Goal: Information Seeking & Learning: Learn about a topic

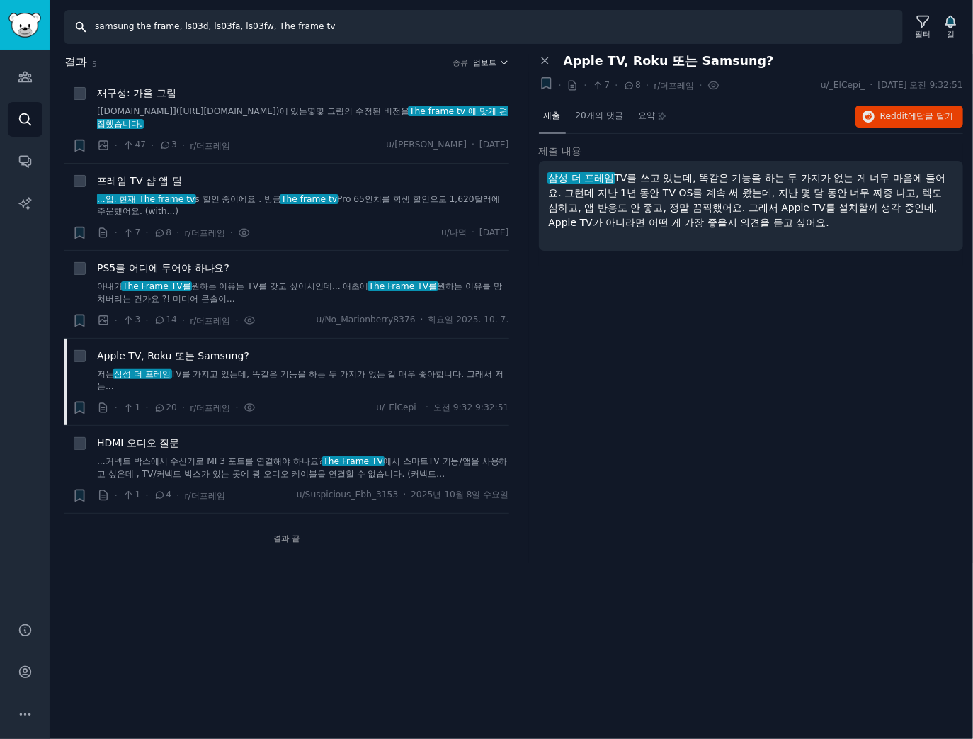
drag, startPoint x: 247, startPoint y: 33, endPoint x: 258, endPoint y: 32, distance: 11.4
click at [248, 33] on input "samsung the frame, ls03d, ls03fa, ls03fw, The frame tv" at bounding box center [483, 27] width 838 height 34
click at [440, 6] on div "찾다 samsung the frame, ls03d, ls03fa, ls03fw, The frame tv 필터 길" at bounding box center [511, 22] width 923 height 44
click at [447, 24] on input "samsung the frame, ls03d, ls03fa, ls03fw, The frame tv" at bounding box center [483, 27] width 838 height 34
paste input "lg oled tv, lg oled evo, g5, g4, c5, c4, c3, c2, c1, b5, b4, b3, m5, oled t, si…"
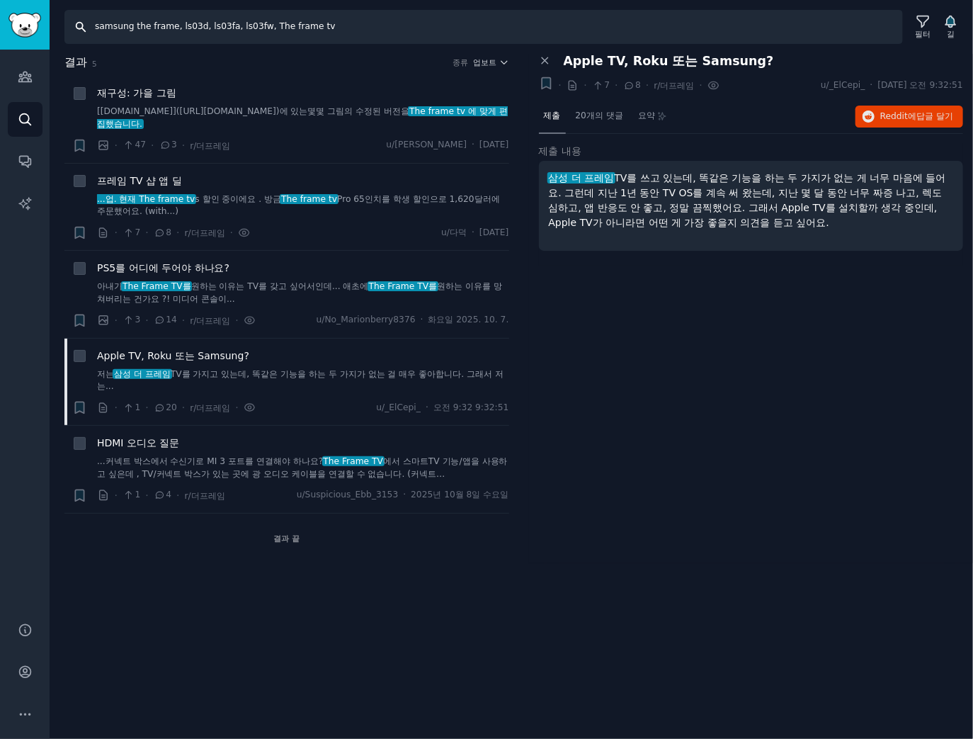
type input "lg oled tv, lg oled evo, g5, g4, c5, c4, c3, c2, c1, b5, b4, b3, m5, oled t, si…"
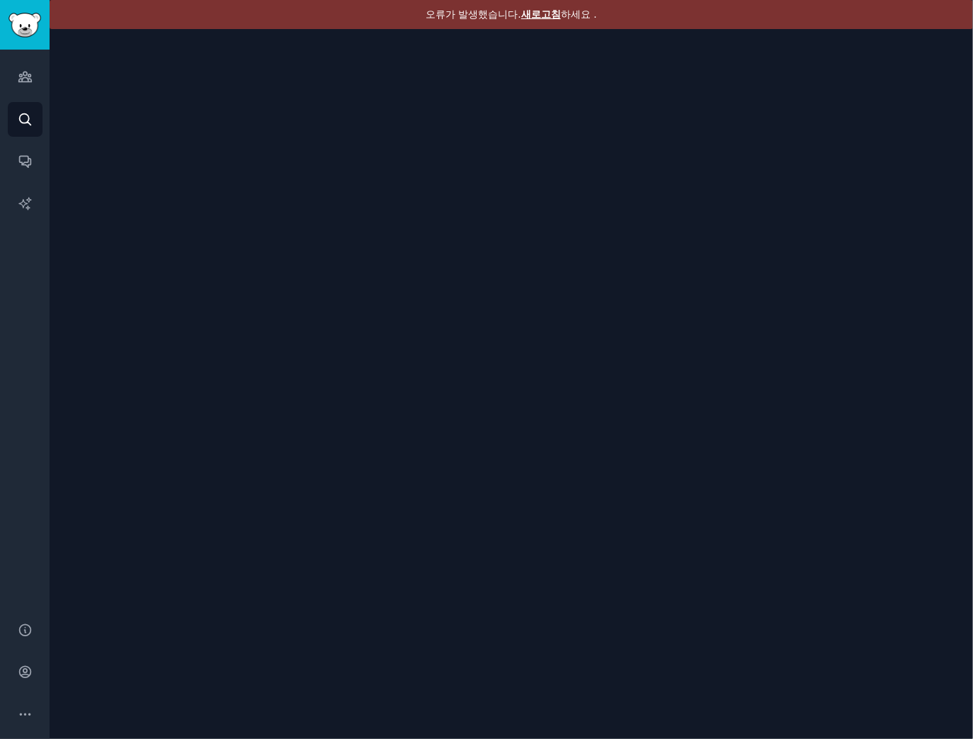
click at [537, 13] on font "새로고침" at bounding box center [541, 13] width 40 height 11
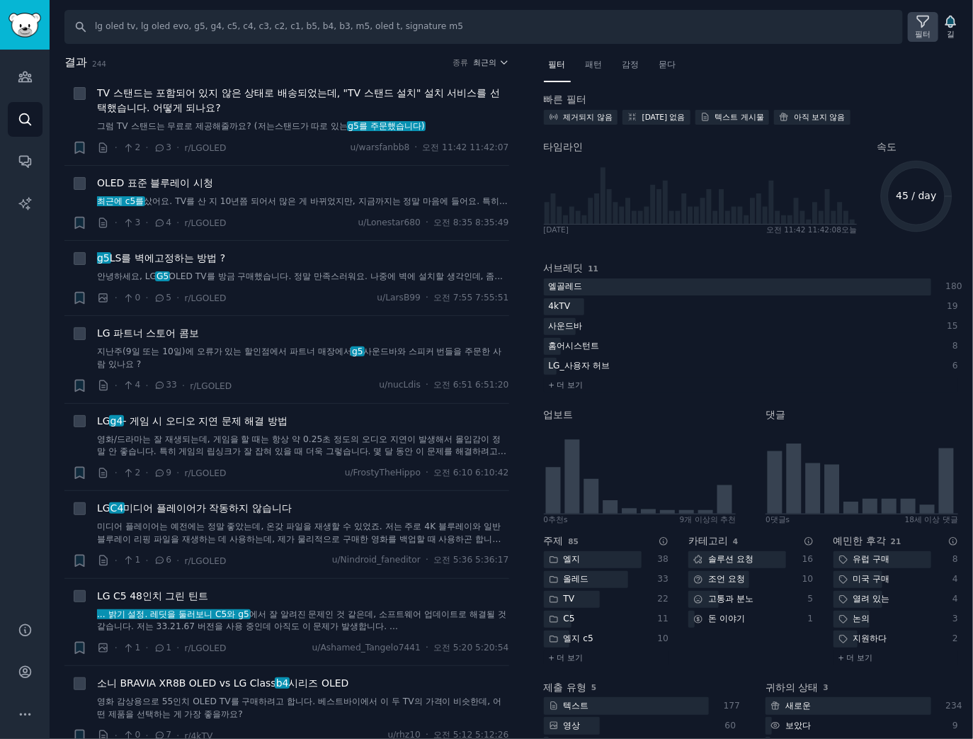
click at [913, 31] on div "필터" at bounding box center [923, 27] width 30 height 30
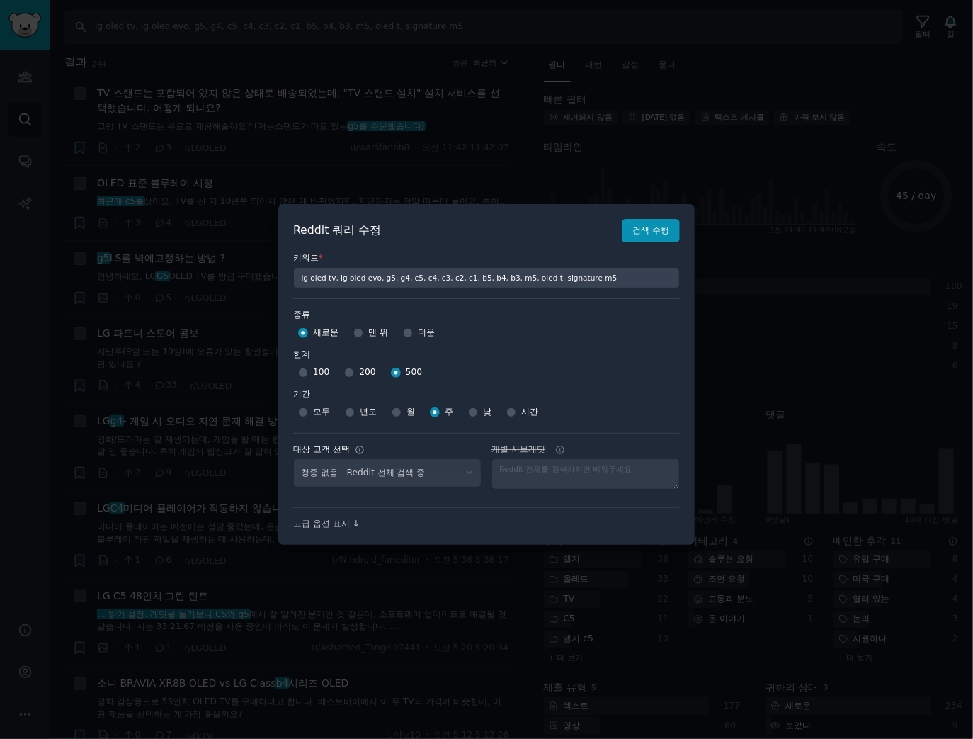
click at [374, 489] on div "대상 고객 선택 청중 없음 - Reddit 전체 검색 중 개별 서브레딧" at bounding box center [486, 465] width 387 height 64
click at [380, 476] on div "청중 없음 - Reddit 전체 검색 중" at bounding box center [387, 472] width 188 height 29
click at [405, 480] on select "No audience - Searching all of Reddit gadgets - 2 Subreddits stanbyme - 35 Subr…" at bounding box center [387, 472] width 188 height 29
select select "c7830b3eec"
click at [293, 458] on select "No audience - Searching all of Reddit gadgets - 2 Subreddits stanbyme - 35 Subr…" at bounding box center [387, 472] width 188 height 29
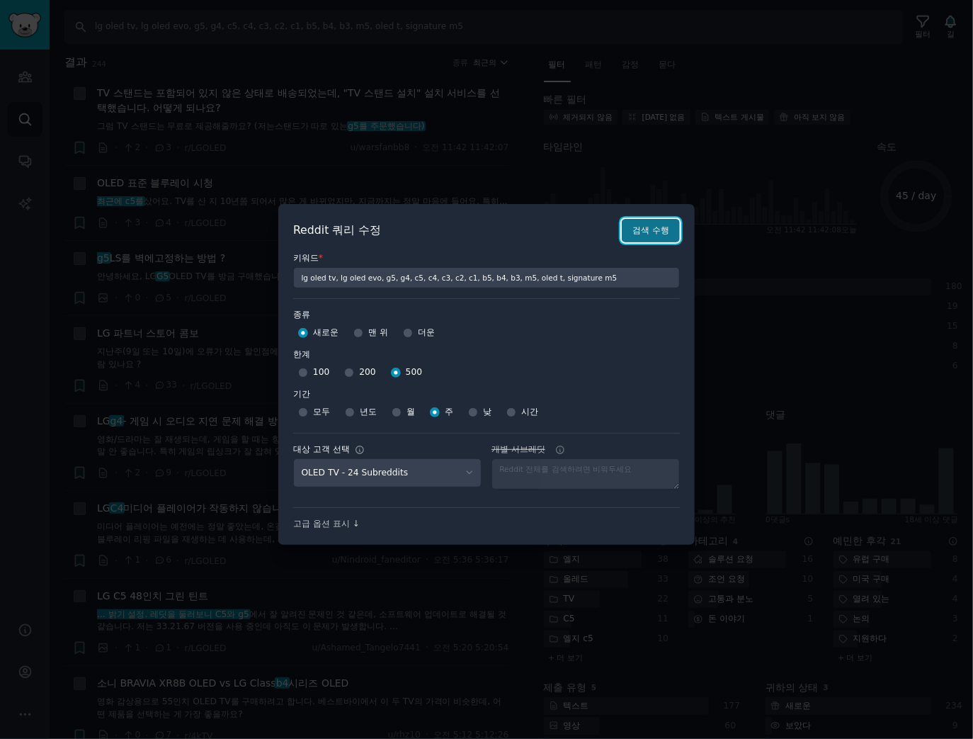
click at [654, 233] on font "검색 수행" at bounding box center [650, 230] width 37 height 10
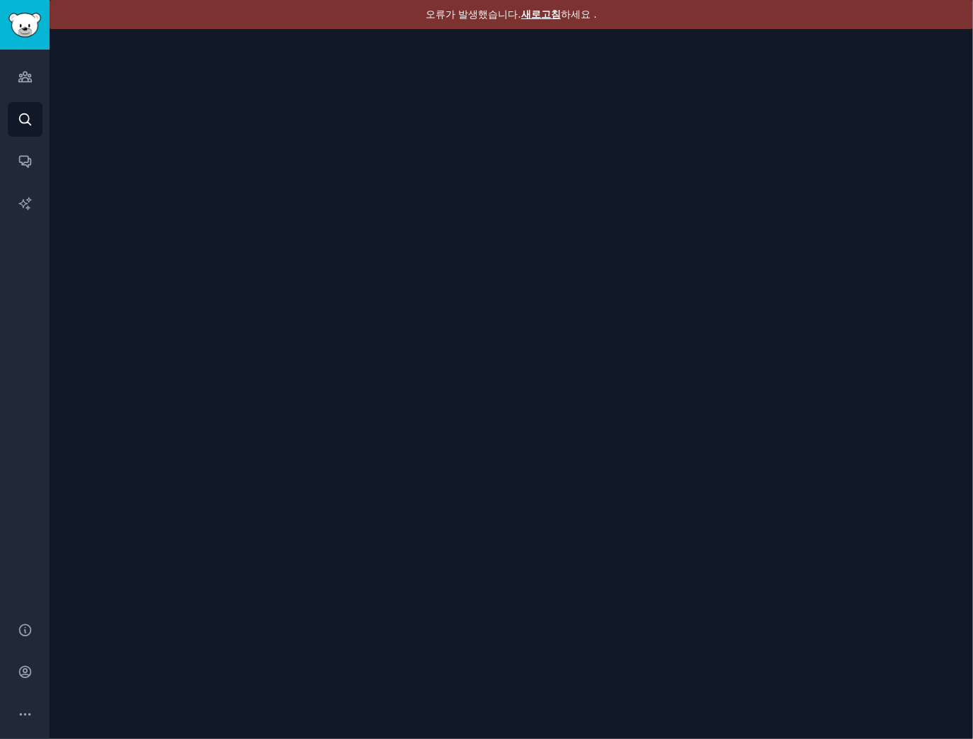
click at [535, 25] on div "오류가 발생했습니다. 새로고침 하세요 ." at bounding box center [511, 14] width 923 height 29
click at [545, 17] on font "새로고침" at bounding box center [541, 13] width 40 height 11
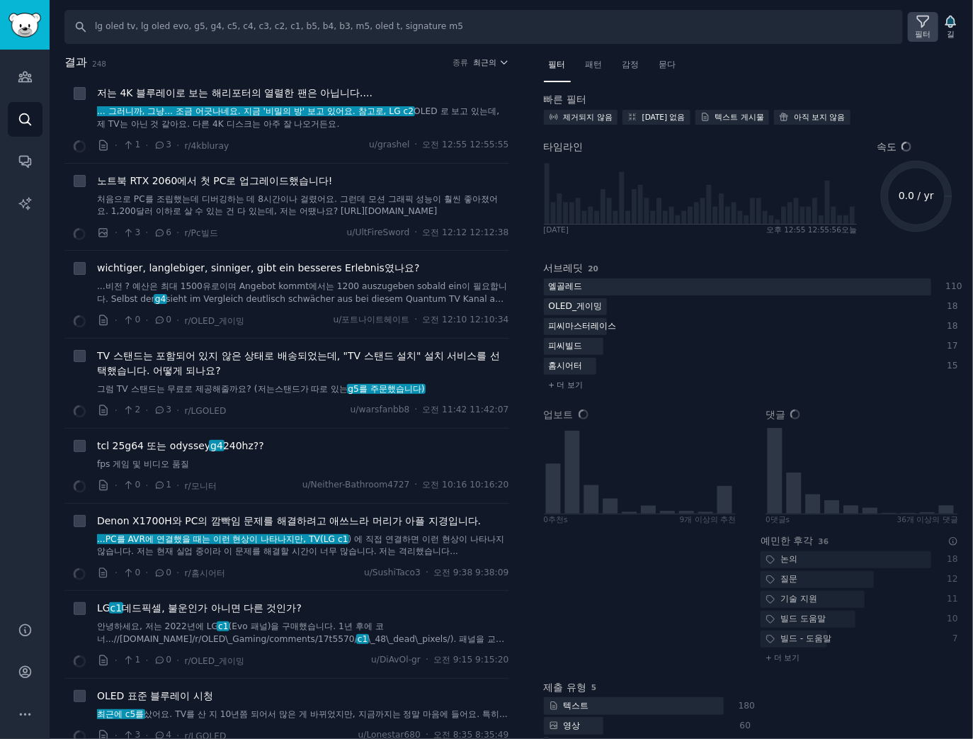
click at [920, 31] on font "필터" at bounding box center [924, 34] width 16 height 8
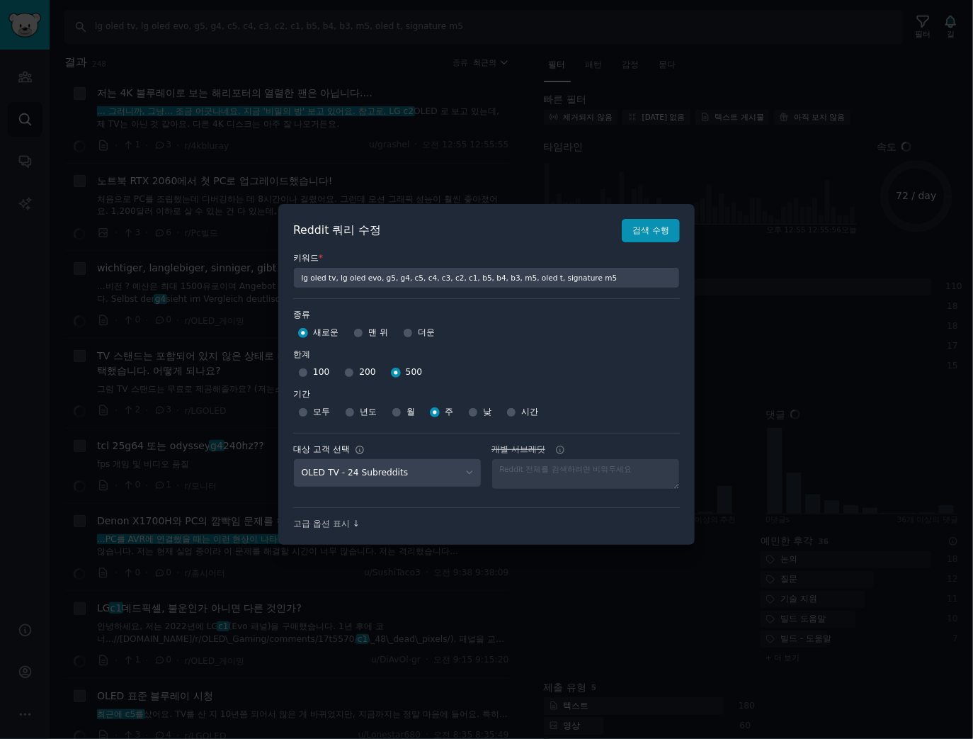
click at [716, 98] on div at bounding box center [486, 369] width 973 height 739
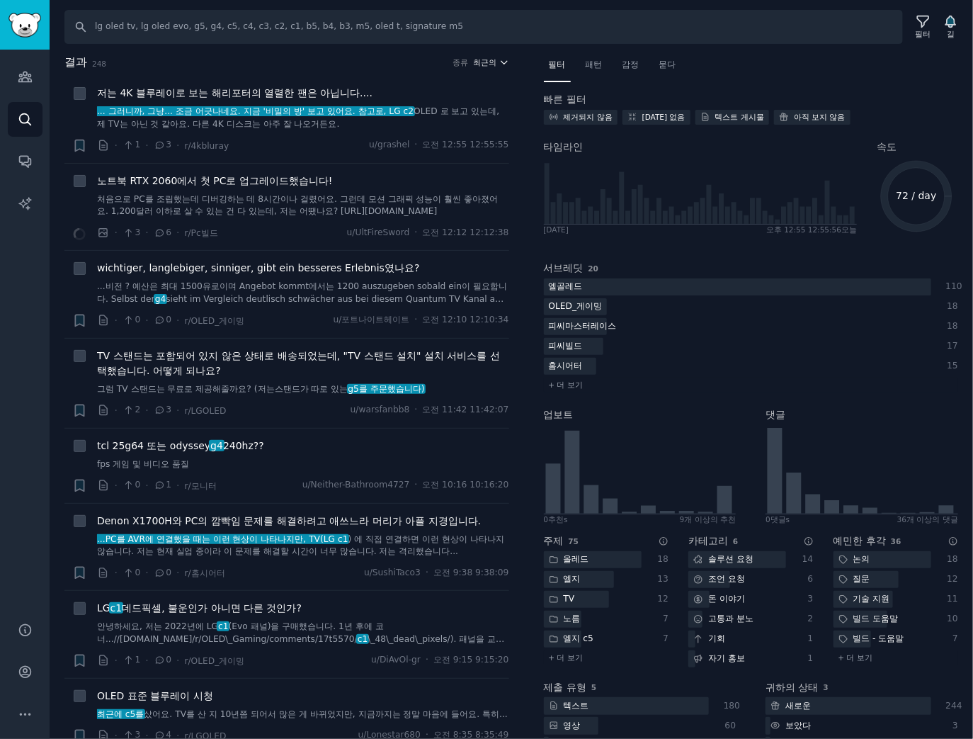
click at [491, 59] on font "최근의" at bounding box center [484, 62] width 23 height 8
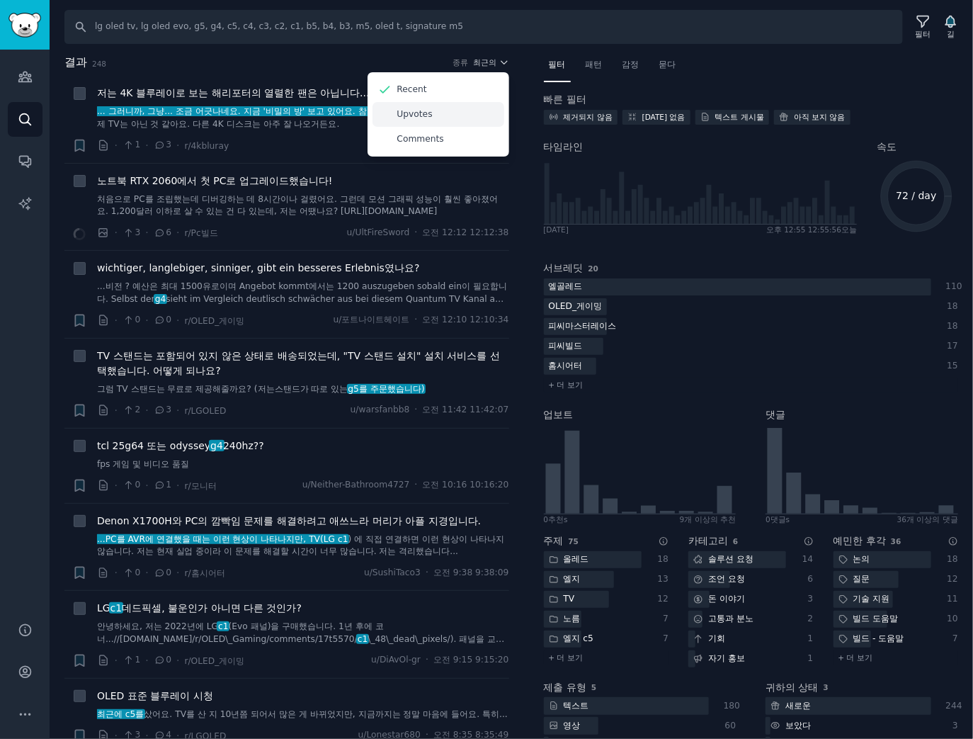
click at [454, 118] on div "Upvotes" at bounding box center [438, 114] width 132 height 25
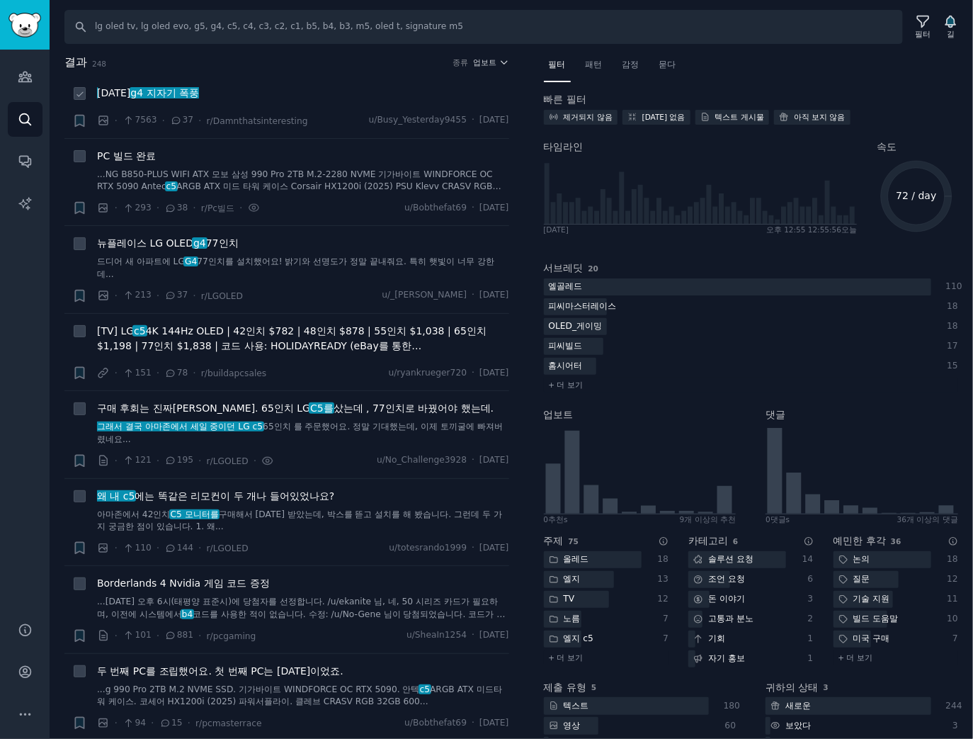
click at [309, 93] on div "2024년 10월 10일 g4 지자기 폭풍" at bounding box center [303, 93] width 412 height 15
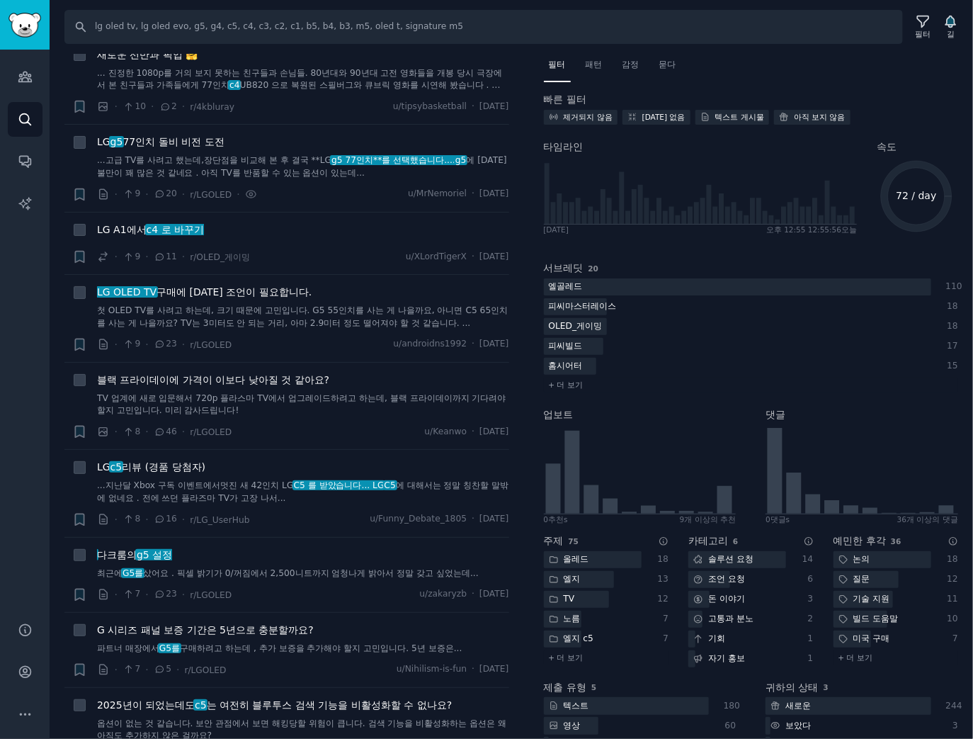
scroll to position [2436, 0]
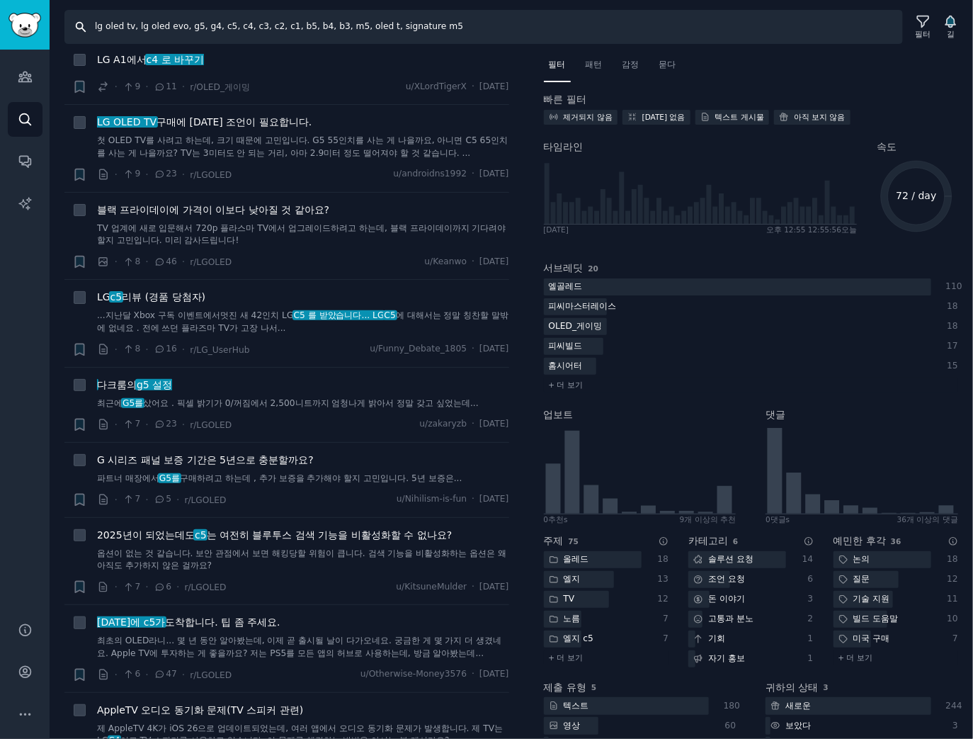
click at [182, 31] on input "lg oled tv, lg oled evo, g5, g4, c5, c4, c3, c2, c1, b5, b4, b3, m5, oled t, si…" at bounding box center [483, 27] width 838 height 34
drag, startPoint x: 182, startPoint y: 31, endPoint x: 159, endPoint y: 25, distance: 23.4
click at [168, 25] on input "lg oled tv, lg oled evo, g5, g4, c5, c4, c3, c2, c1, b5, b4, b3, m5, oled t, si…" at bounding box center [483, 27] width 838 height 34
click at [133, 25] on input "lg oled tv, lg oled evo, g5, g4, c5, c4, c3, c2, c1, b5, b4, b3, m5, oled t, si…" at bounding box center [483, 27] width 838 height 34
drag, startPoint x: 137, startPoint y: 25, endPoint x: 52, endPoint y: 11, distance: 85.4
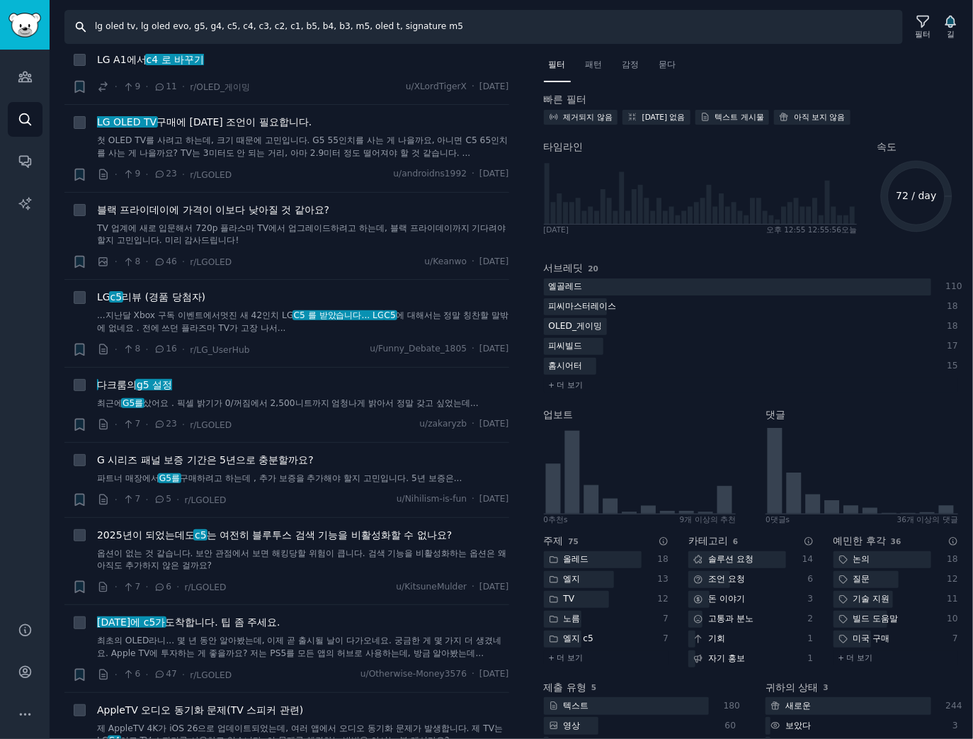
click at [52, 11] on div "찾다 lg oled tv, lg oled evo, g5, g4, c5, c4, c3, c2, c1, b5, b4, b3, m5, oled t,…" at bounding box center [511, 22] width 923 height 44
drag, startPoint x: 188, startPoint y: 27, endPoint x: 734, endPoint y: 54, distance: 546.6
click at [738, 52] on div "찾다 lg oled evo, g5, g4, c5, c4, c3, c2, c1, b5, b4, b3, m5, oled t, signature m…" at bounding box center [511, 369] width 923 height 739
type input "lg oled evo, g5, g4, c5"
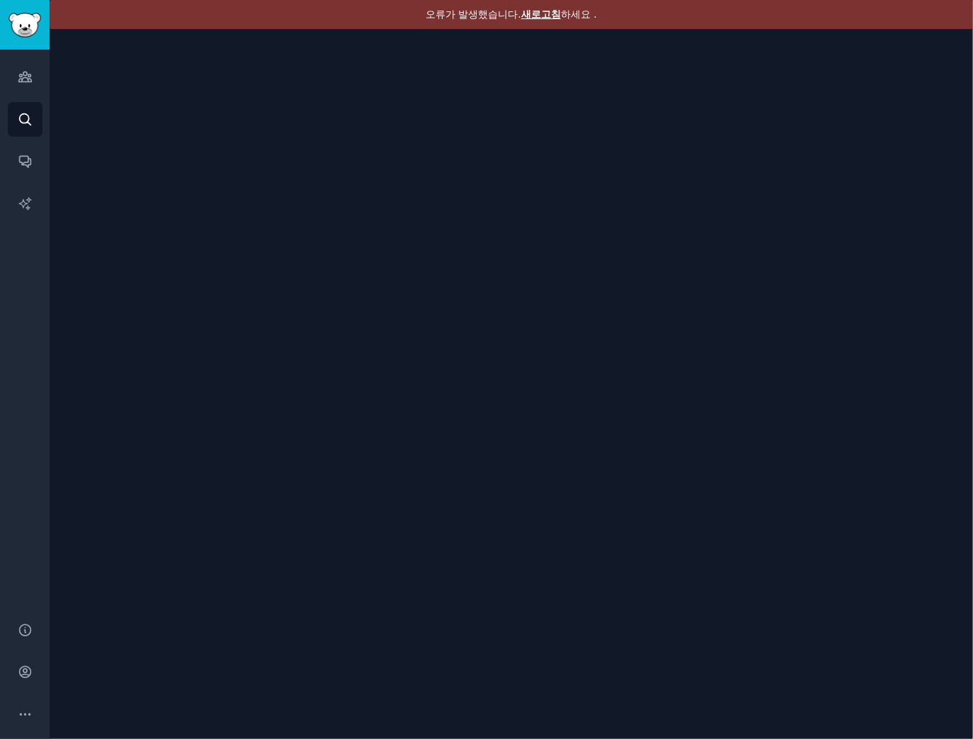
click at [550, 17] on font "새로고침" at bounding box center [541, 13] width 40 height 11
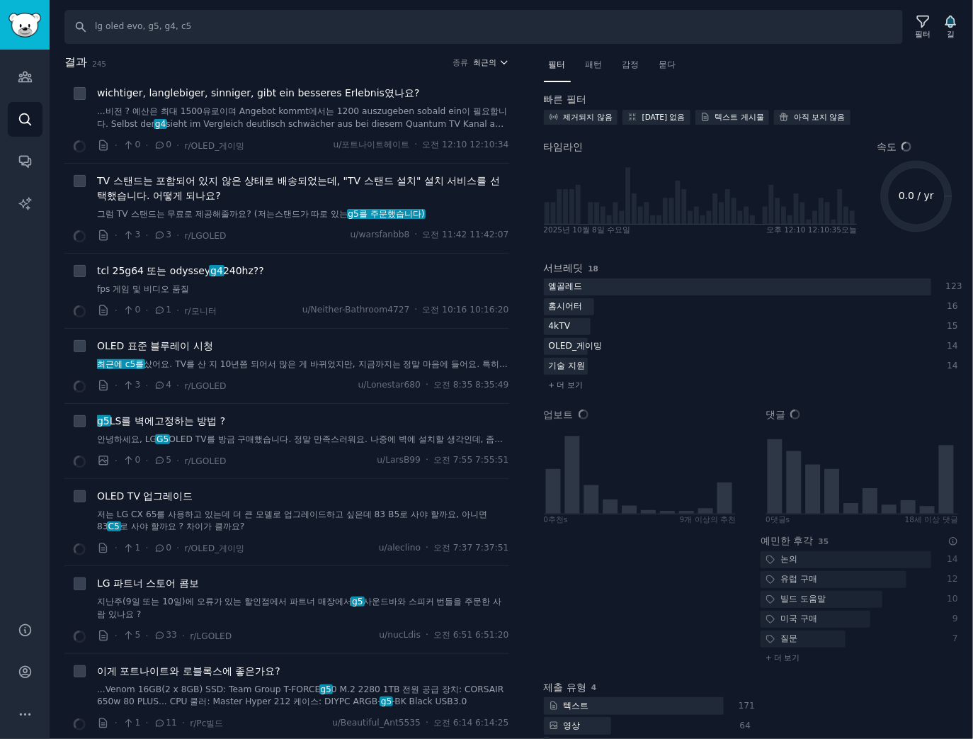
click at [484, 58] on font "최근의" at bounding box center [484, 62] width 23 height 8
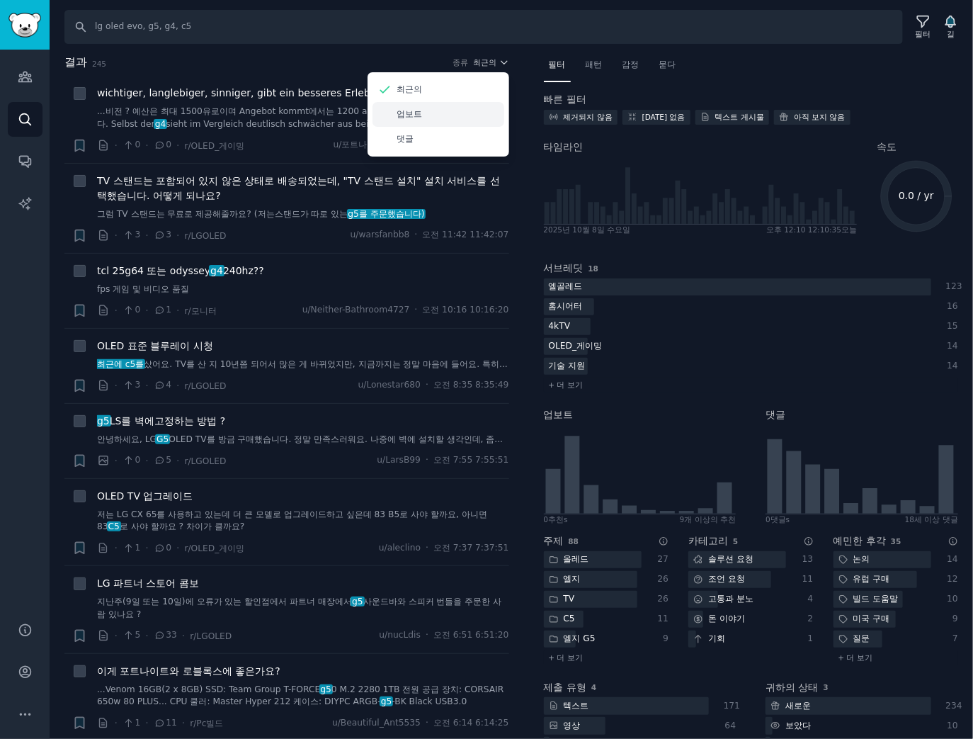
click at [460, 115] on div "업보트" at bounding box center [438, 114] width 132 height 25
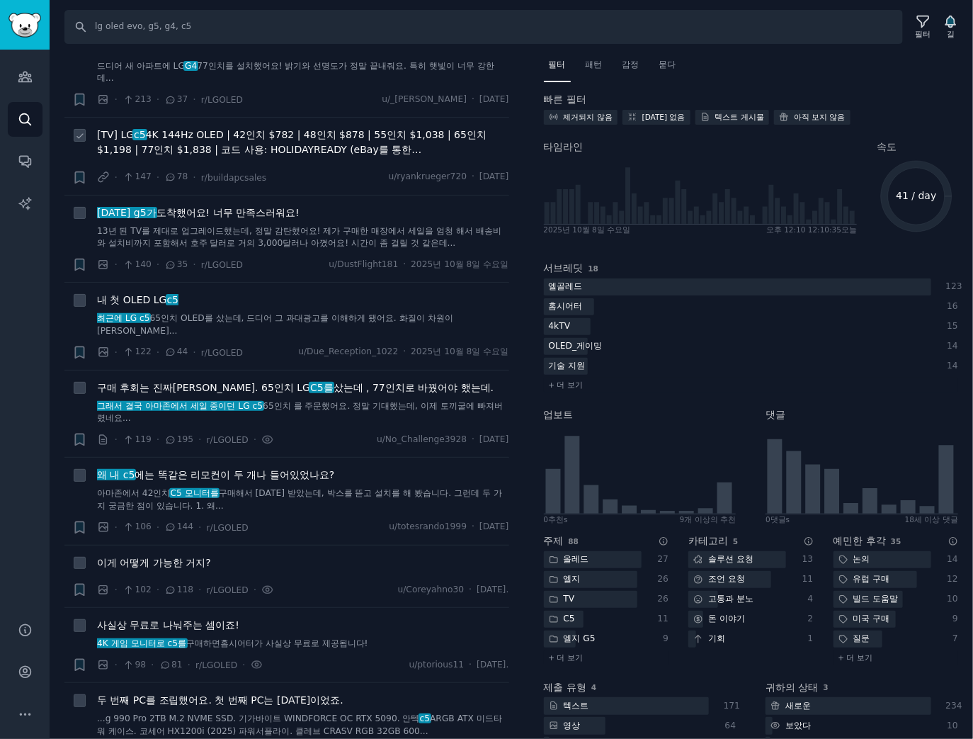
scroll to position [340, 0]
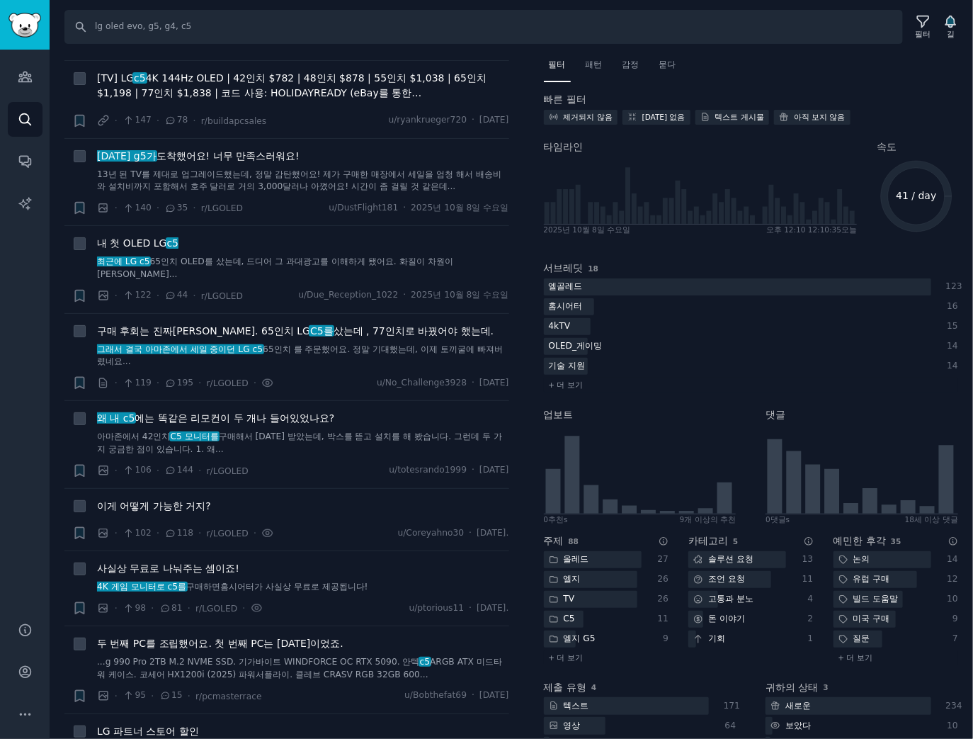
drag, startPoint x: 317, startPoint y: 76, endPoint x: 521, endPoint y: 178, distance: 227.7
click at [521, 178] on div "결과 245 종류 업보트 + 2024년 10월 10일 g4 지자기 폭풍 · 7568 · 37 · r/Damnthatsinteresting u/…" at bounding box center [296, 396] width 464 height 685
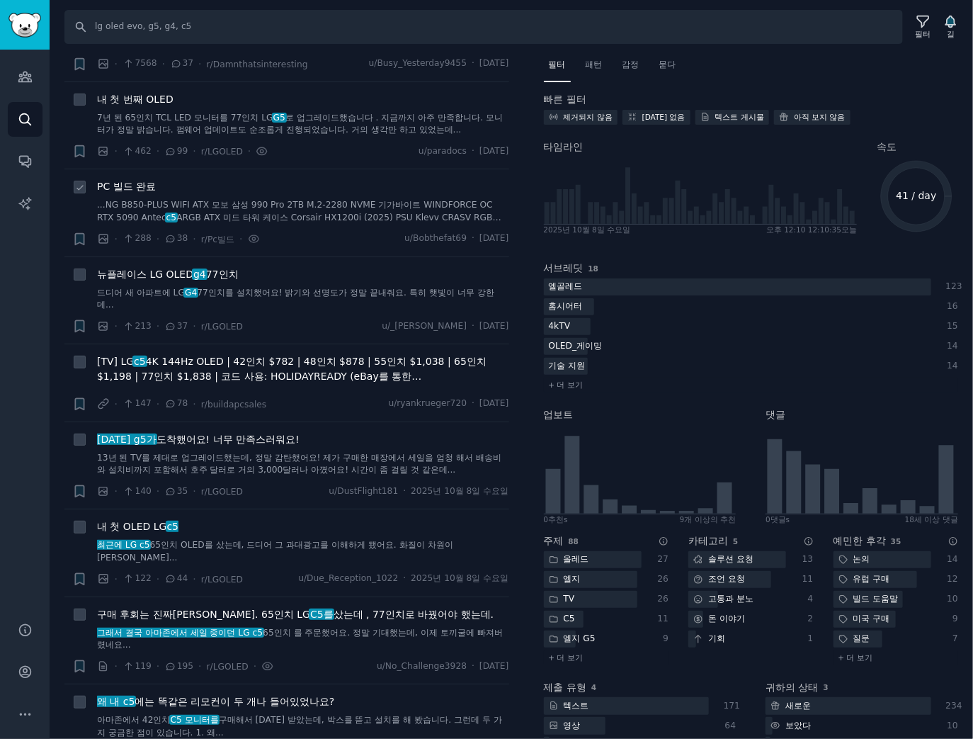
scroll to position [0, 0]
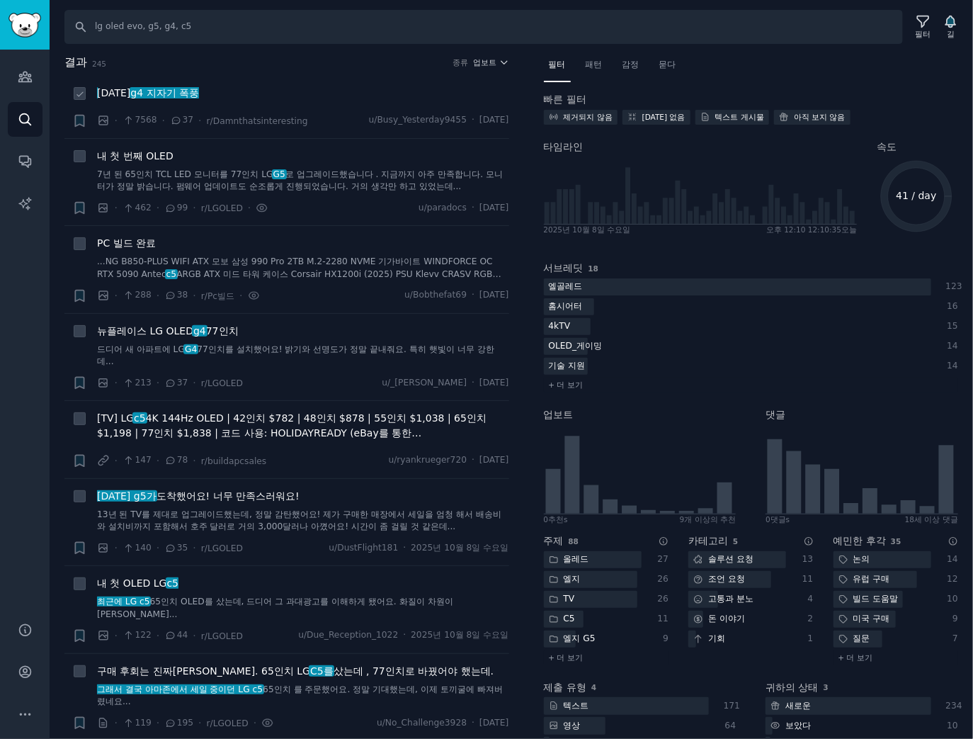
click at [340, 91] on div "2024년 10월 10일 g4 지자기 폭풍" at bounding box center [303, 93] width 412 height 15
click at [493, 58] on button "업보트" at bounding box center [491, 62] width 36 height 10
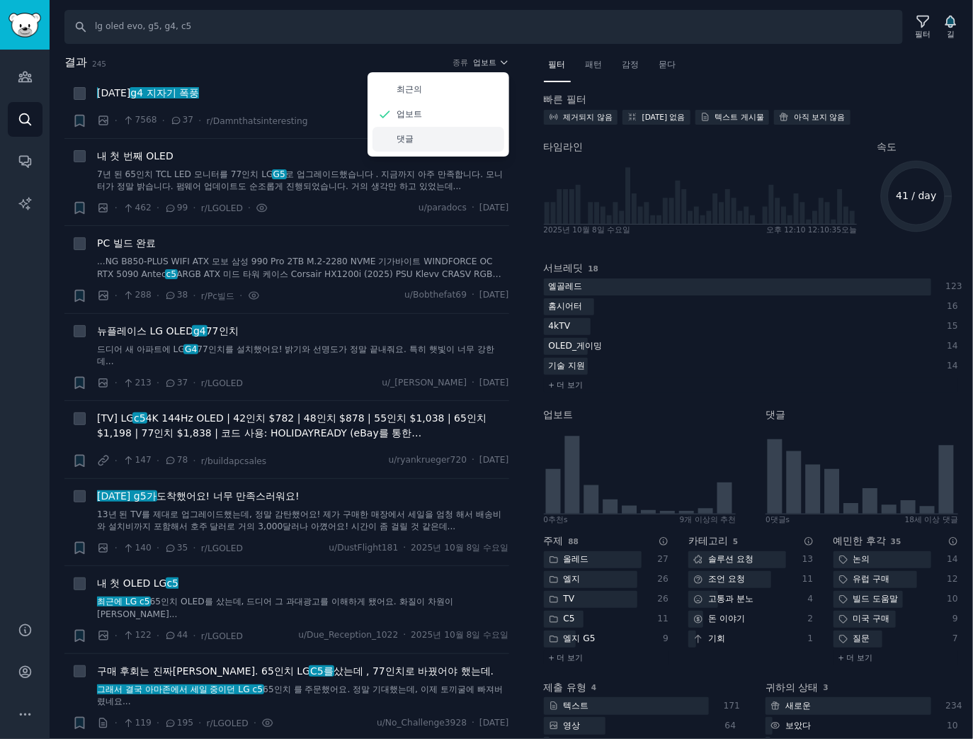
click at [454, 135] on div "댓글" at bounding box center [438, 139] width 132 height 25
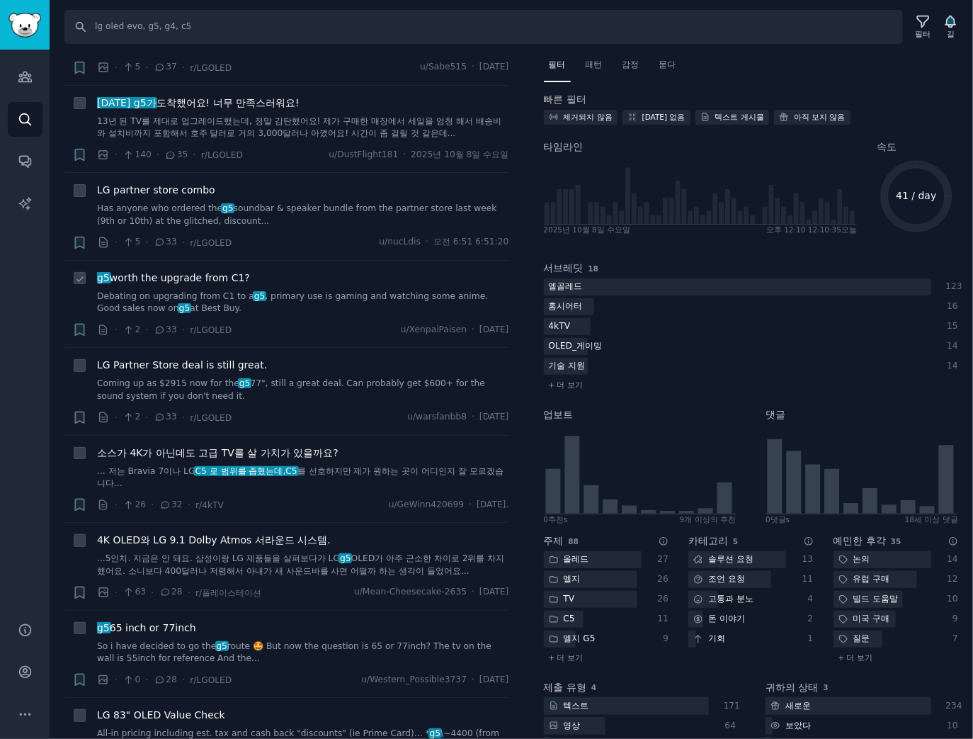
scroll to position [1699, 0]
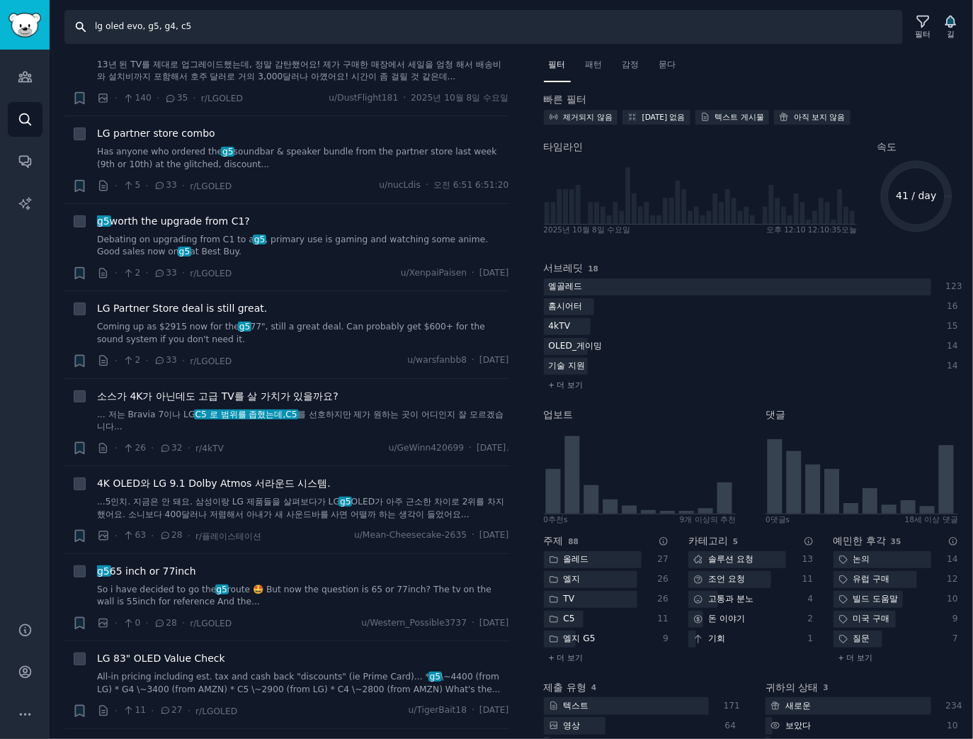
click at [141, 31] on input "lg oled evo, g5, g4, c5" at bounding box center [483, 27] width 838 height 34
click at [144, 27] on input "lg oled evo, g5, g4, c5" at bounding box center [483, 27] width 838 height 34
drag, startPoint x: 144, startPoint y: 27, endPoint x: 326, endPoint y: 29, distance: 182.0
click at [331, 28] on input "lg oled evo, g5, g4, c5" at bounding box center [483, 27] width 838 height 34
type input "lg oled evo warranty"
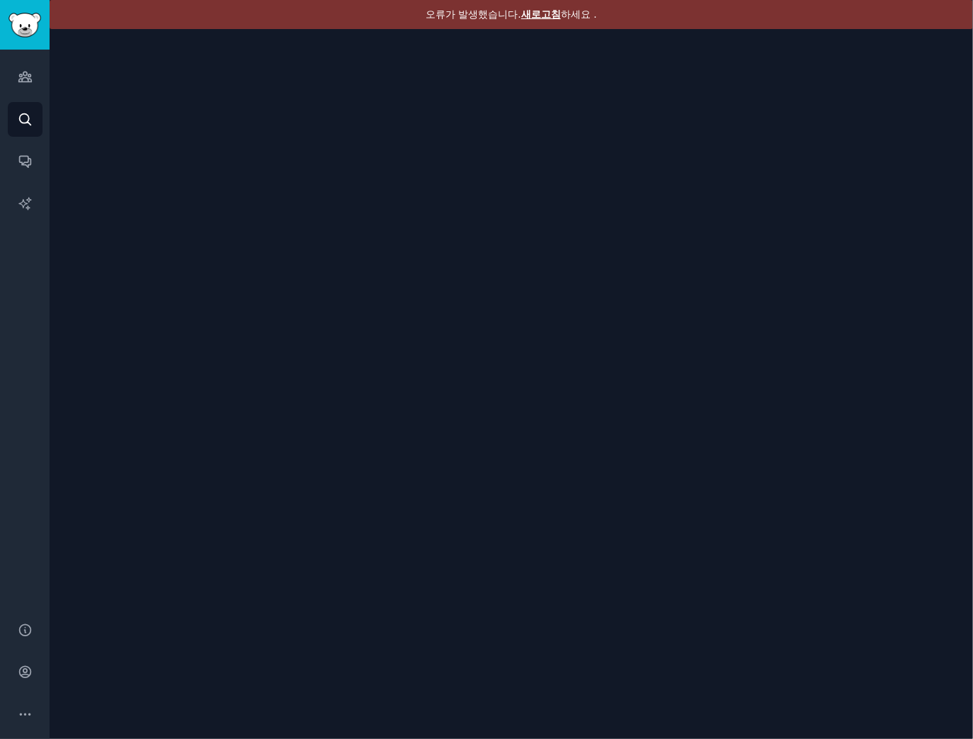
click at [550, 11] on font "새로고침" at bounding box center [541, 13] width 40 height 11
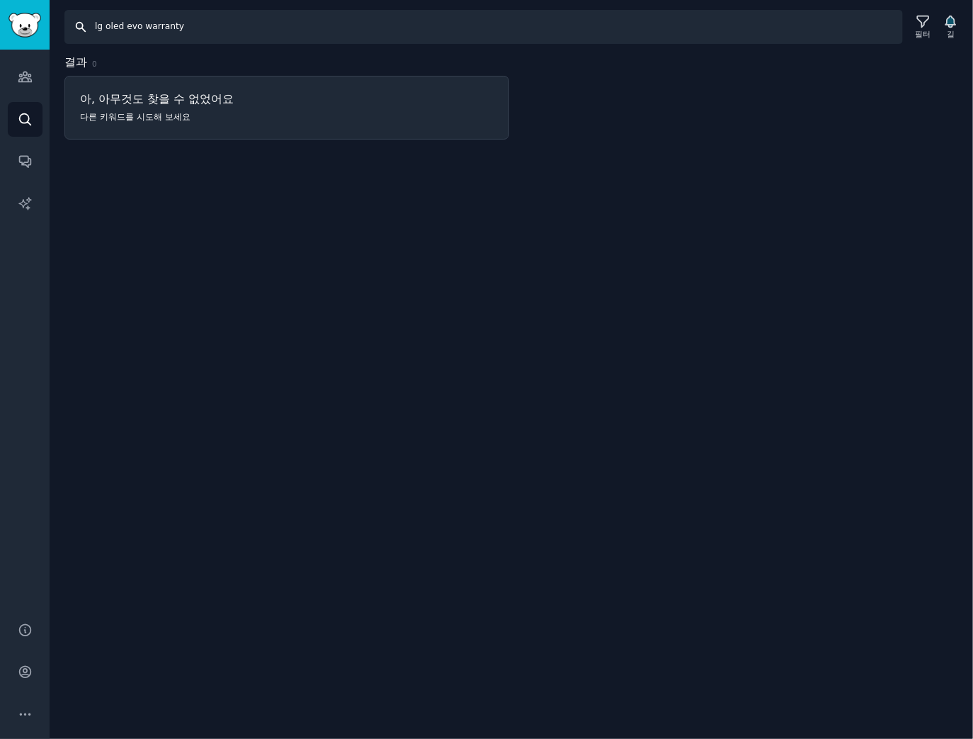
click at [143, 28] on input "lg oled evo warranty" at bounding box center [483, 27] width 838 height 34
drag, startPoint x: 125, startPoint y: 28, endPoint x: 62, endPoint y: 25, distance: 63.8
click at [62, 24] on div "찾다 lg oled evo warranty 필터 길" at bounding box center [511, 22] width 923 height 44
type input "lg oled warranty"
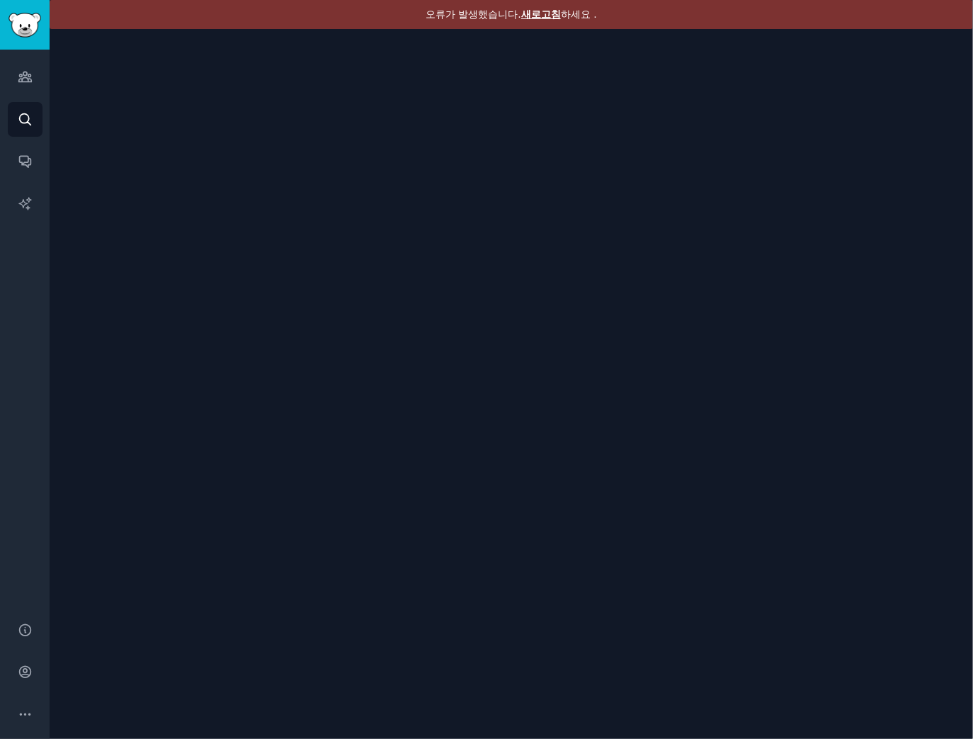
click at [535, 8] on font "새로고침" at bounding box center [541, 13] width 40 height 11
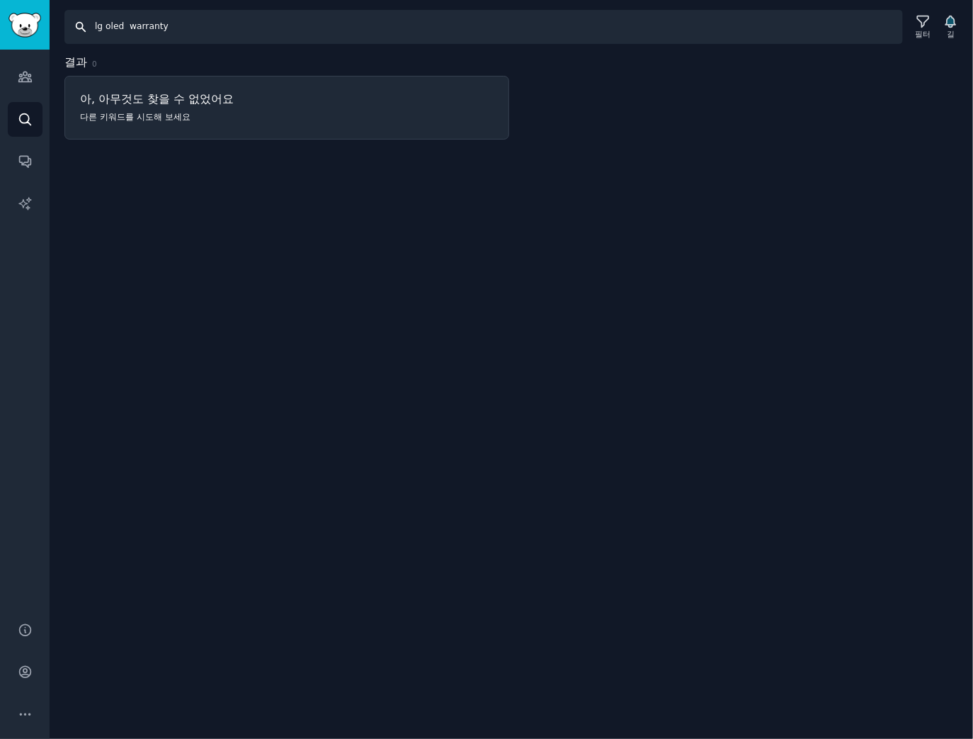
click at [130, 33] on input "lg oled warranty" at bounding box center [483, 27] width 838 height 34
type input "lg oled warranty"
click at [164, 28] on input "lg oled warranty" at bounding box center [483, 27] width 838 height 34
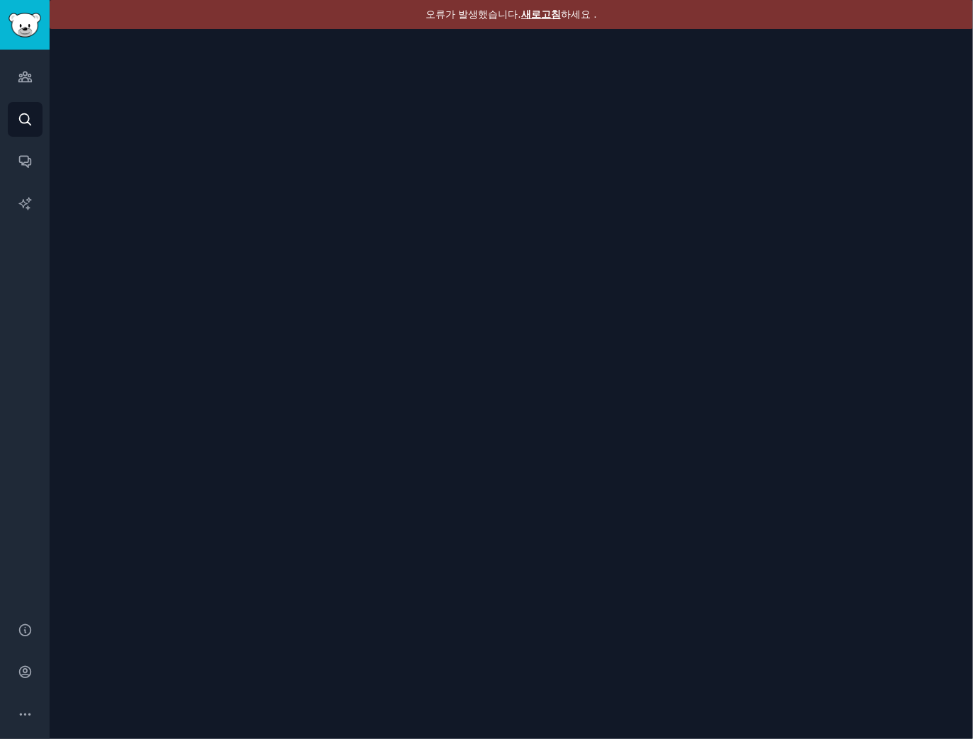
click at [532, 13] on font "새로고침" at bounding box center [541, 13] width 40 height 11
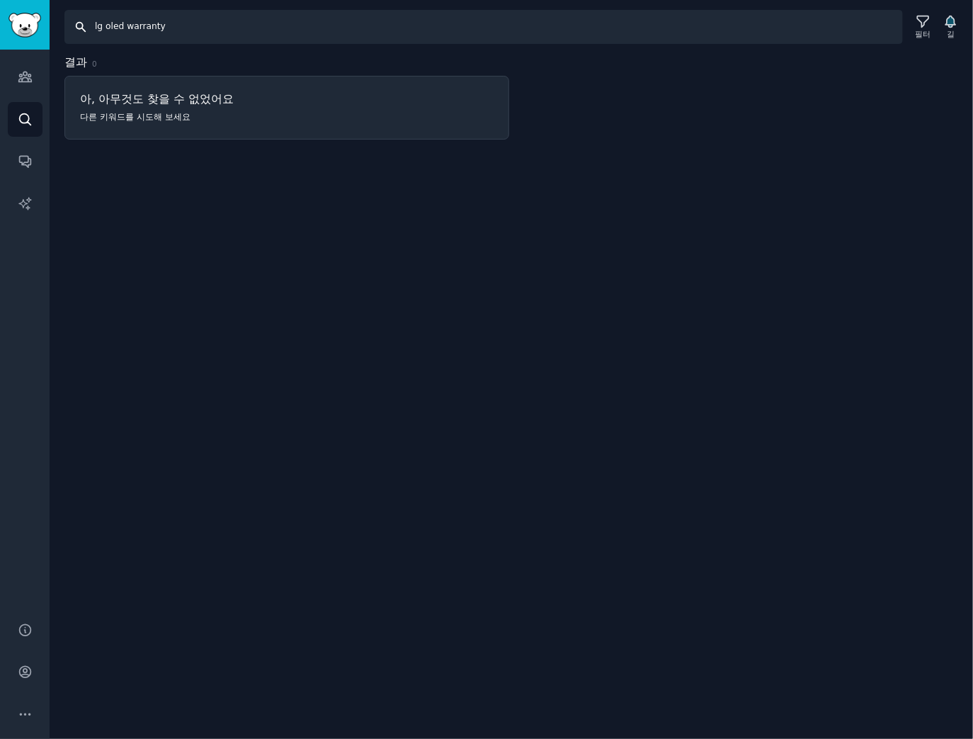
click at [120, 23] on input "lg oled warranty" at bounding box center [483, 27] width 838 height 34
drag, startPoint x: 125, startPoint y: 24, endPoint x: 436, endPoint y: 25, distance: 311.6
click at [401, 26] on input "lg oled warranty" at bounding box center [483, 27] width 838 height 34
type input "lg oled TV"
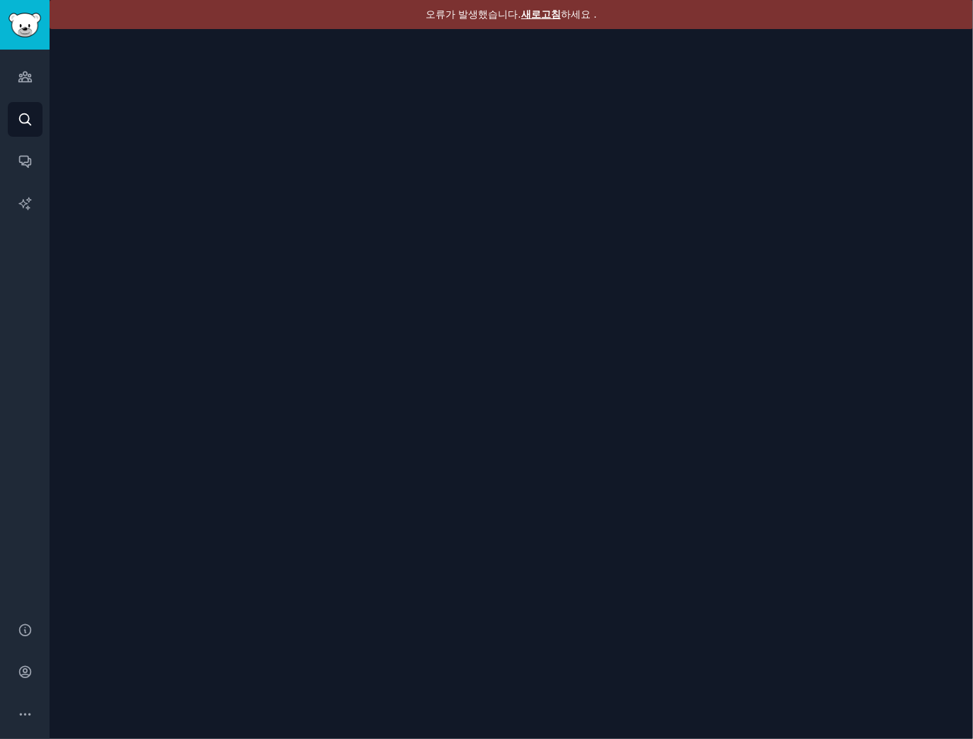
click at [532, 14] on font "새로고침" at bounding box center [541, 13] width 40 height 11
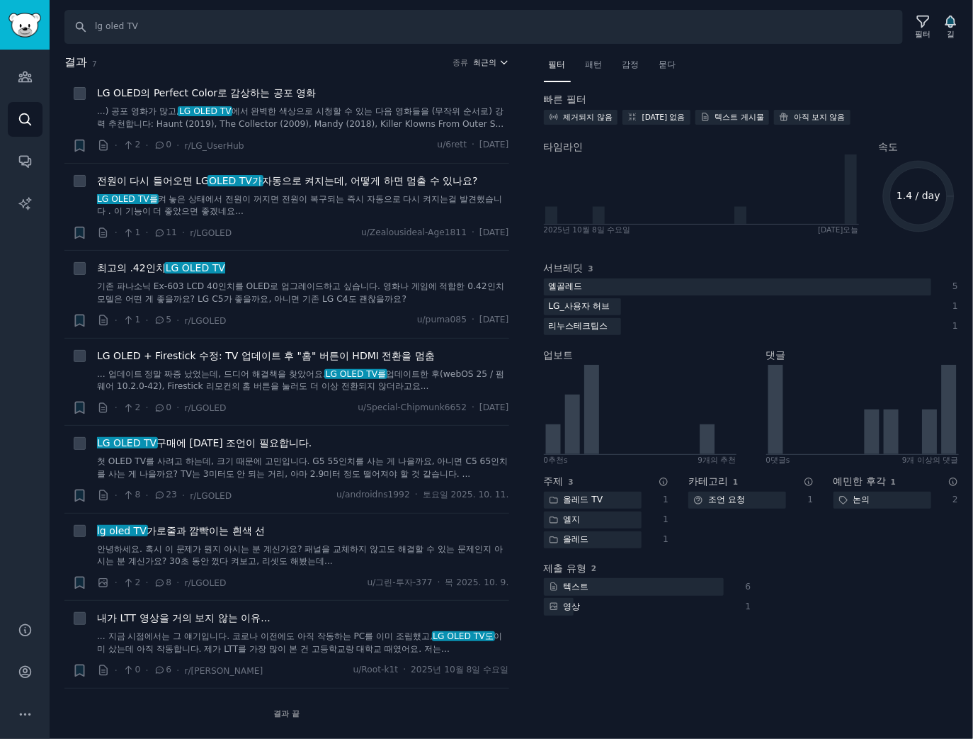
click at [499, 63] on icon "button" at bounding box center [504, 62] width 10 height 10
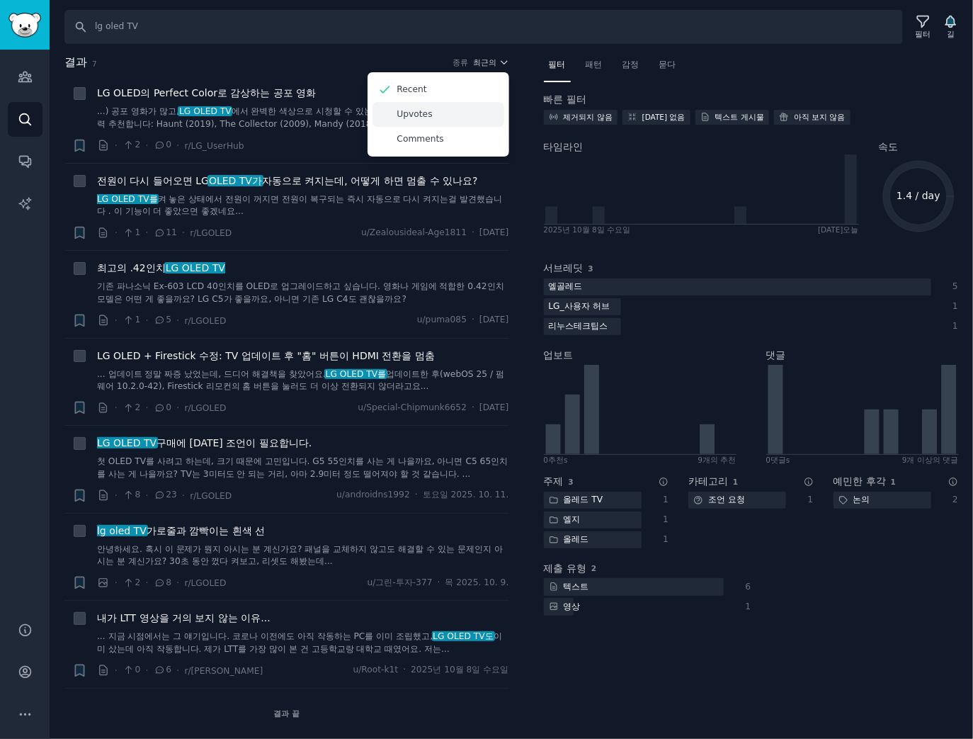
click at [448, 108] on div "Upvotes" at bounding box center [438, 114] width 132 height 25
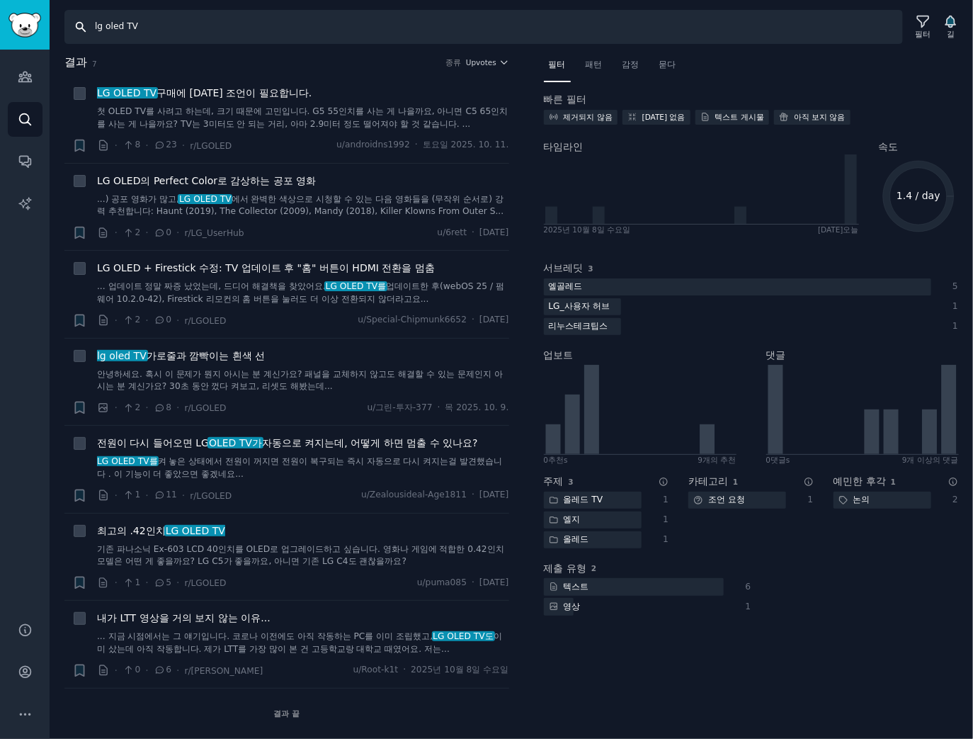
click at [102, 23] on input "lg oled TV" at bounding box center [483, 27] width 838 height 34
click at [273, 33] on input "lg oled TV" at bounding box center [483, 27] width 838 height 34
paste input "tv, lg g5, lg c5, lg b5, lg m5"
type input "lg oled tv, lg g5, lg c5, lg b5, lg m5"
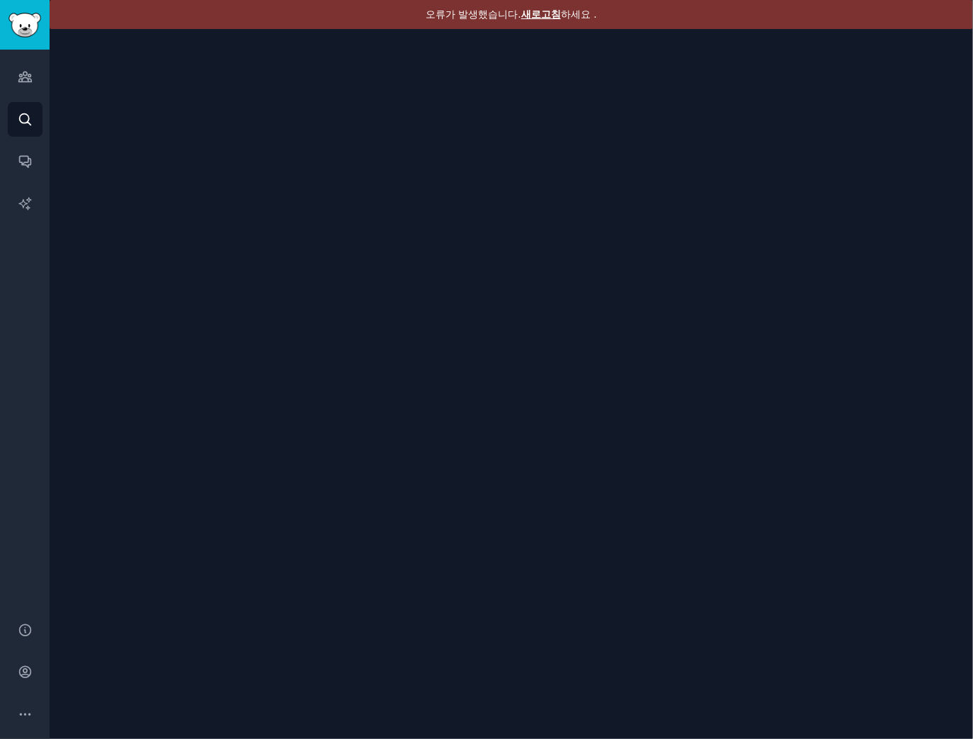
click at [541, 14] on font "새로고침" at bounding box center [541, 13] width 40 height 11
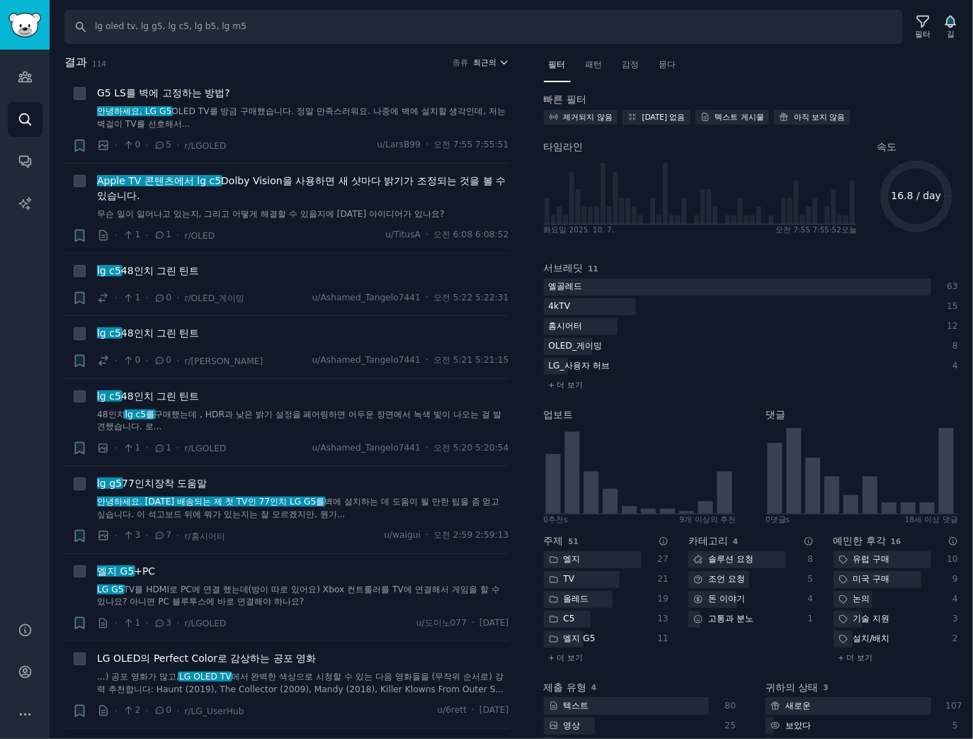
click at [501, 65] on icon "button" at bounding box center [504, 62] width 10 height 10
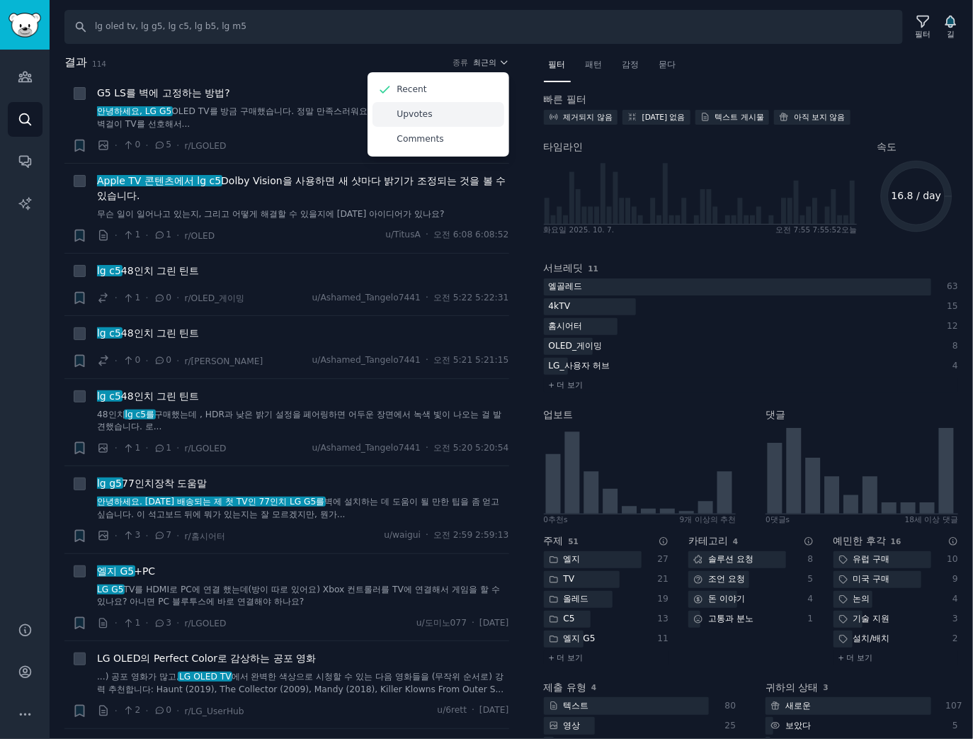
click at [460, 114] on div "Upvotes" at bounding box center [438, 114] width 132 height 25
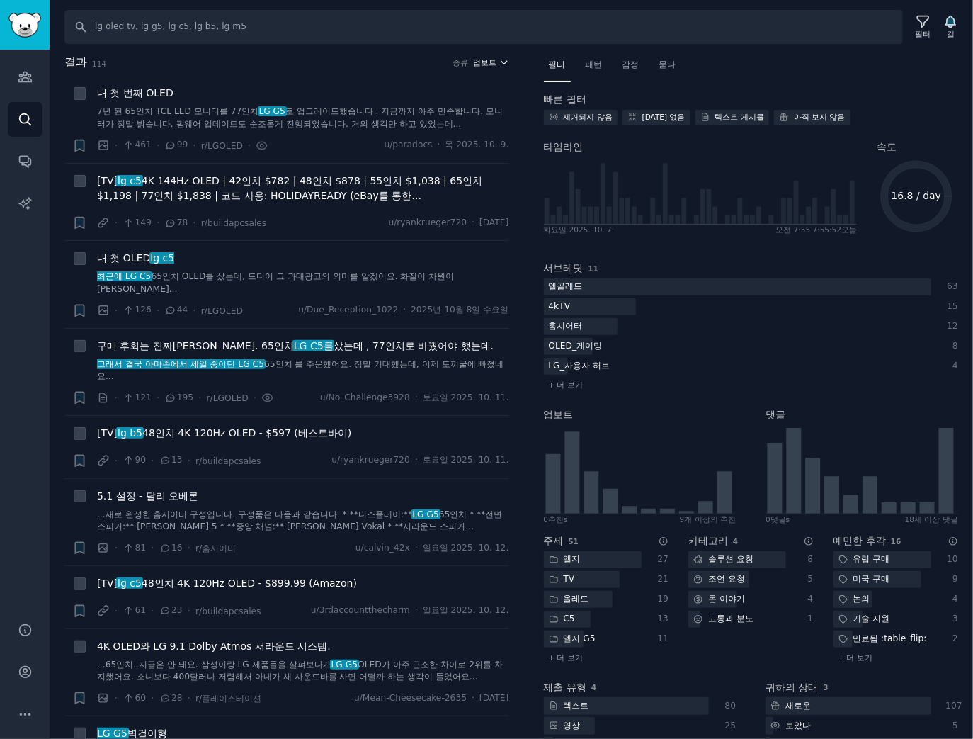
click at [491, 62] on font "업보트" at bounding box center [484, 62] width 23 height 8
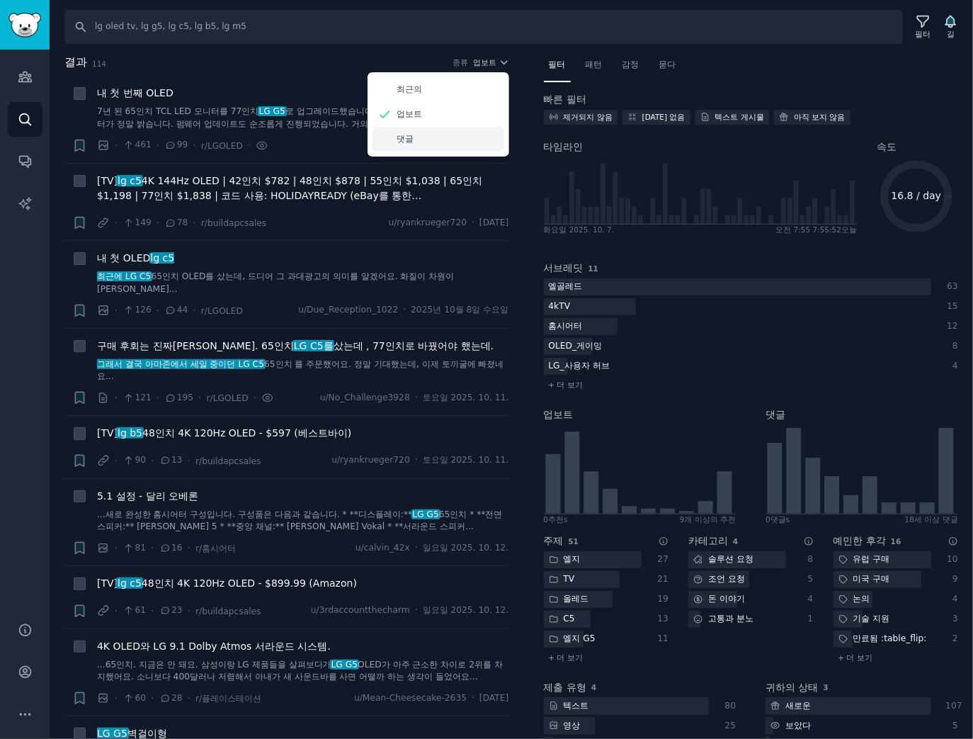
click at [453, 136] on div "댓글" at bounding box center [438, 139] width 132 height 25
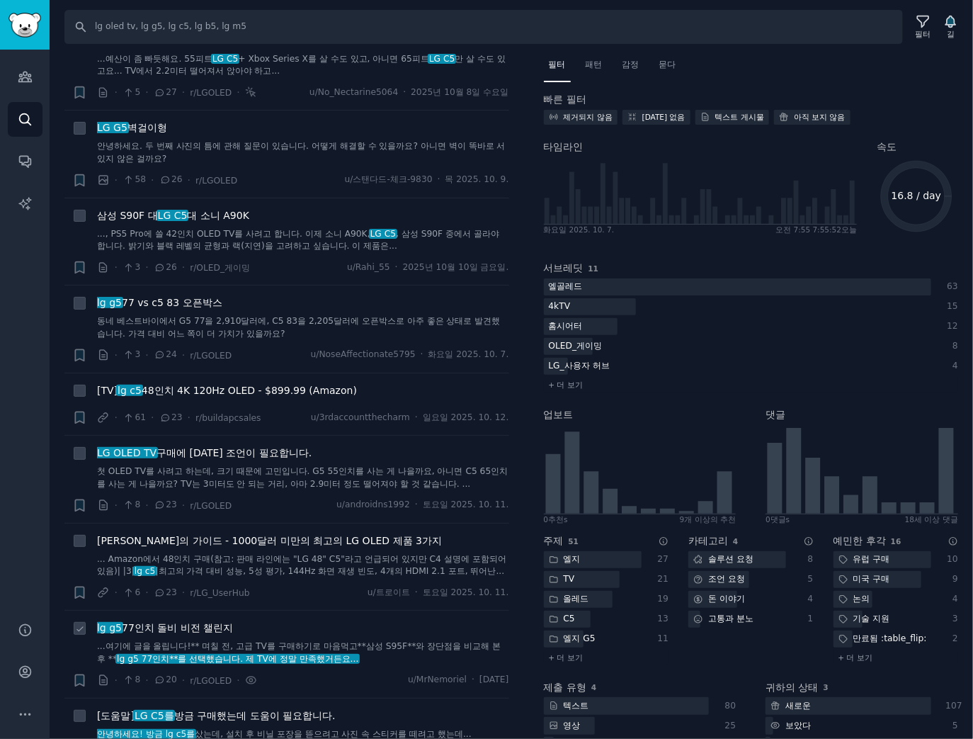
scroll to position [1133, 0]
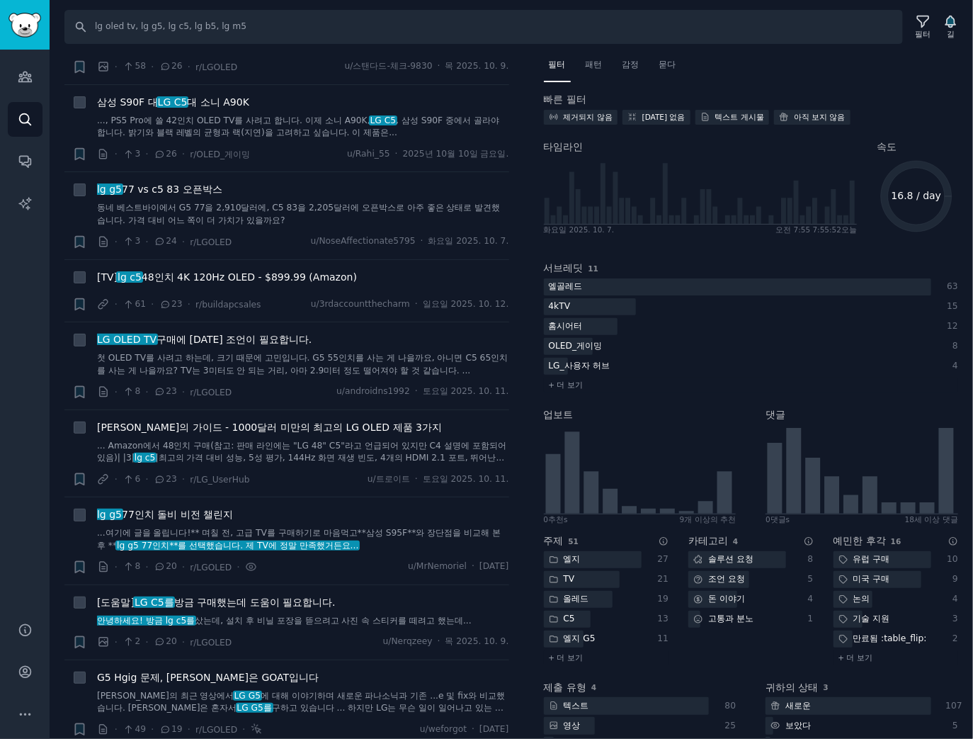
click at [520, 478] on div "결과 114 종류 댓글 + 구매 후회는 진짜죠. 65인치 LG C5를 샀는데 , 77인치로 바꿨어야 했는데. 그래서 결국 아마존에서 세일 중이…" at bounding box center [296, 396] width 464 height 685
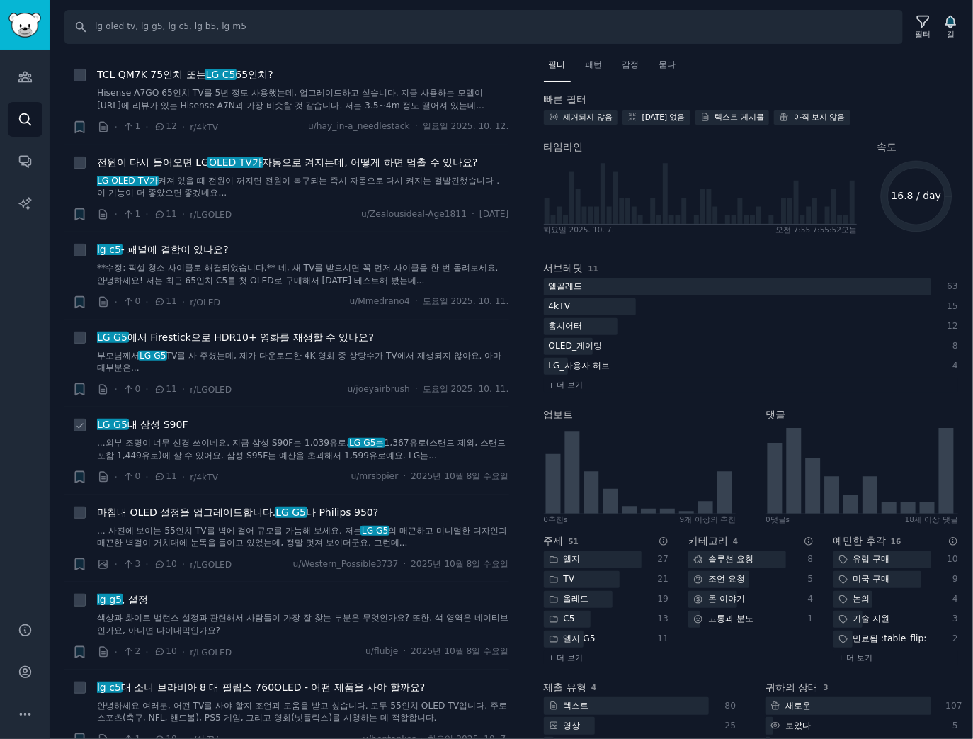
scroll to position [2719, 0]
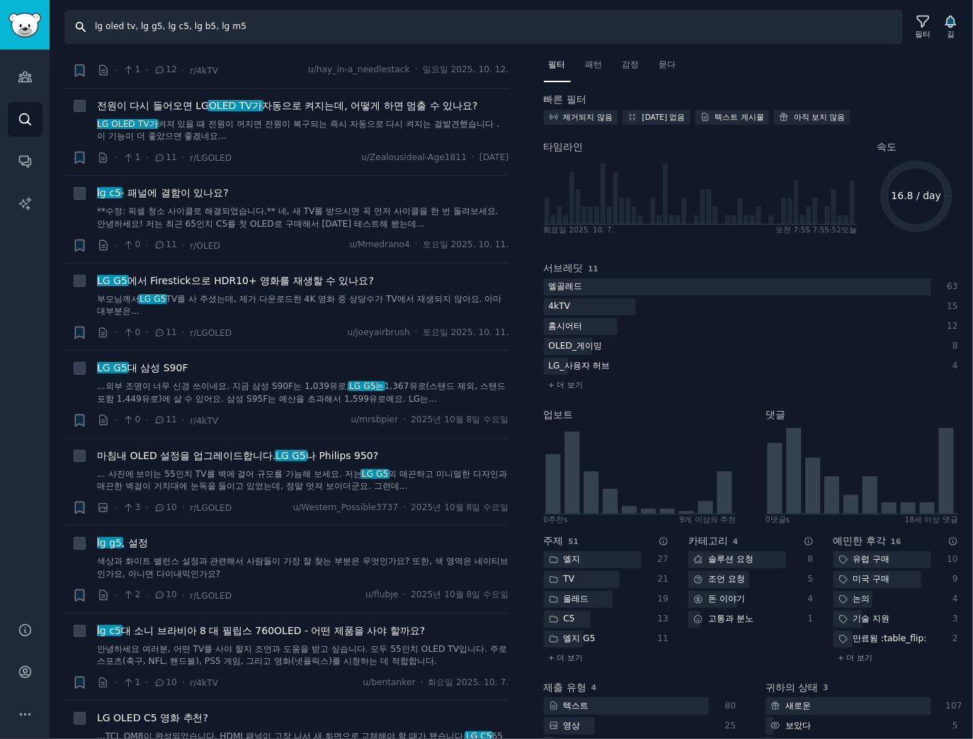
click at [278, 34] on input "lg oled tv, lg g5, lg c5, lg b5, lg m5" at bounding box center [483, 27] width 838 height 34
drag, startPoint x: 187, startPoint y: 27, endPoint x: 360, endPoint y: 35, distance: 173.7
click at [360, 35] on input "lg oled tv, lg g5, lg c5, lg b5, lg m5" at bounding box center [483, 27] width 838 height 34
type input "lg oled tv, lg g5, lg c5"
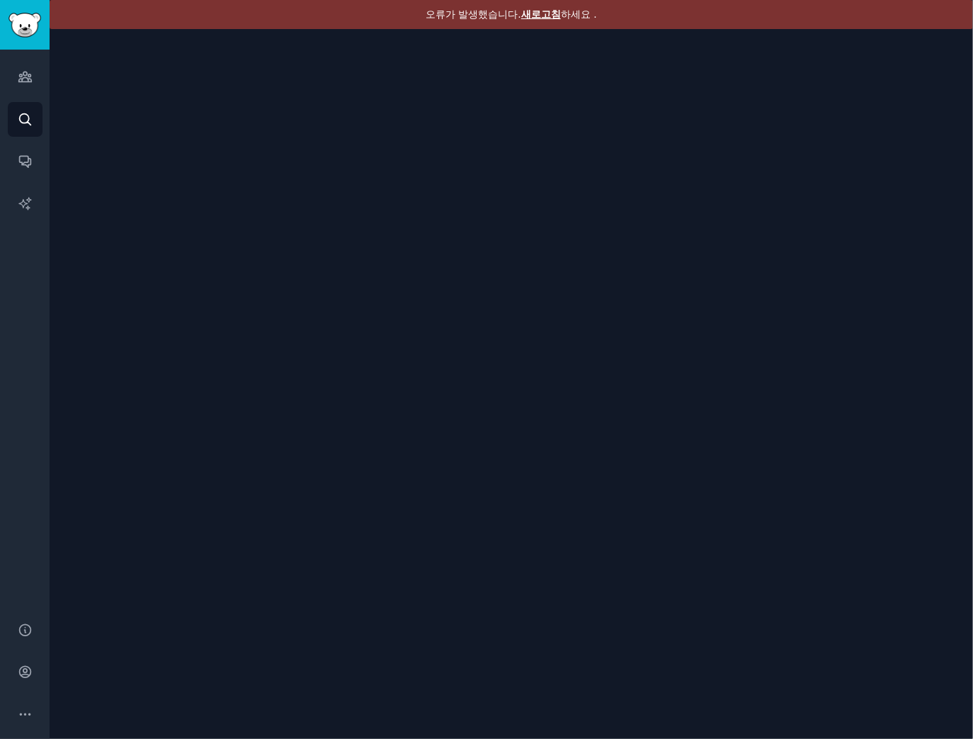
click at [549, 12] on font "새로고침" at bounding box center [541, 13] width 40 height 11
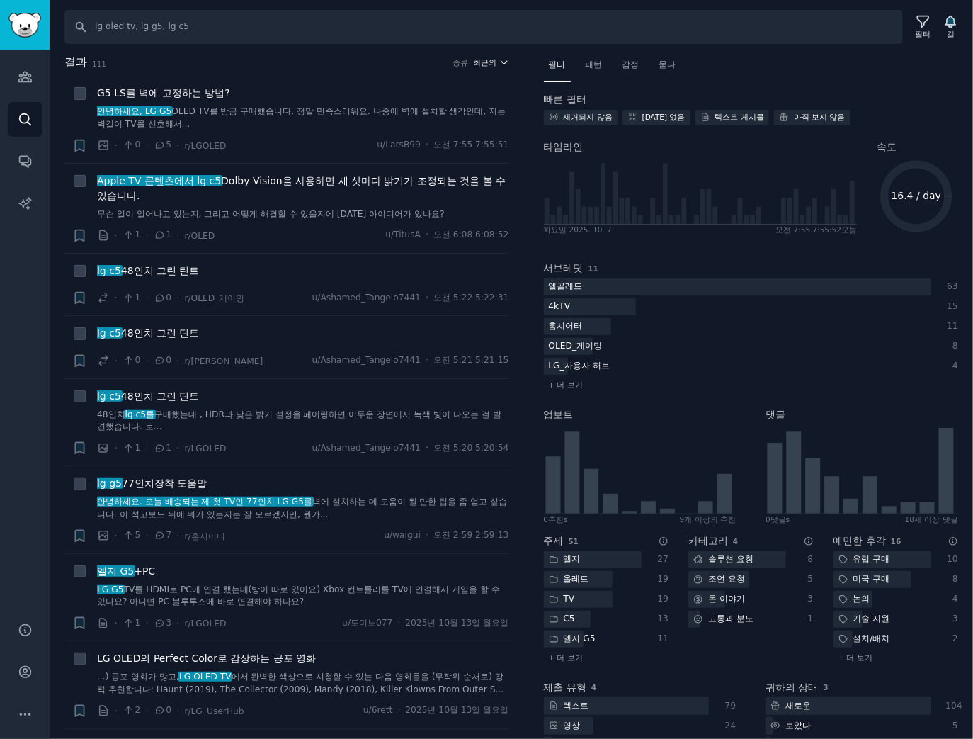
click at [489, 61] on font "최근의" at bounding box center [484, 62] width 23 height 8
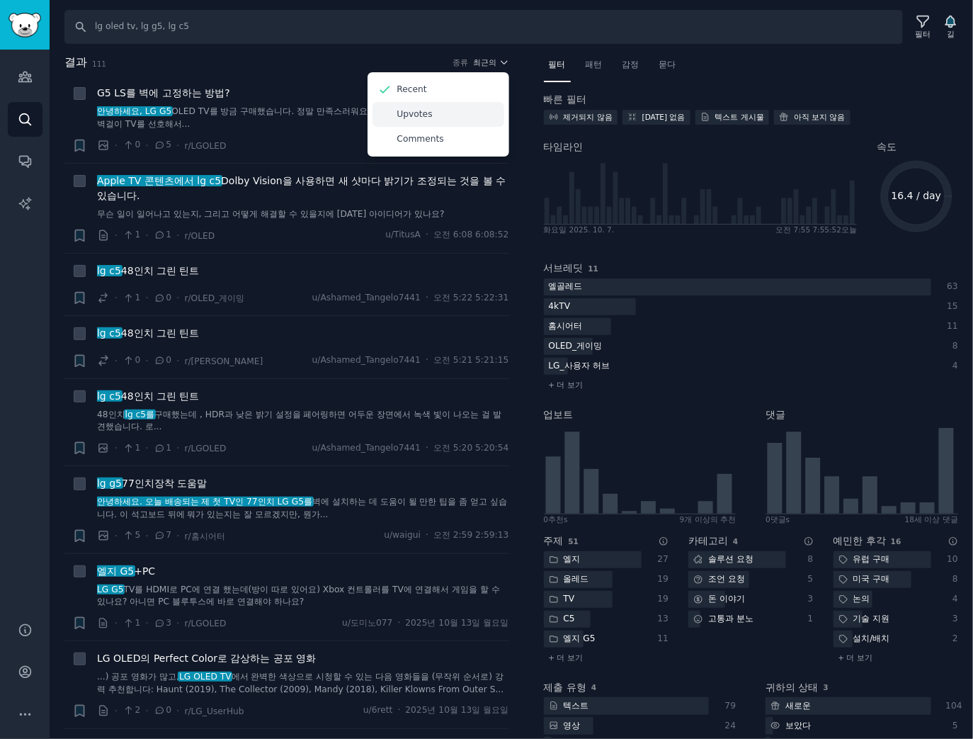
click at [448, 122] on div "Upvotes" at bounding box center [438, 114] width 132 height 25
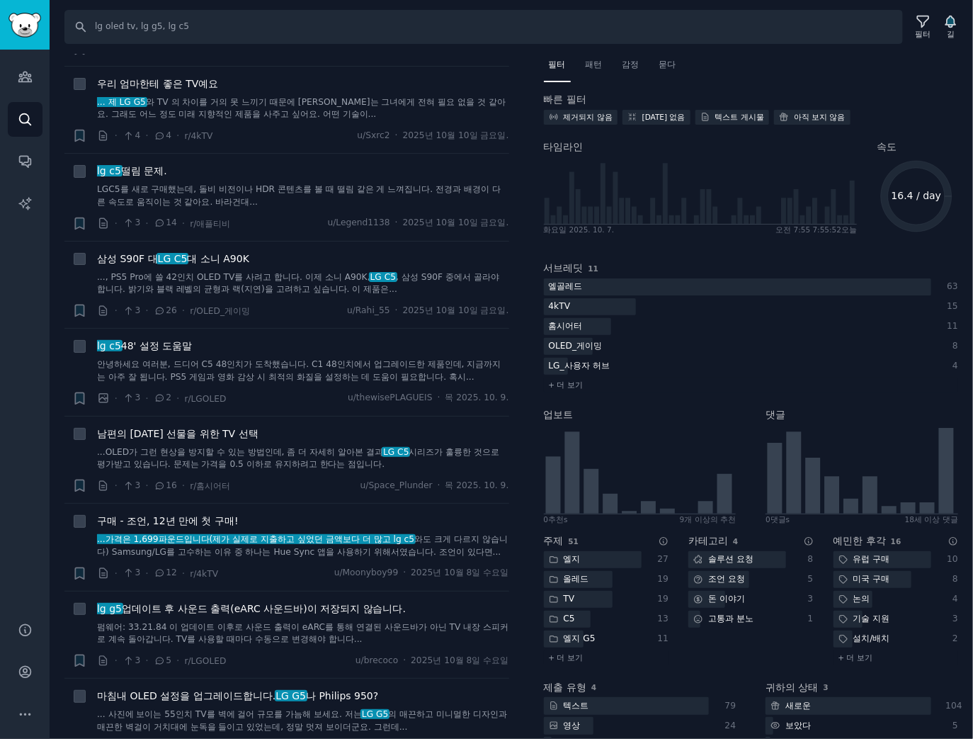
scroll to position [2423, 0]
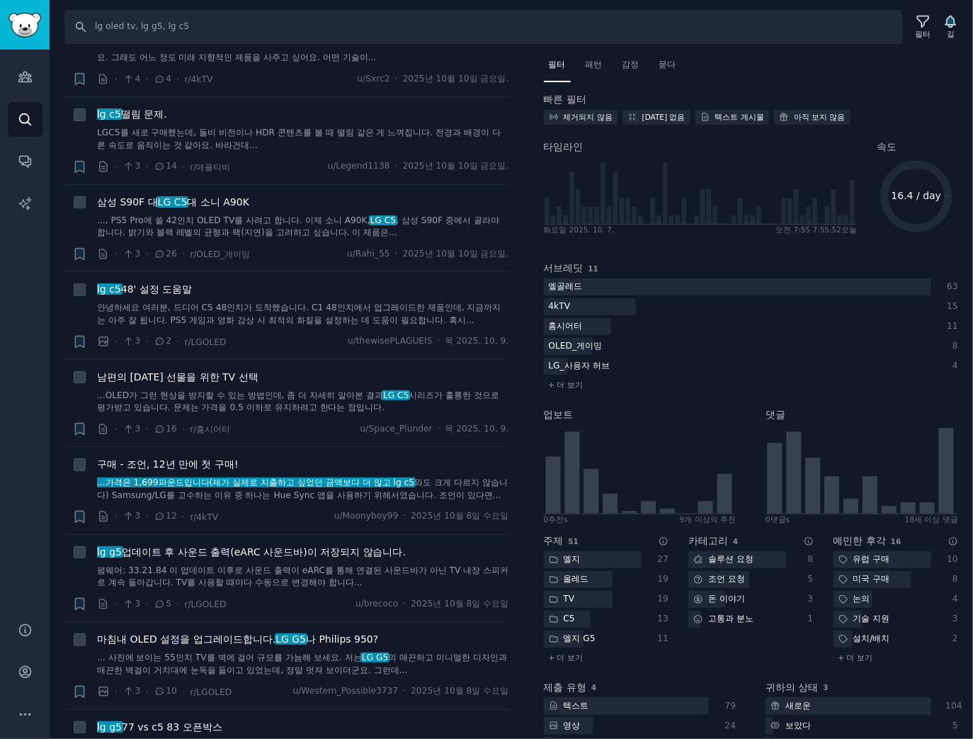
click at [14, 500] on div "청중 찾다 대화 AI 보고서" at bounding box center [25, 327] width 50 height 555
click at [25, 210] on icon "사이드바" at bounding box center [25, 203] width 15 height 15
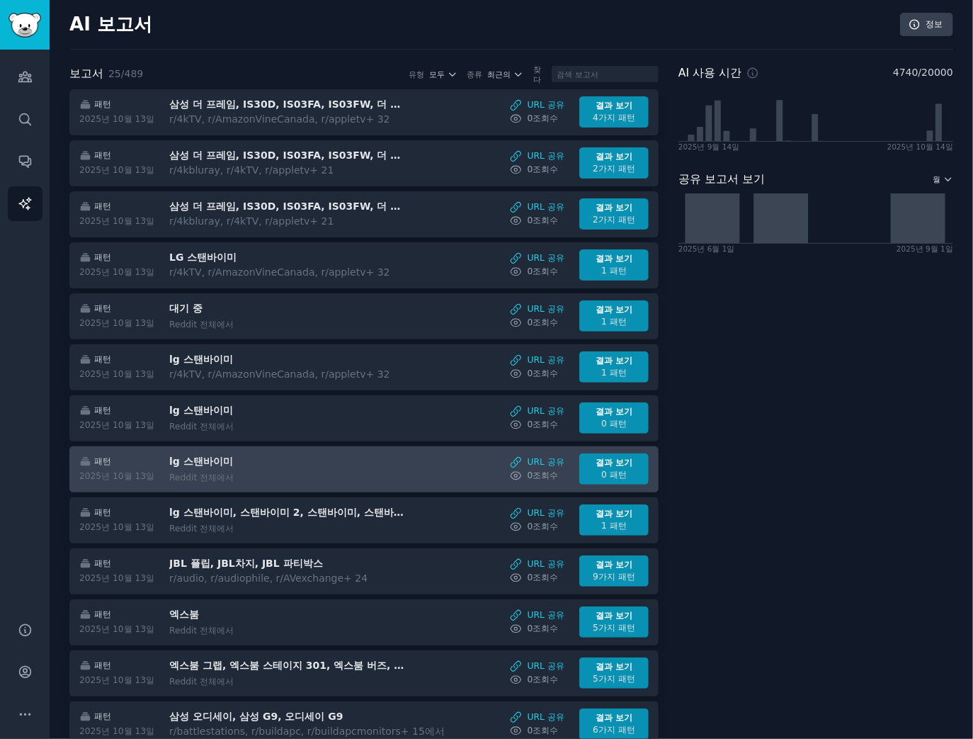
scroll to position [113, 0]
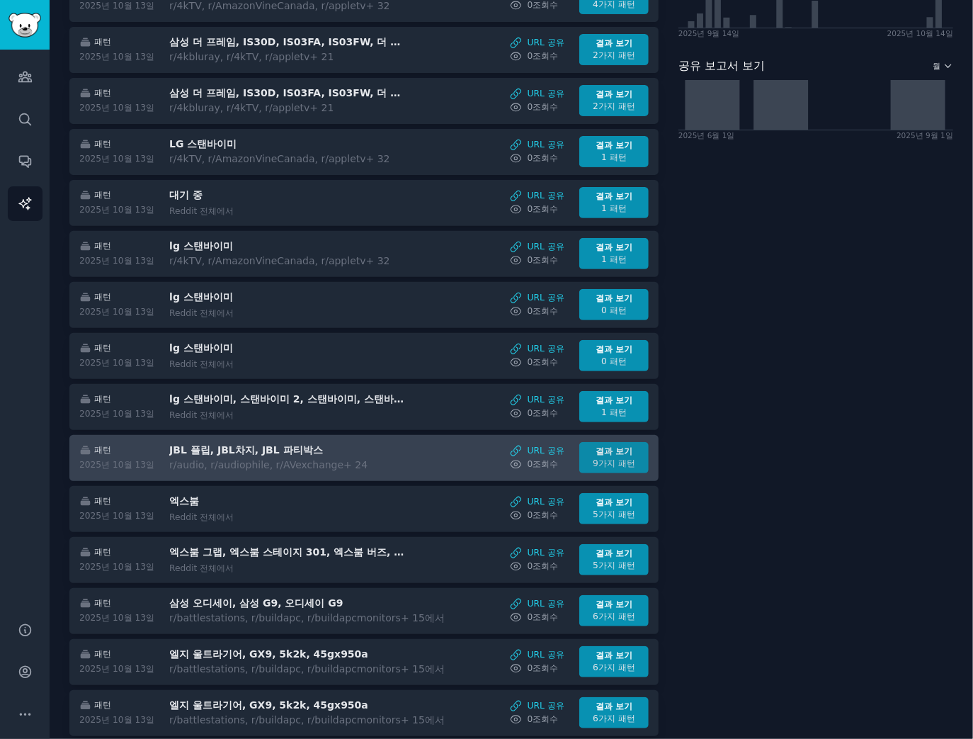
click at [626, 459] on font "9가지 패턴" at bounding box center [614, 463] width 42 height 10
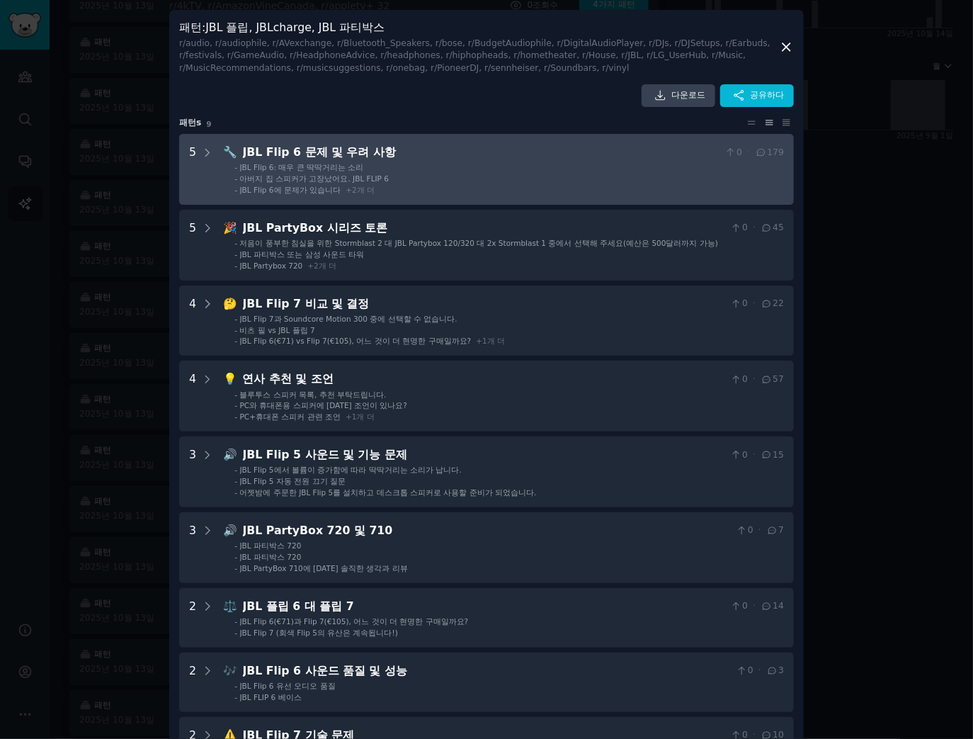
click at [295, 178] on font "아버지 집 스피커가 고장났어요. JBL FLIP 6" at bounding box center [314, 178] width 149 height 8
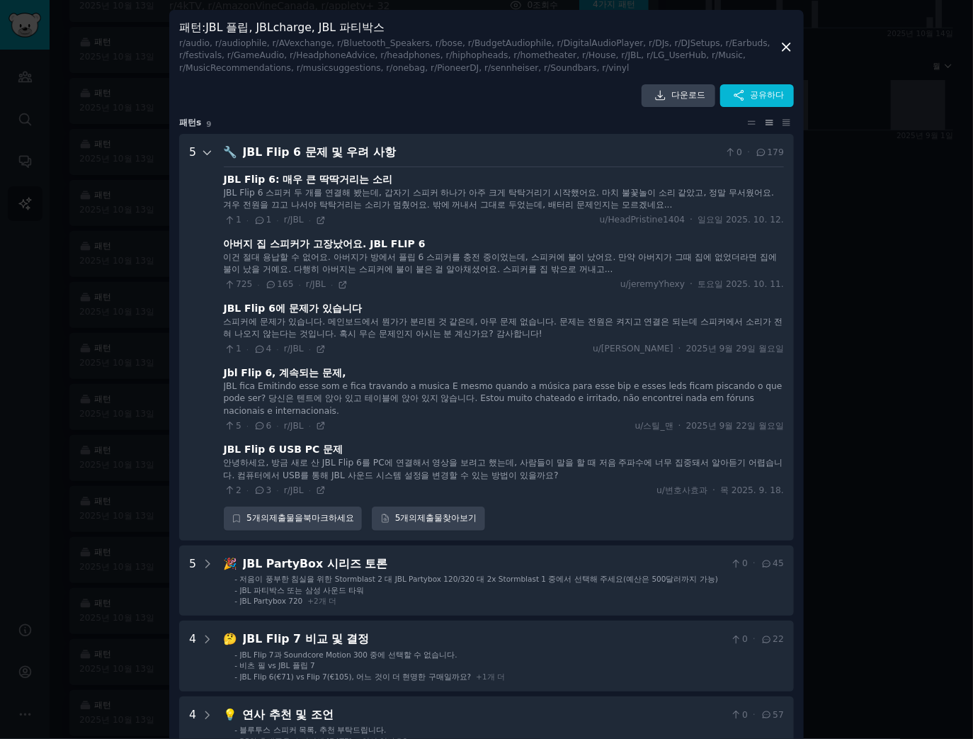
click at [204, 153] on icon at bounding box center [207, 153] width 7 height 4
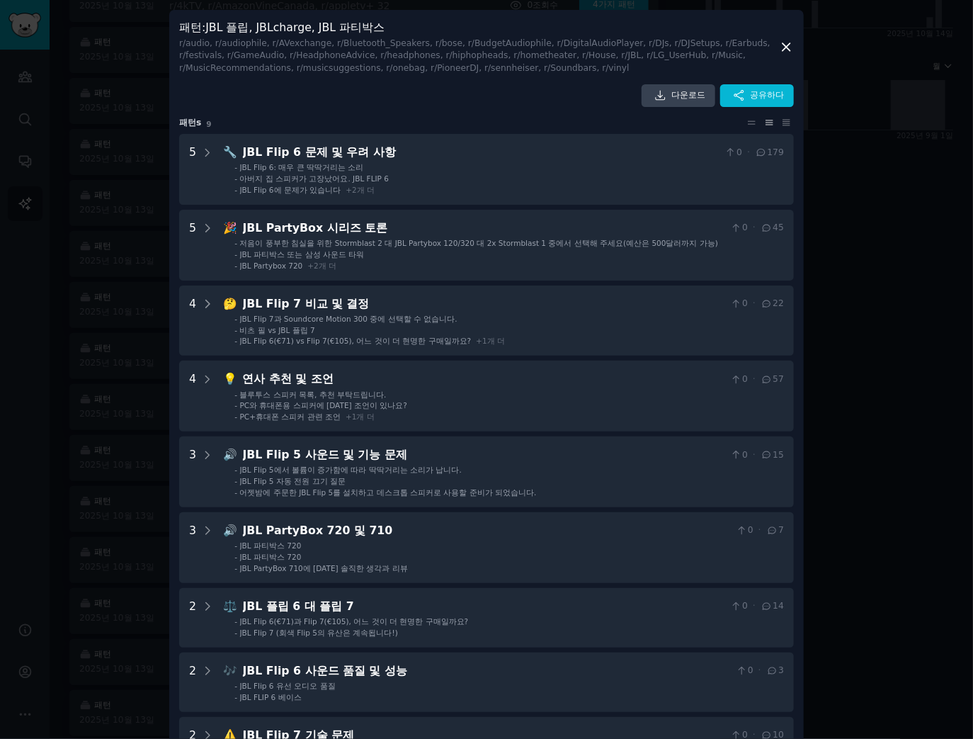
click at [784, 45] on icon at bounding box center [786, 47] width 15 height 15
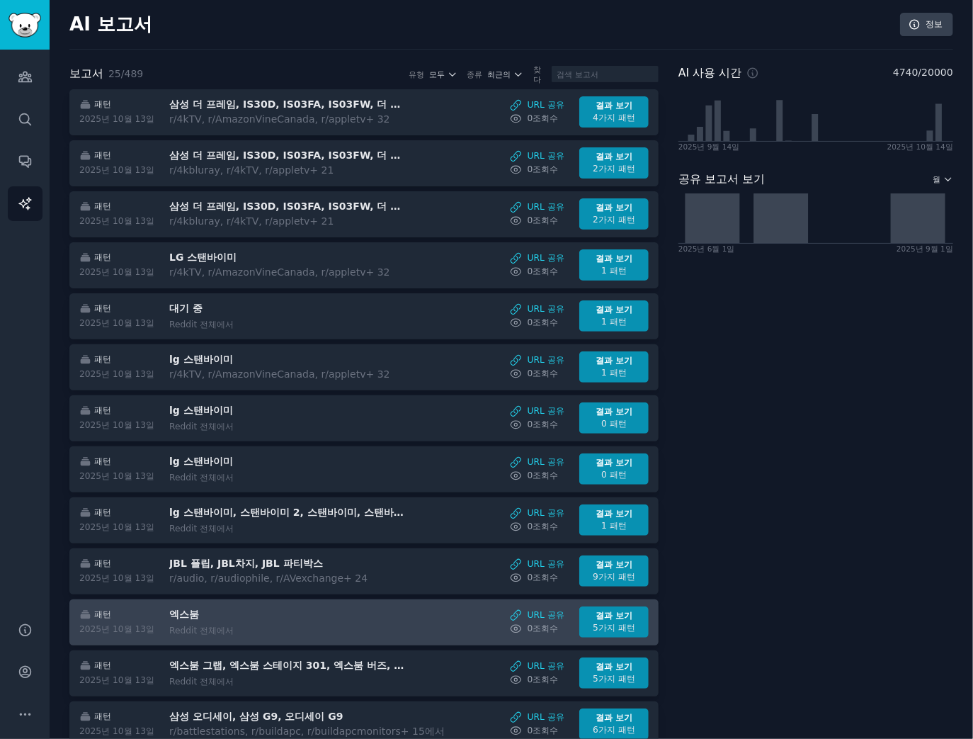
scroll to position [227, 0]
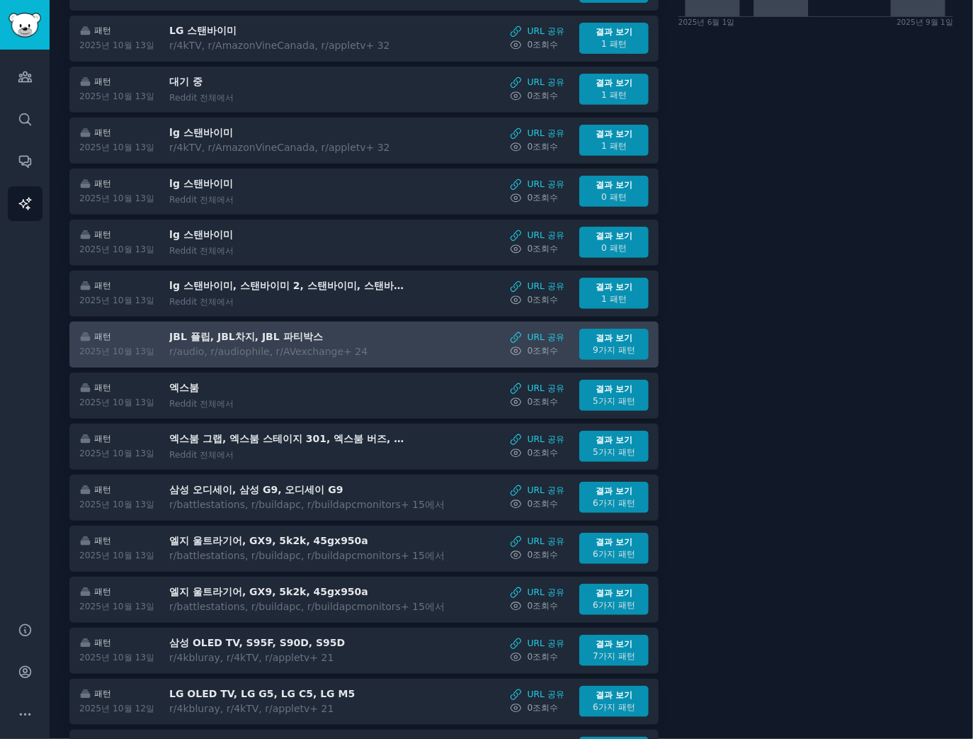
click at [200, 333] on font "JBL 플립, JBL차지, JBL 파티박스" at bounding box center [246, 336] width 154 height 11
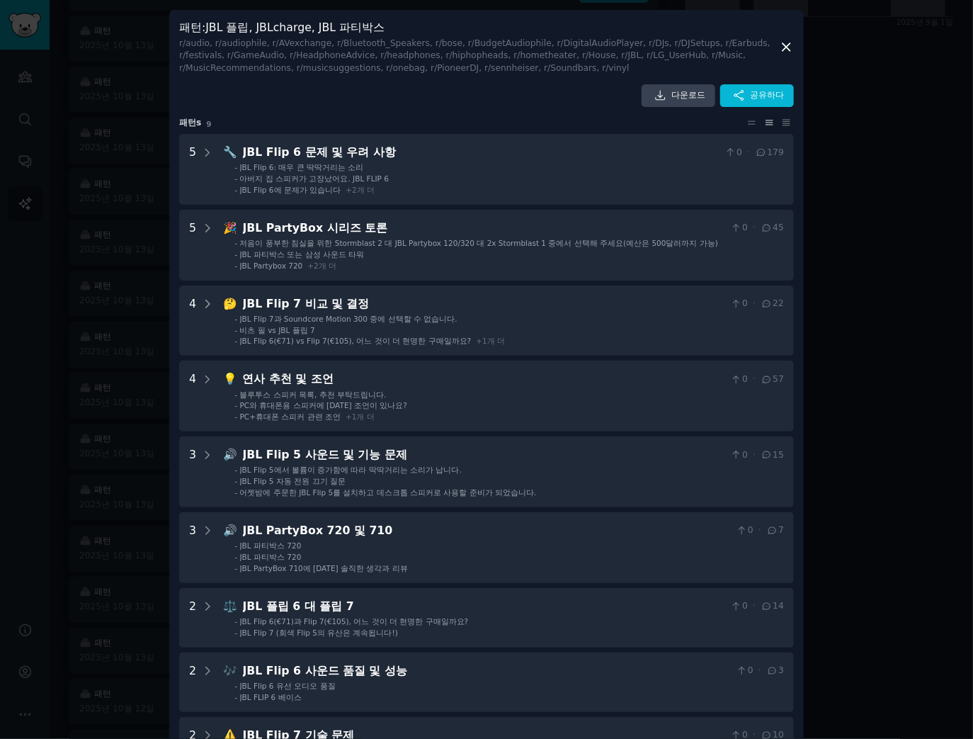
click at [239, 57] on font "/audio, r/audiophile, r/AVexchange, r/Bluetooth_Speakers, r/bose, r/BudgetAudio…" at bounding box center [474, 55] width 591 height 35
click at [787, 50] on icon at bounding box center [786, 47] width 8 height 8
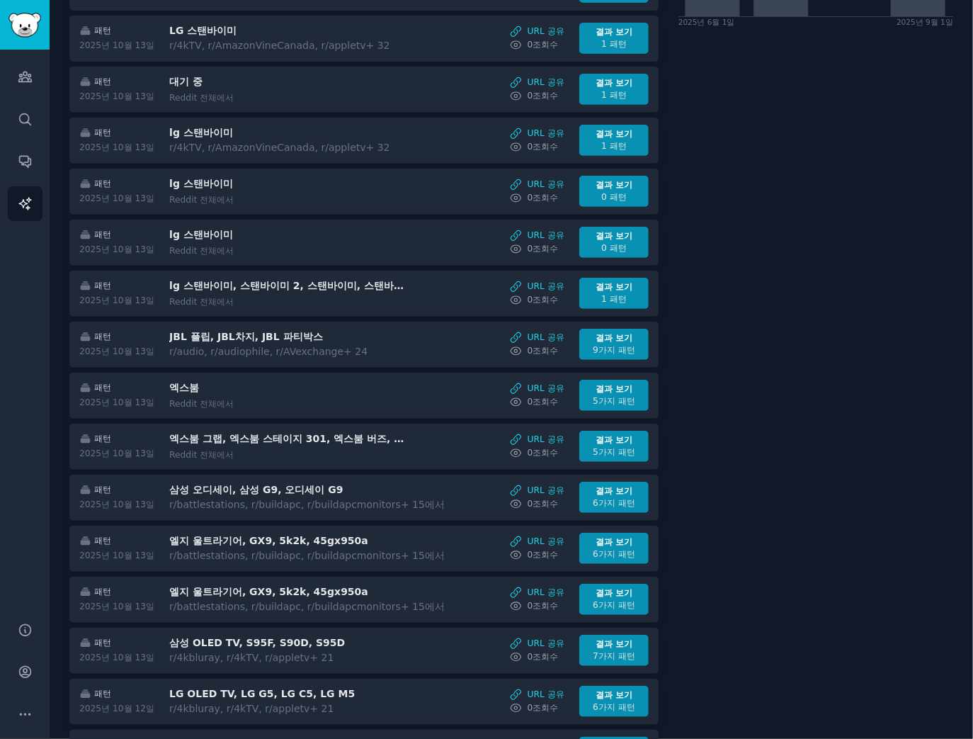
scroll to position [57, 0]
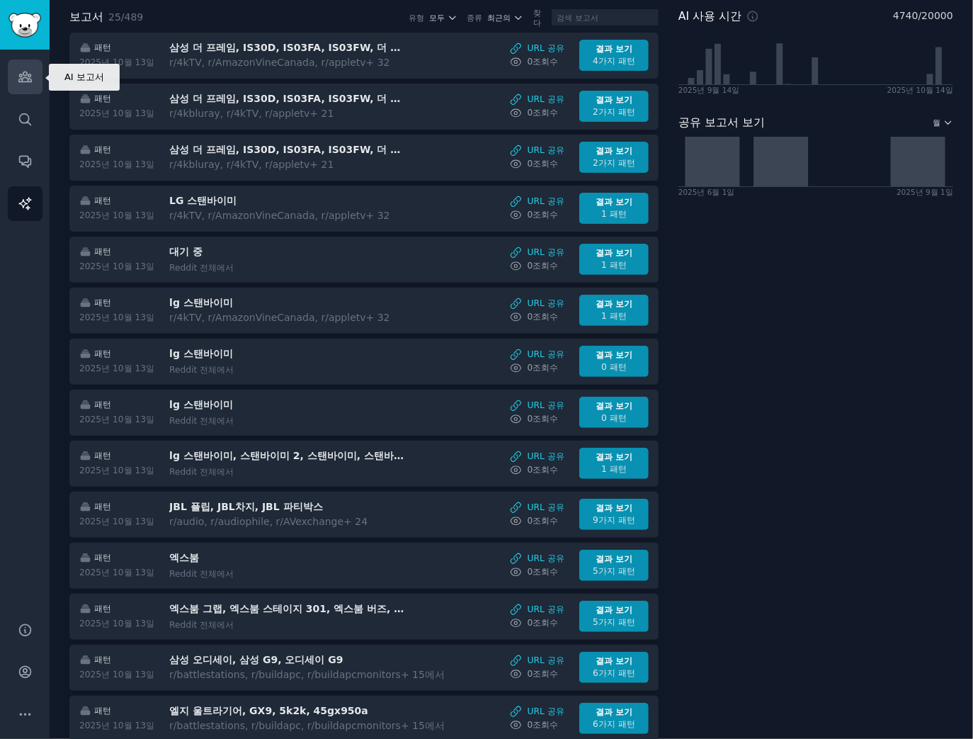
click at [31, 82] on icon "사이드바" at bounding box center [25, 76] width 15 height 15
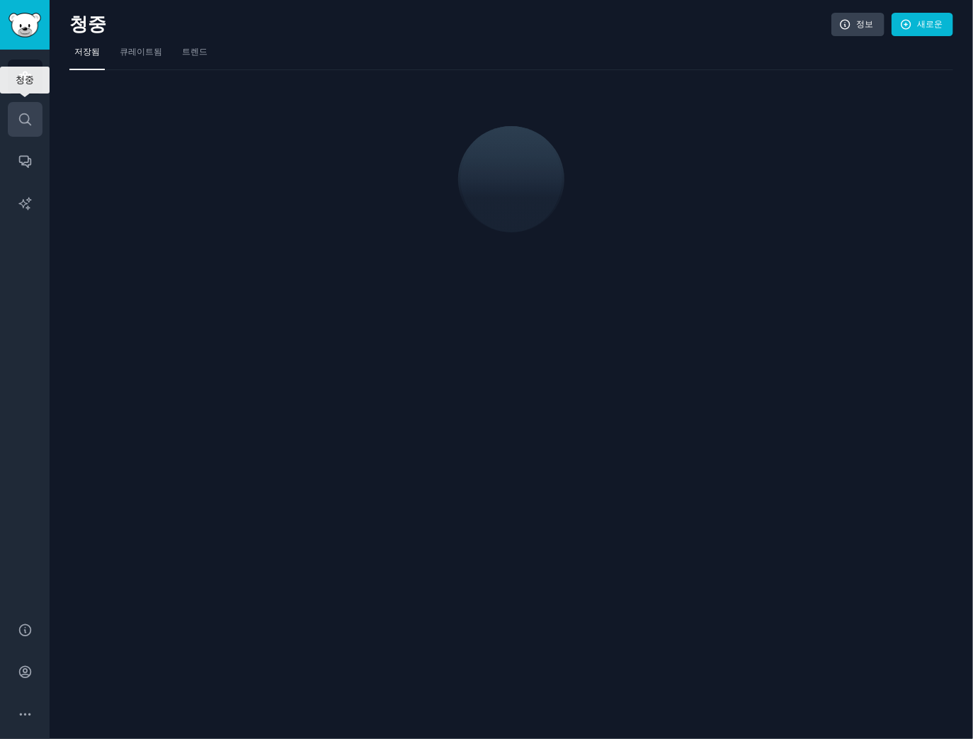
click at [23, 118] on icon "사이드바" at bounding box center [25, 119] width 15 height 15
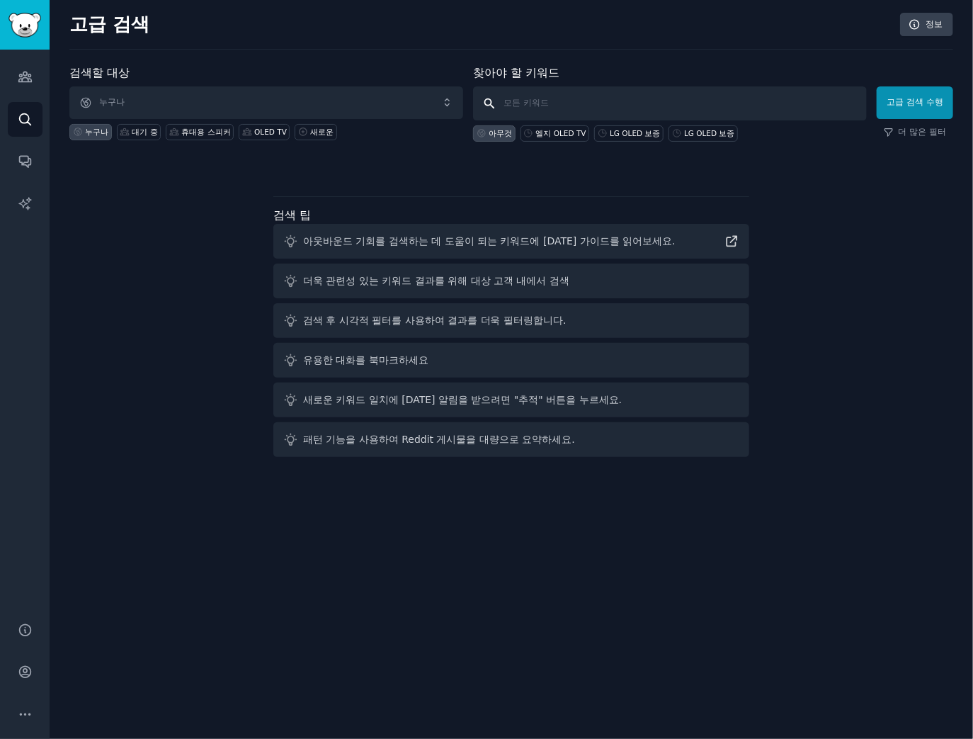
click at [595, 108] on input "text" at bounding box center [670, 103] width 394 height 34
click at [572, 108] on input "text" at bounding box center [670, 103] width 394 height 34
paste input "LG xboom, LG speaker, xboom, xboom Grab, xboom Bounce, xboom Buds, xboom stage3…"
type input "LG xboom, LG speaker, xboom, xboom Grab, xboom Bounce, xboom Buds, xboom stage3…"
click at [685, 110] on input "text" at bounding box center [670, 103] width 394 height 34
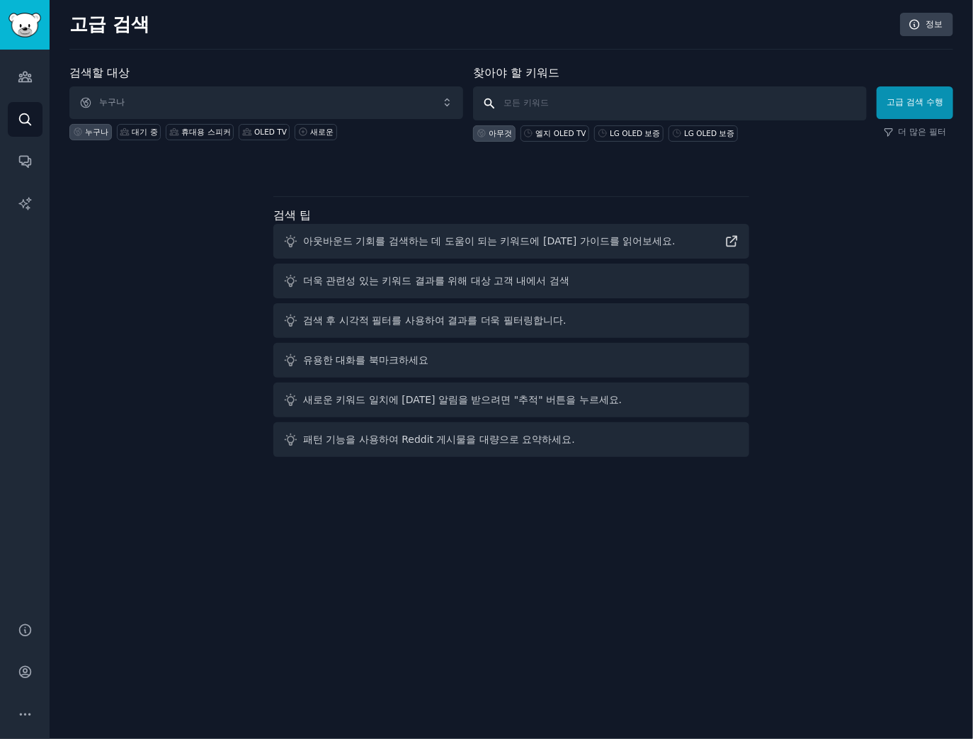
paste input "jbl flip, jbl charge, jbl partybox"
type input "jbl flip, jbl charge, jbl partybox"
click at [929, 101] on font "고급 검색 수행" at bounding box center [915, 102] width 57 height 10
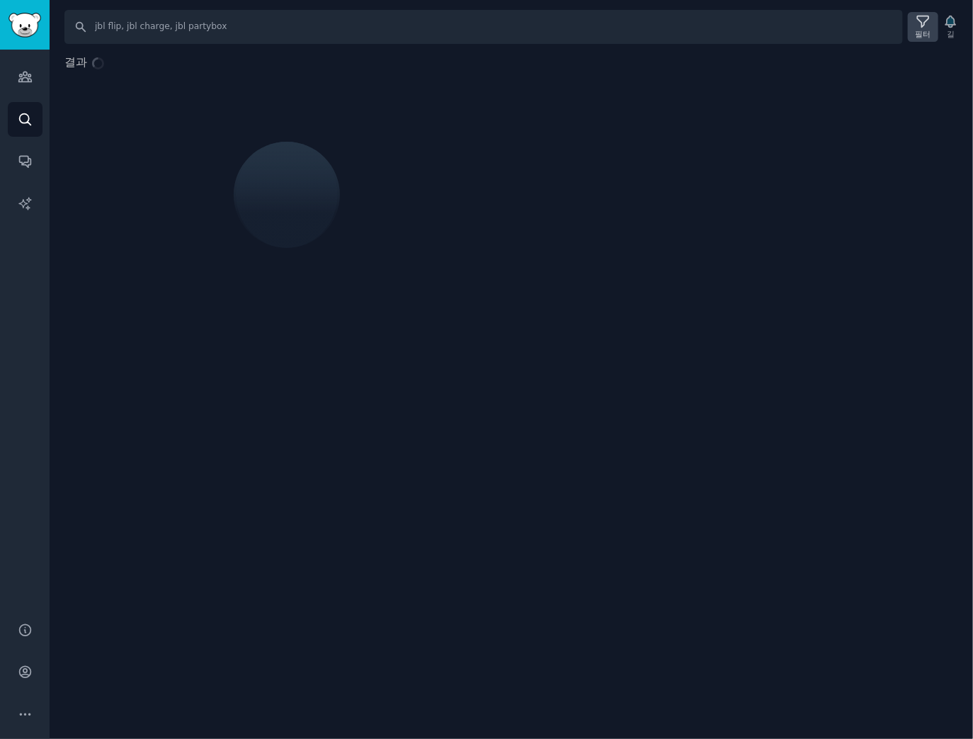
click at [918, 23] on icon at bounding box center [923, 21] width 15 height 15
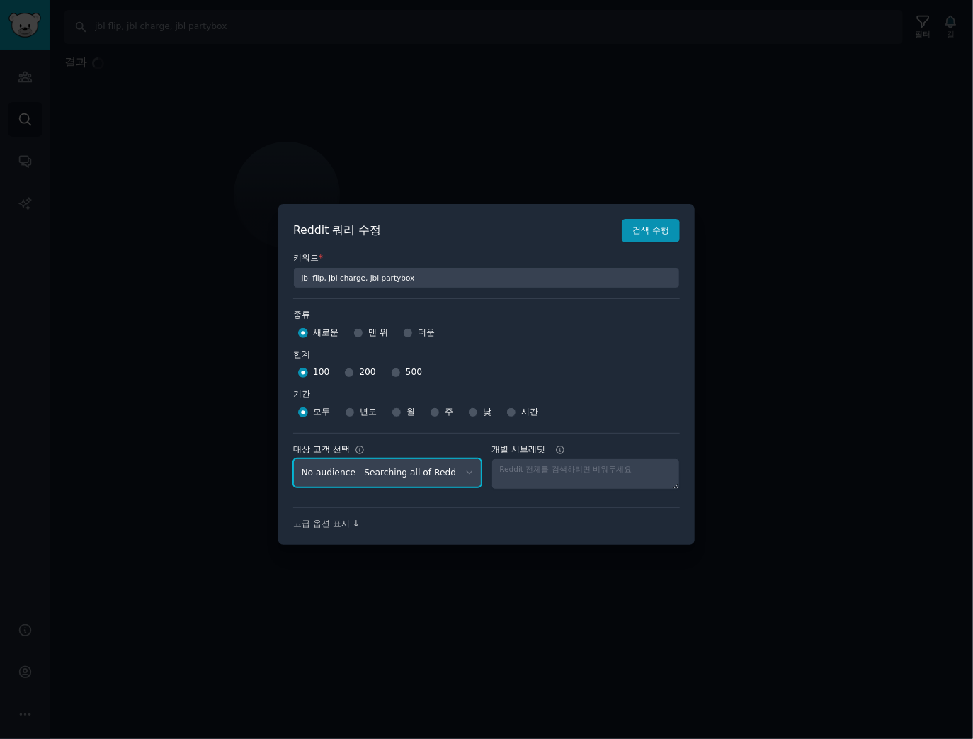
click at [387, 474] on select "No audience - Searching all of Reddit gadgets - 2 Subreddits stanbyme - 35 Subr…" at bounding box center [387, 472] width 188 height 29
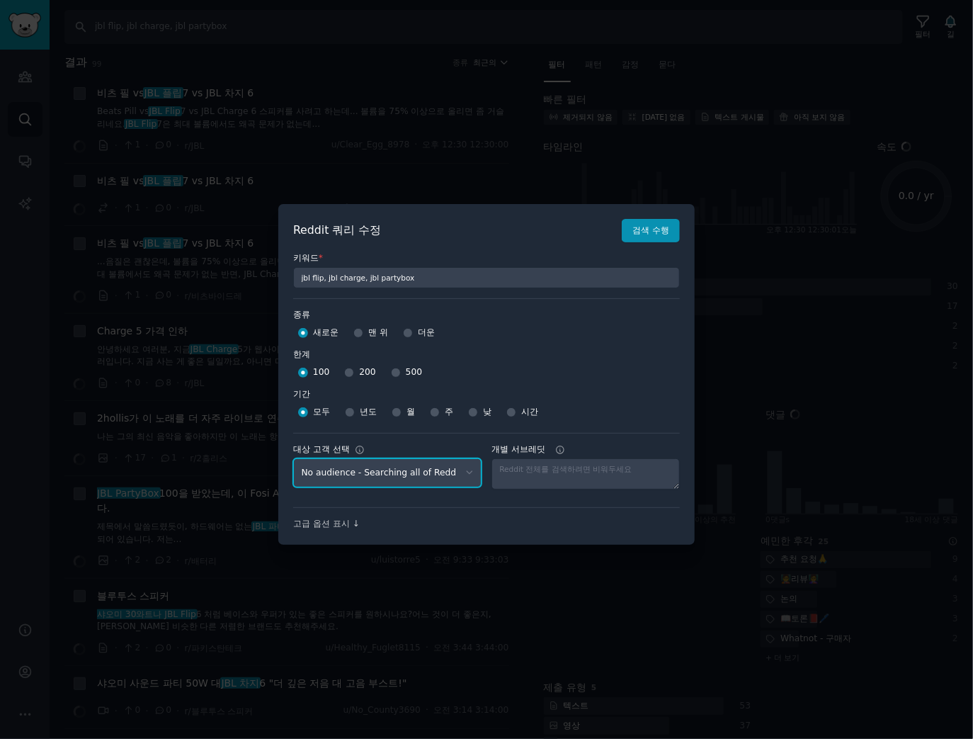
select select "d5641c5a1a"
click at [293, 458] on select "No audience - Searching all of Reddit gadgets - 2 Subreddits stanbyme - 35 Subr…" at bounding box center [387, 472] width 188 height 29
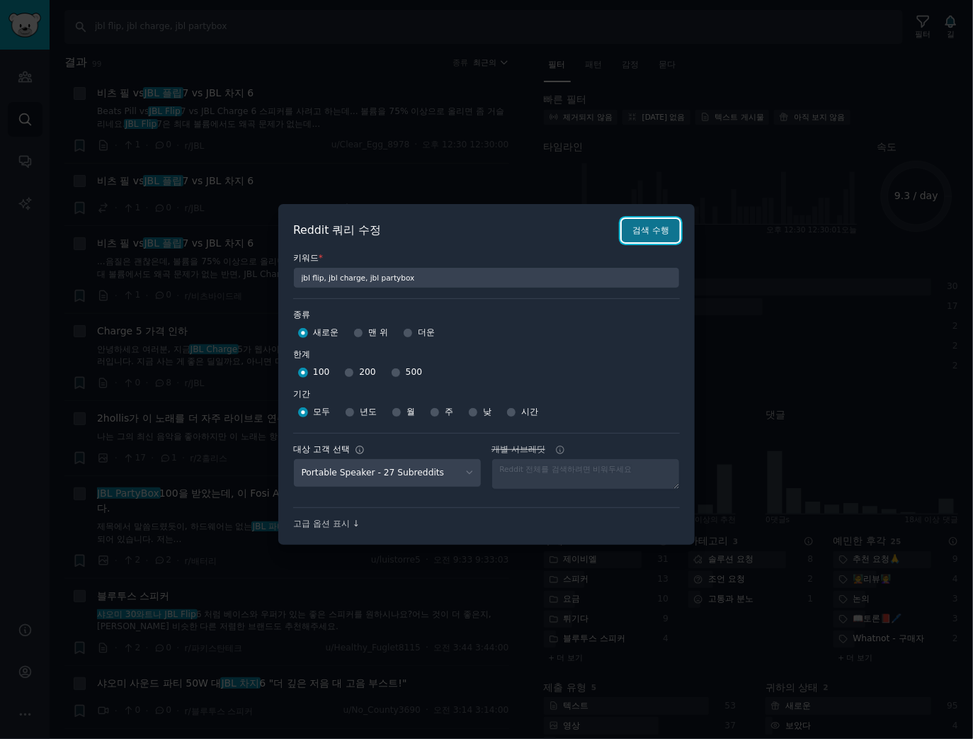
click at [660, 231] on font "검색 수행" at bounding box center [650, 230] width 37 height 10
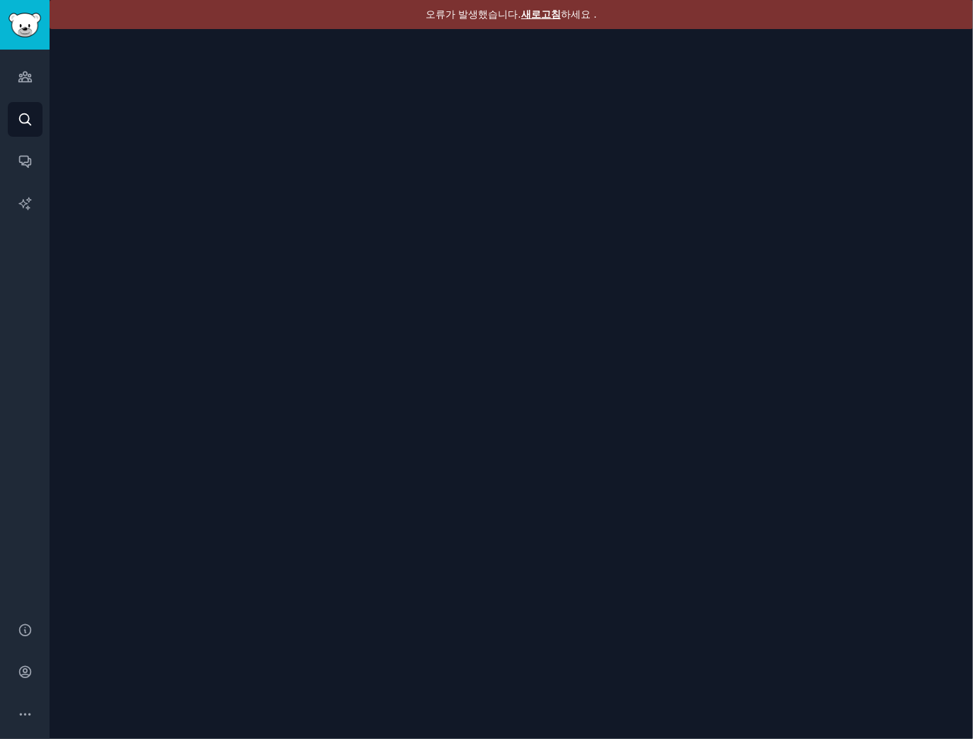
click at [533, 6] on div "오류가 발생했습니다. 새로고침 하세요 ." at bounding box center [511, 14] width 923 height 29
click at [533, 10] on font "새로고침" at bounding box center [541, 13] width 40 height 11
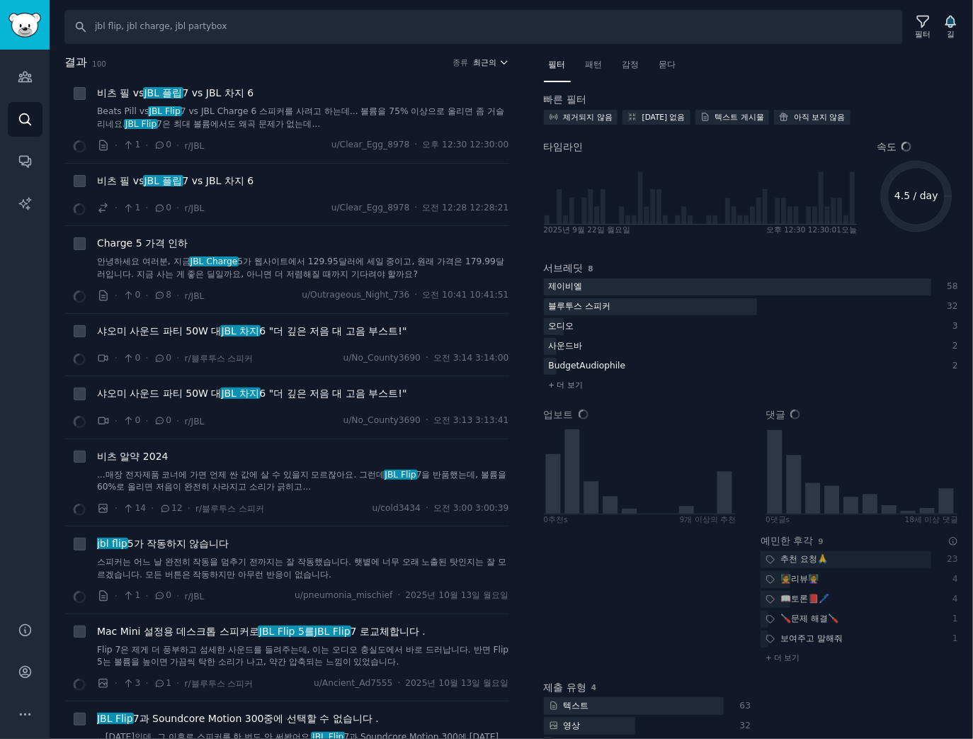
click at [493, 62] on font "최근의" at bounding box center [484, 62] width 23 height 8
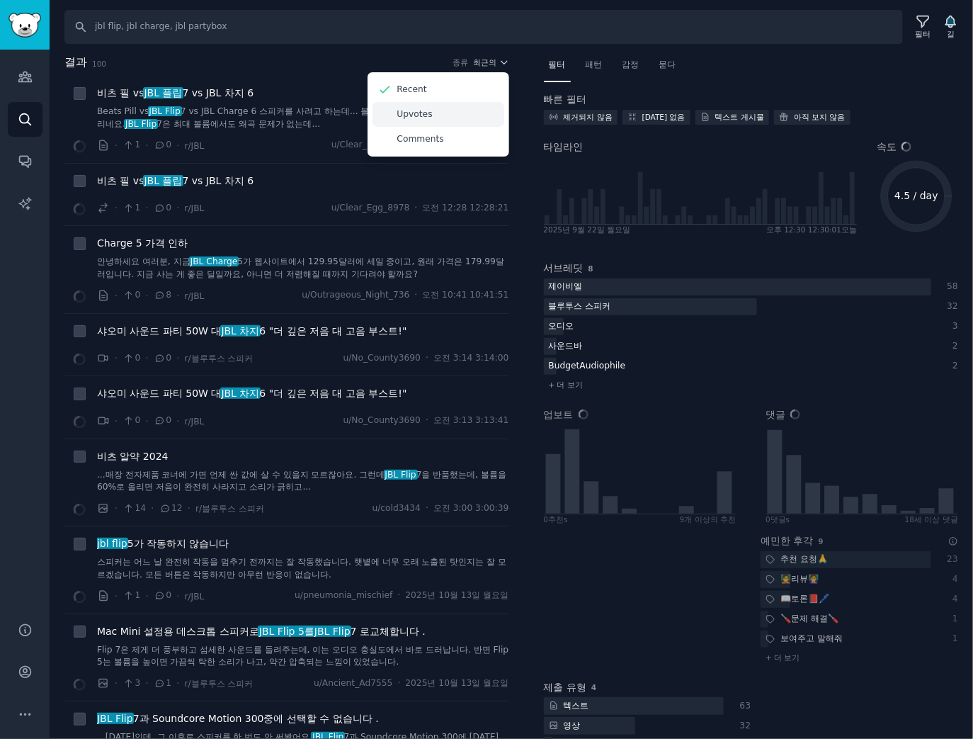
click at [448, 114] on div "Upvotes" at bounding box center [438, 114] width 132 height 25
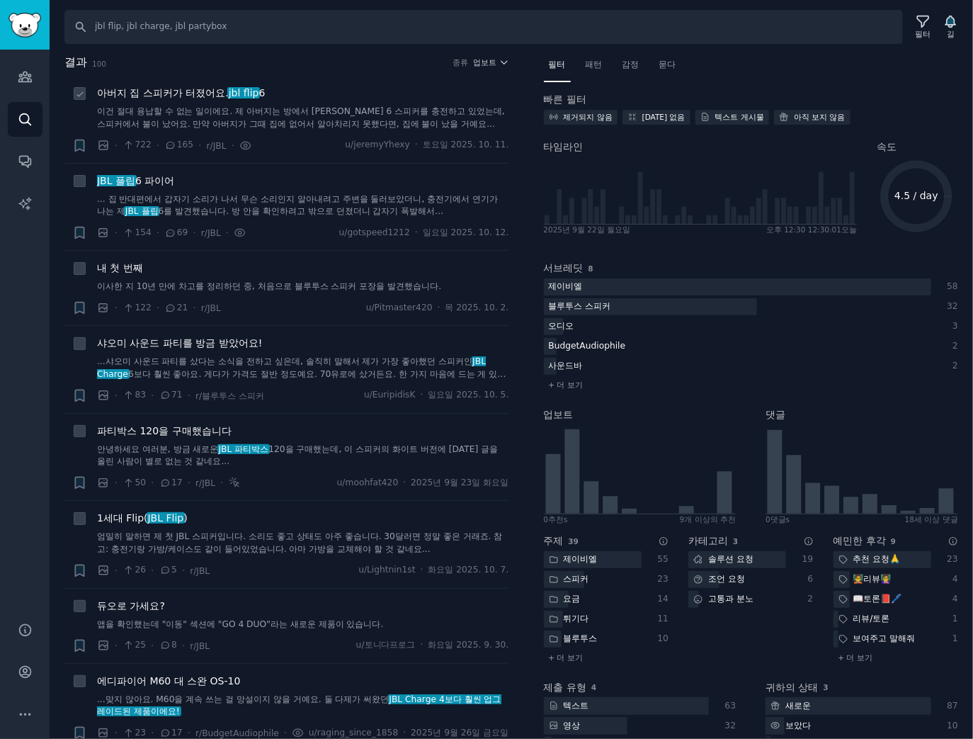
click at [199, 93] on font "아버지 집 스피커가 터졌어요." at bounding box center [163, 92] width 132 height 11
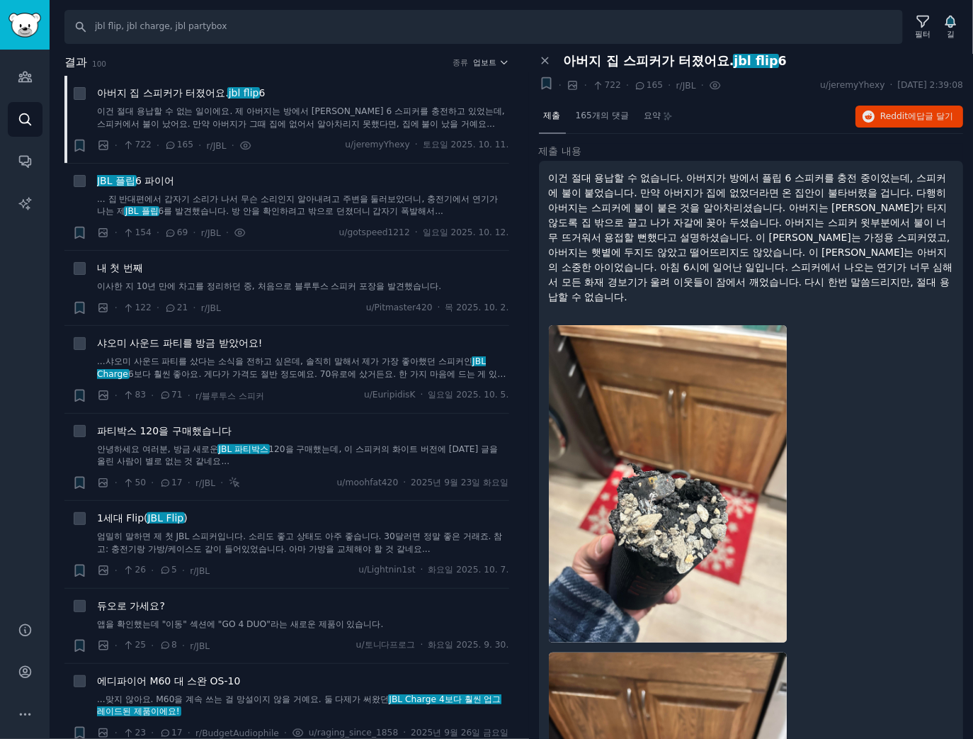
click at [566, 121] on nav "제출 165개의 댓글 요약" at bounding box center [608, 117] width 139 height 34
click at [651, 122] on div "요약" at bounding box center [659, 117] width 40 height 34
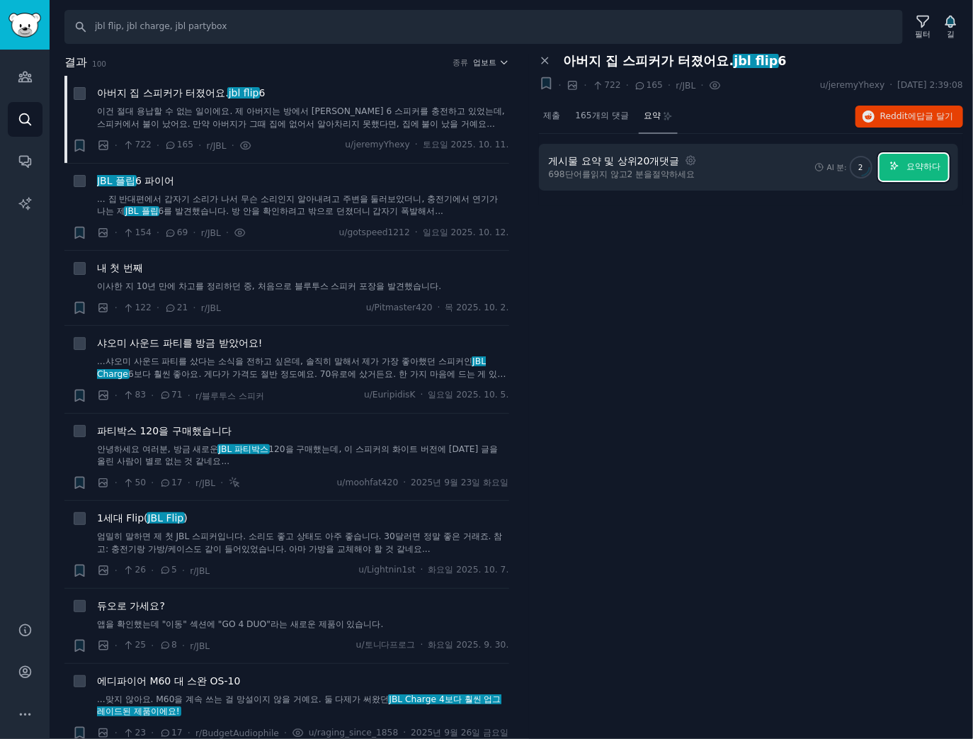
click at [920, 173] on button "요약하다" at bounding box center [913, 168] width 69 height 28
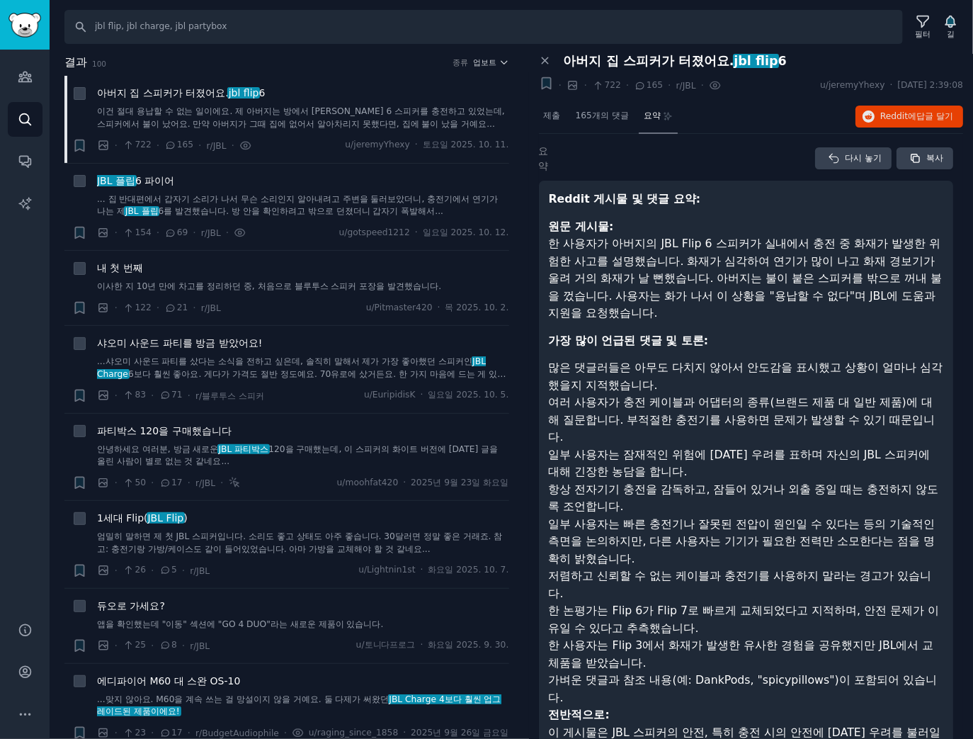
click at [850, 521] on font "일부 사용자는 빠른 충전기나 잘못된 전압이 원인일 수 있다는 등의 기술적인 측면을 논의하지만, 다른 사용자는 기기가 필요한 전력만 소모한다는 …" at bounding box center [742, 541] width 387 height 48
click at [710, 486] on font "항상 전자기기 충전을 감독하고, 잠들어 있거나 외출 중일 때는 충전하지 않도록 조언합니다." at bounding box center [744, 497] width 390 height 31
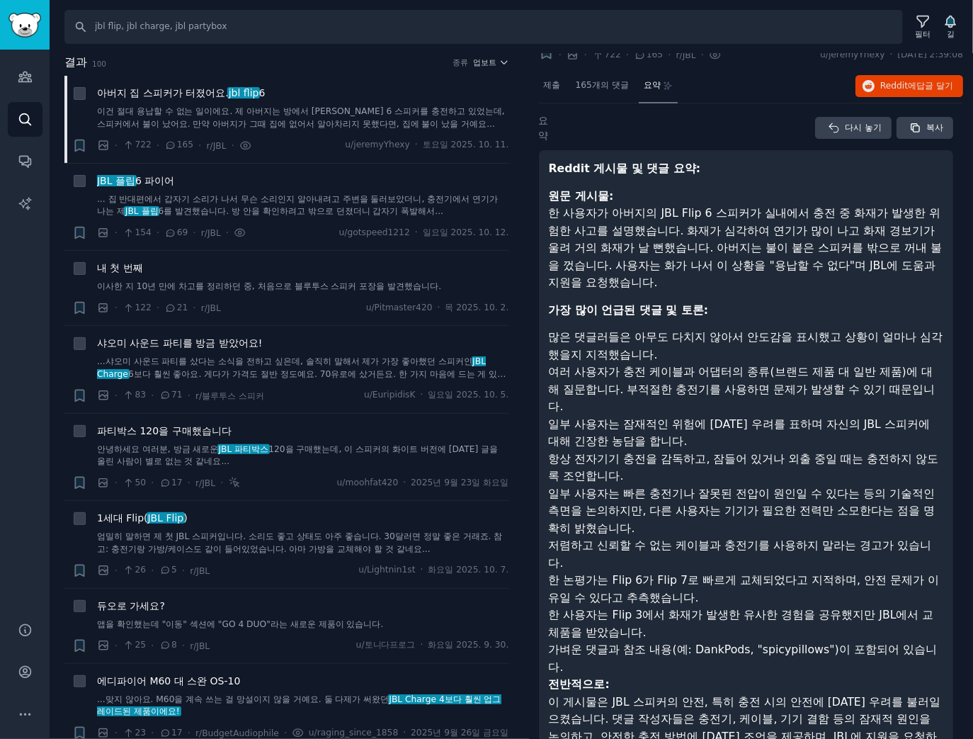
scroll to position [87, 0]
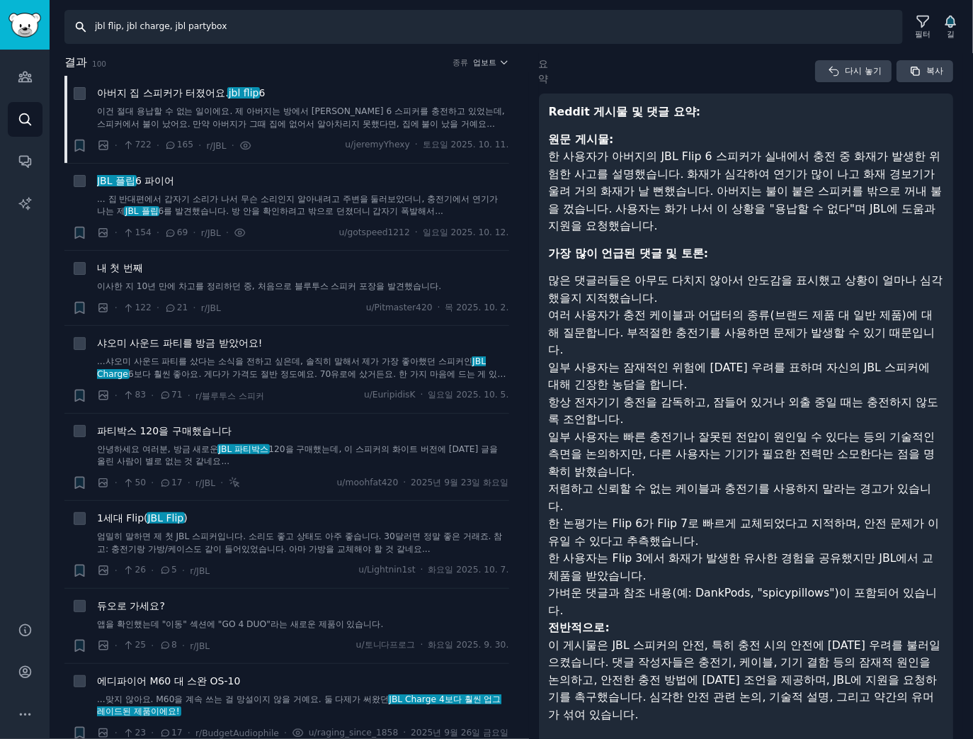
click at [278, 28] on input "jbl flip, jbl charge, jbl partybox" at bounding box center [483, 27] width 838 height 34
paste input "lg oled tv, lg oled evo, g5, g4, c5, c4, c3, c2, c1, b5, b4, b3, m5, oled t, si…"
drag, startPoint x: 218, startPoint y: 30, endPoint x: 575, endPoint y: 33, distance: 356.9
click at [575, 33] on input "lg oled tv, lg oled evo, g5, g4, c5, c4, c3, c2, c1, b5, b4, b3, m5, oled t, si…" at bounding box center [483, 27] width 838 height 34
type input "lg oled tv, lg oled evo, g5, g4"
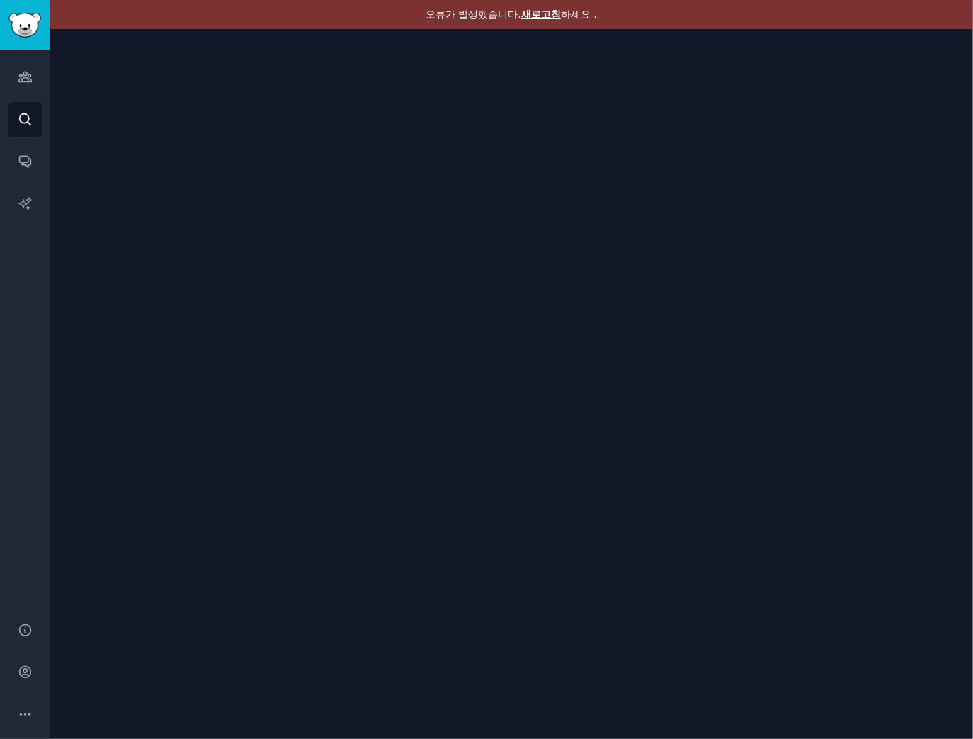
click at [535, 23] on div "오류가 발생했습니다. 새로고침 하세요 ." at bounding box center [511, 14] width 923 height 29
click at [546, 15] on font "새로고침" at bounding box center [541, 13] width 40 height 11
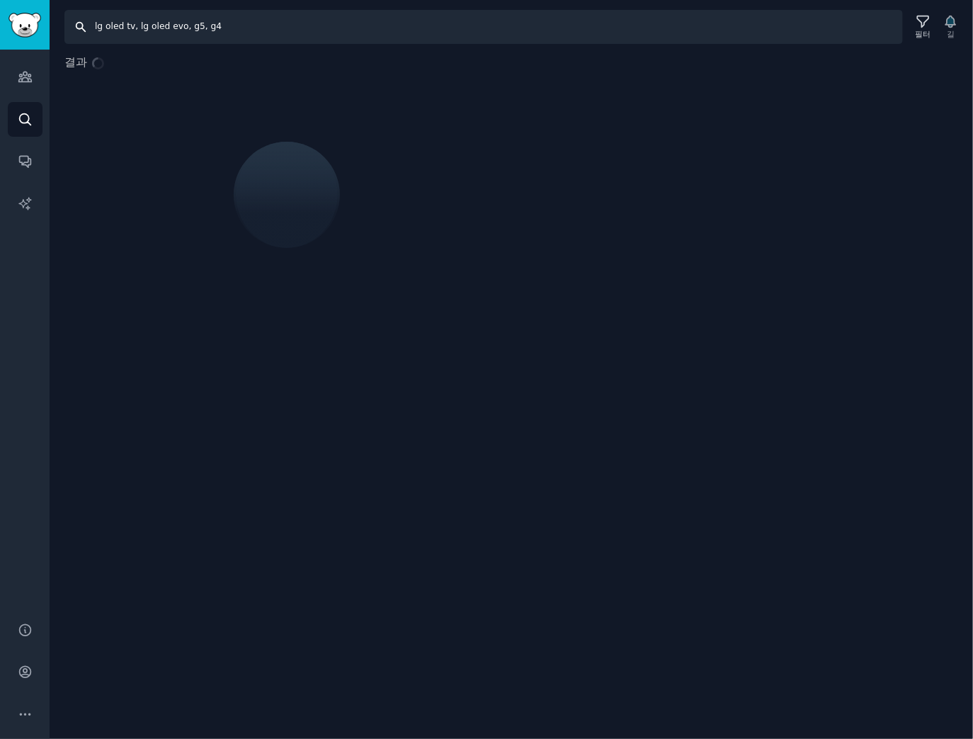
drag, startPoint x: 134, startPoint y: 26, endPoint x: 181, endPoint y: 26, distance: 47.4
click at [181, 26] on input "lg oled tv, lg oled evo, g5, g4" at bounding box center [483, 27] width 838 height 34
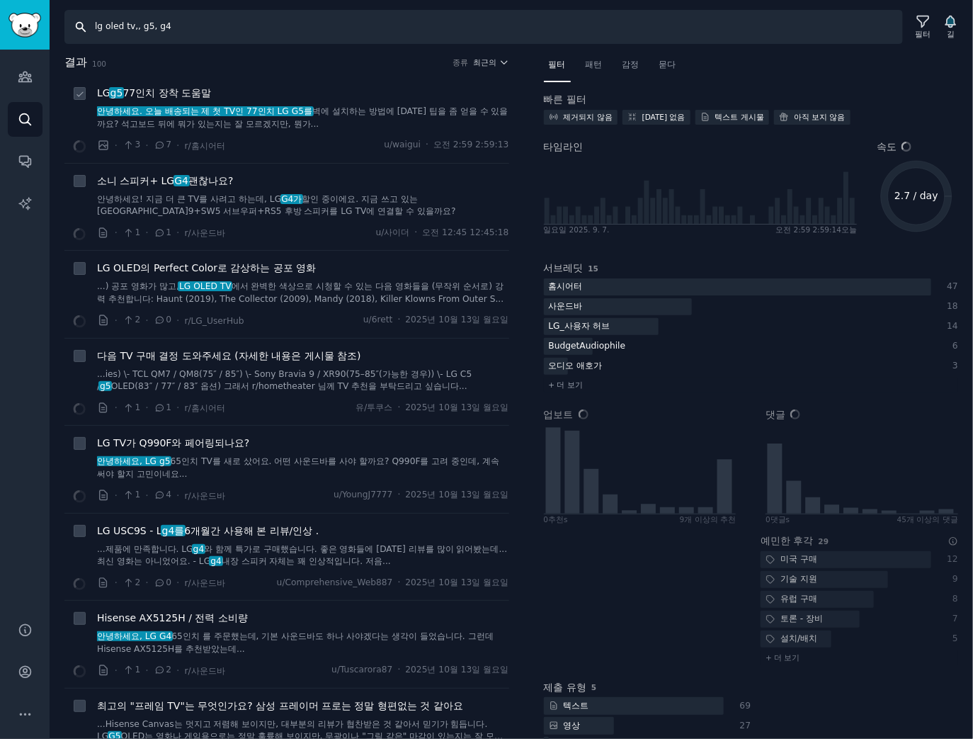
type input "lg oled tv, g5, g4"
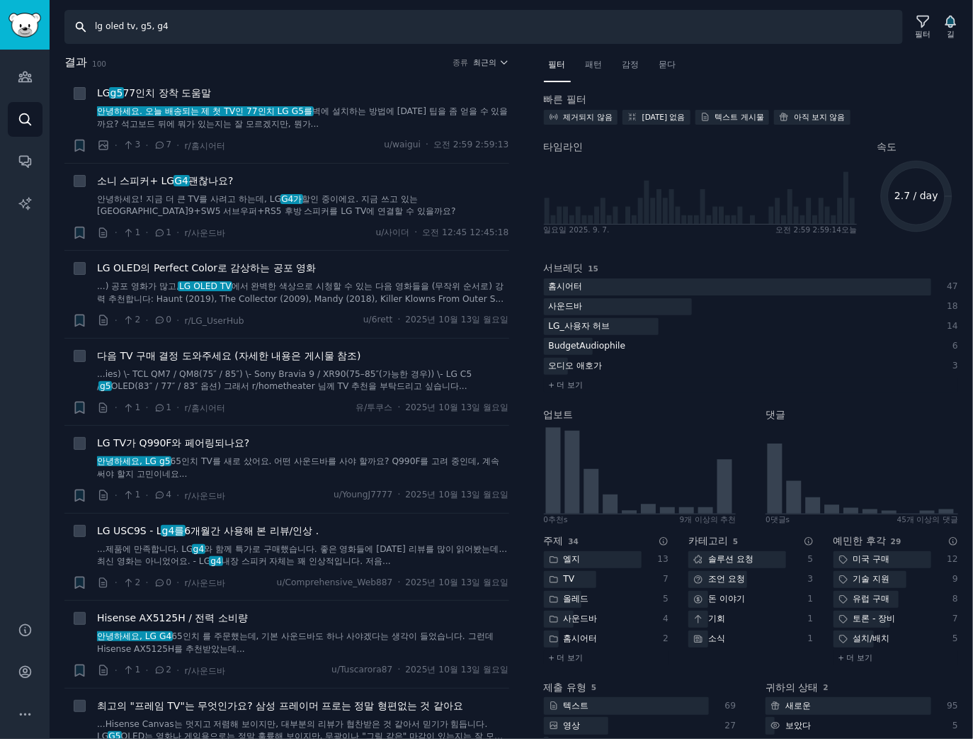
click at [224, 19] on input "lg oled tv, g5, g4" at bounding box center [483, 27] width 838 height 34
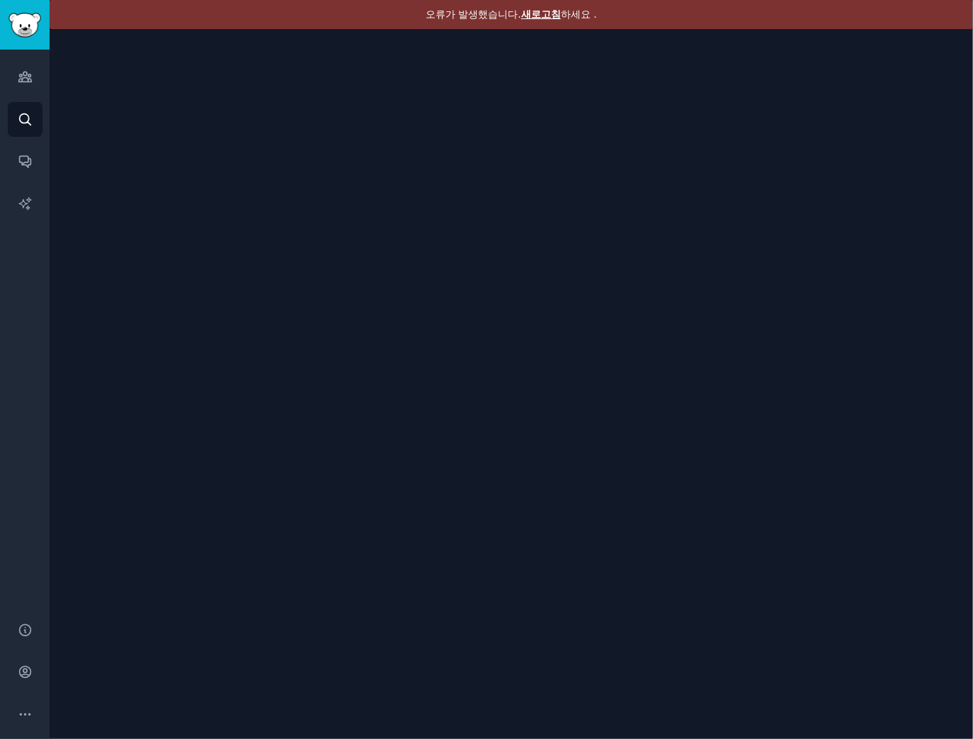
click at [540, 11] on font "새로고침" at bounding box center [541, 13] width 40 height 11
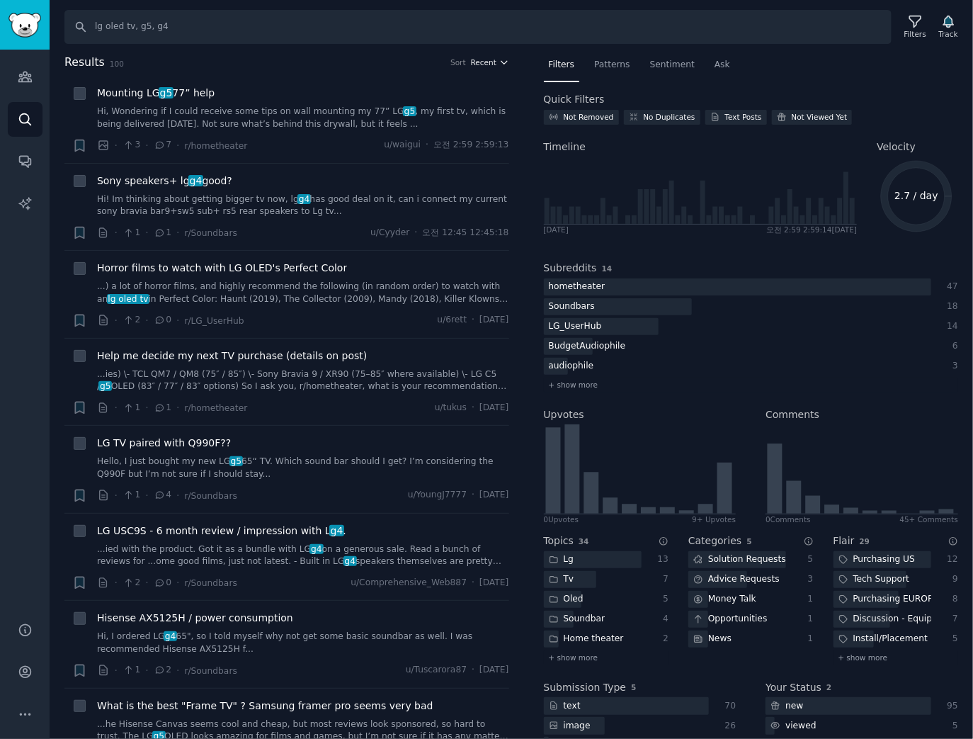
click at [484, 64] on span "Recent" at bounding box center [483, 62] width 25 height 10
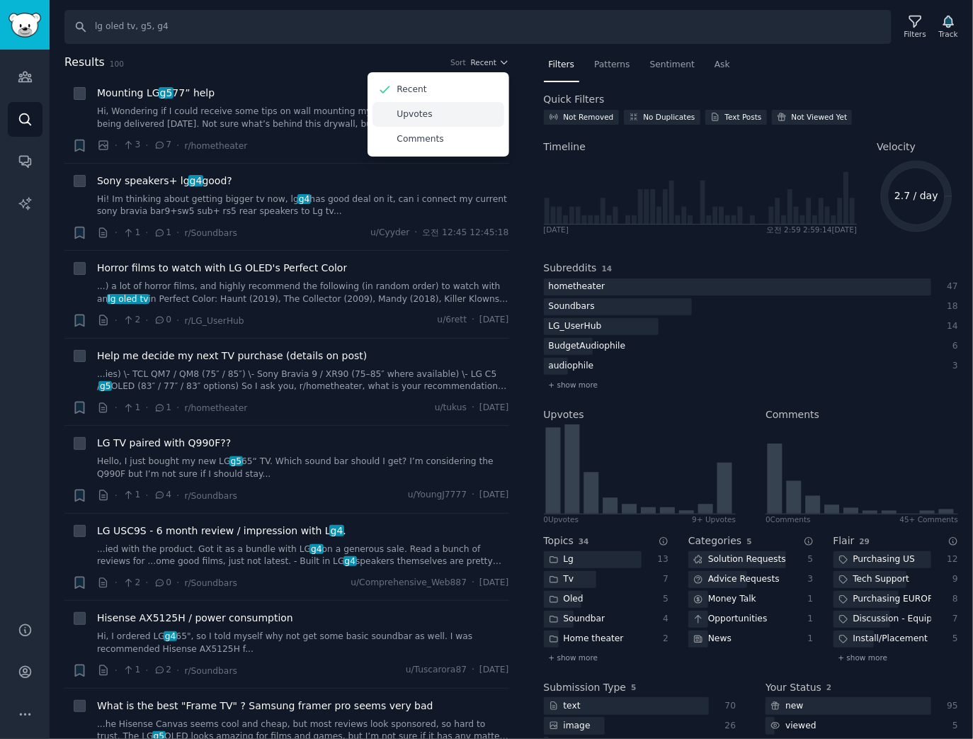
click at [452, 121] on div "Upvotes" at bounding box center [438, 114] width 132 height 25
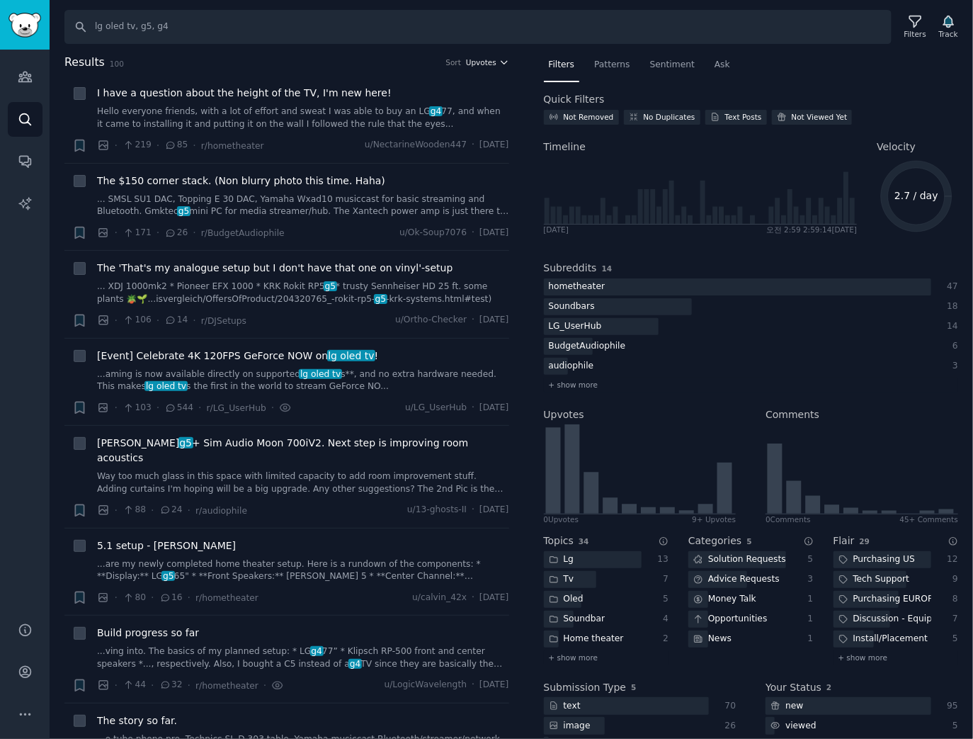
click at [487, 63] on span "Upvotes" at bounding box center [481, 62] width 30 height 10
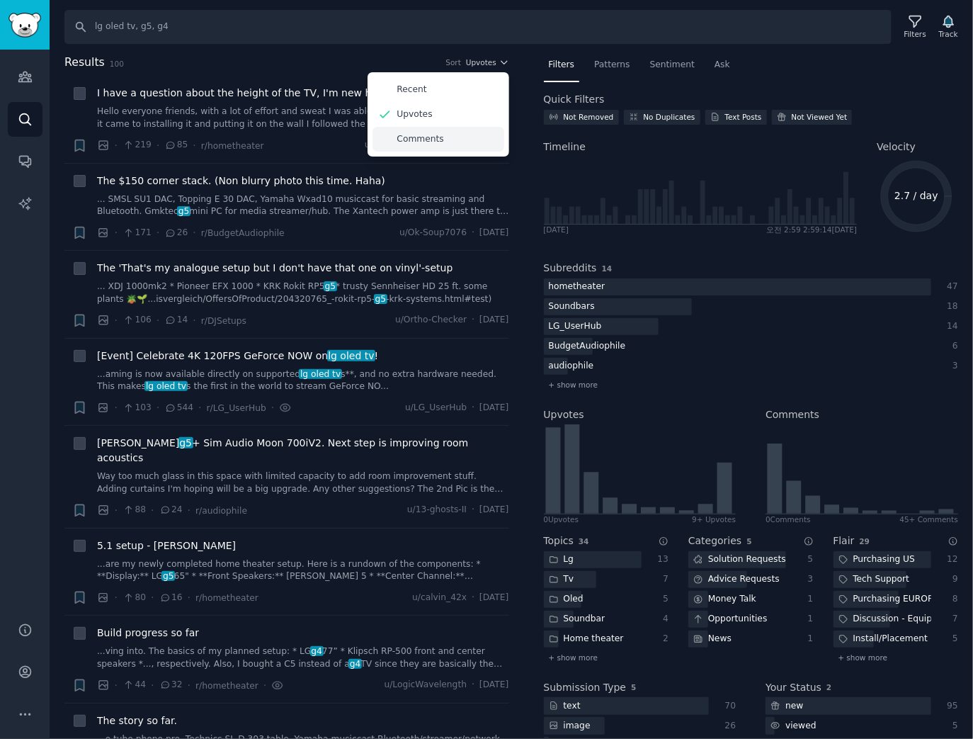
click at [453, 142] on div "Comments" at bounding box center [438, 139] width 132 height 25
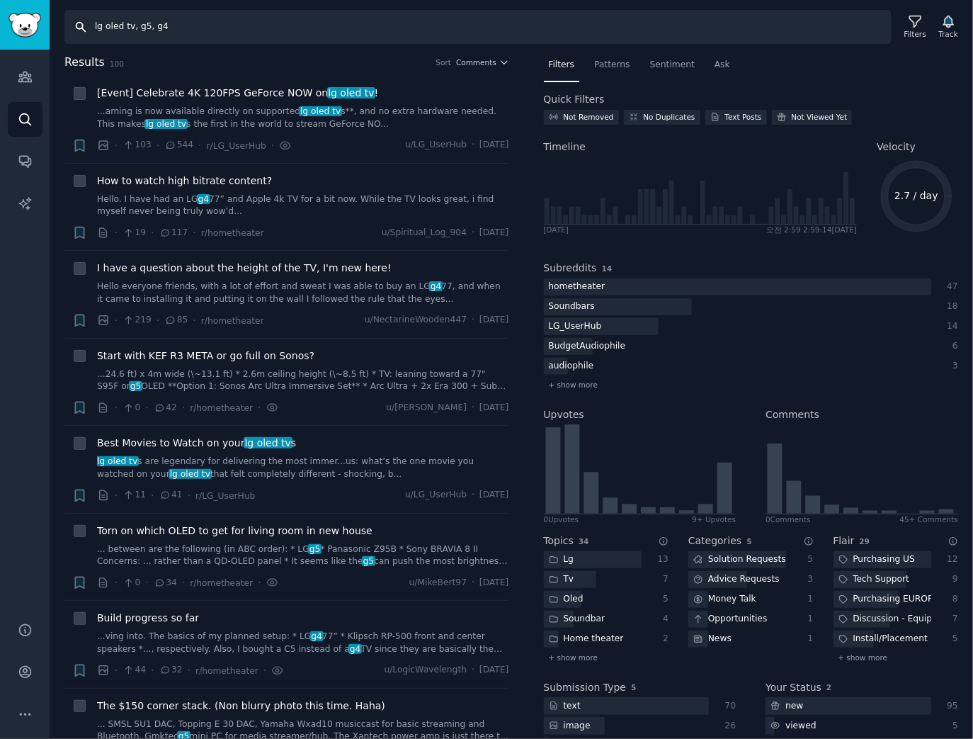
click at [193, 35] on input "lg oled tv, g5, g4" at bounding box center [477, 27] width 827 height 34
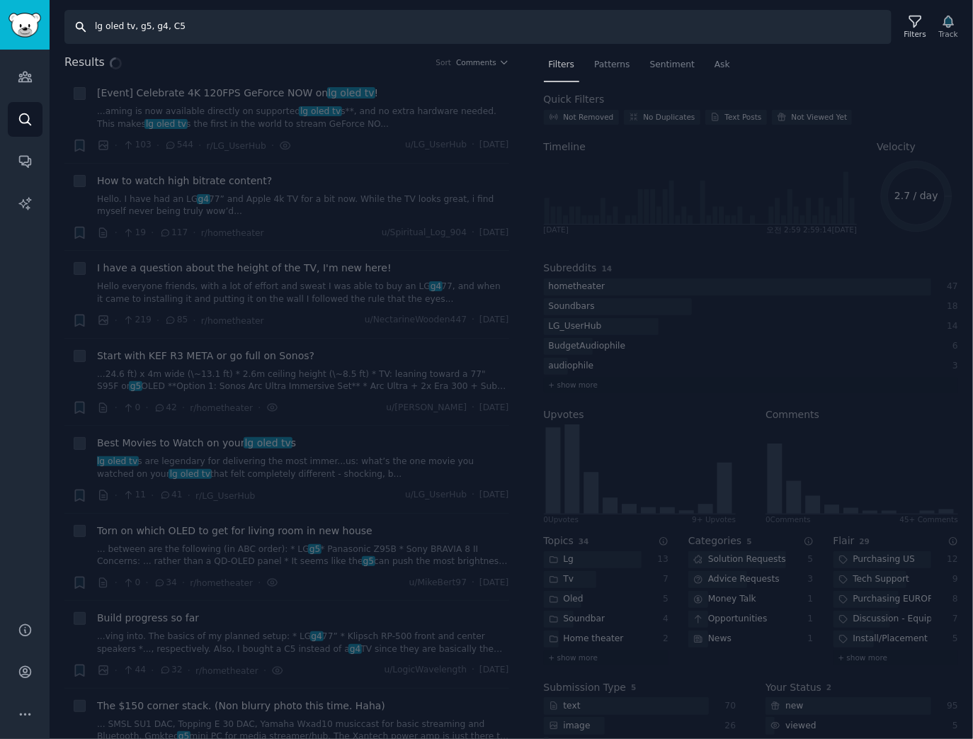
type input "lg oled tv, g5, g4, C5"
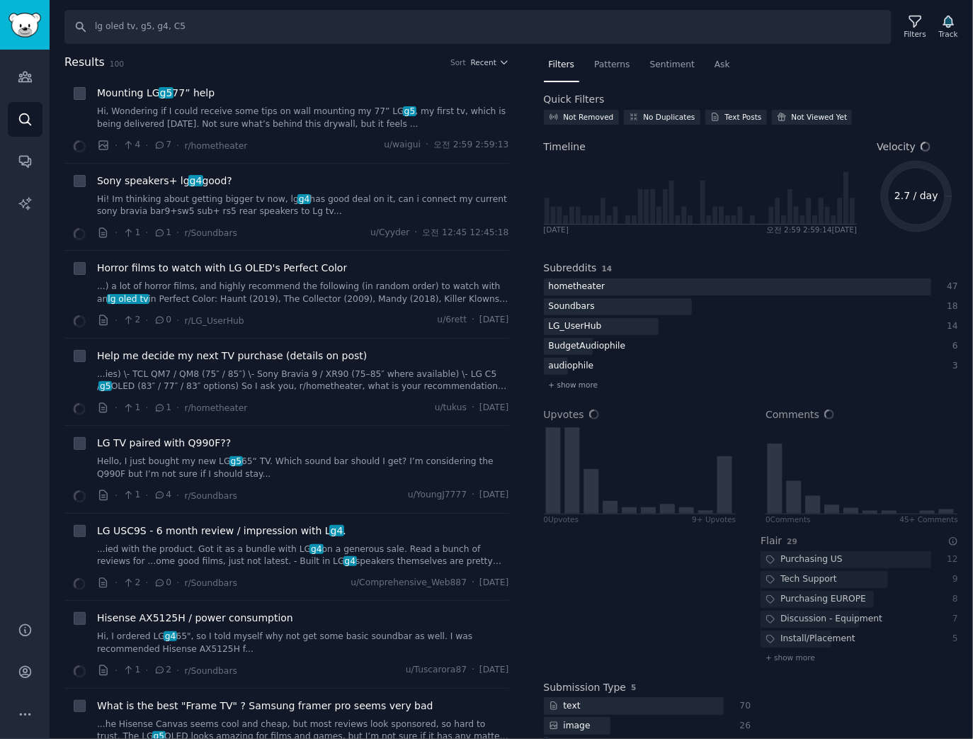
click at [912, 50] on div "Search lg oled tv, g5, g4, C5 Filters Track Results 100 Sort Recent Mounting LG…" at bounding box center [511, 369] width 923 height 739
click at [921, 40] on div "Filters" at bounding box center [914, 27] width 37 height 30
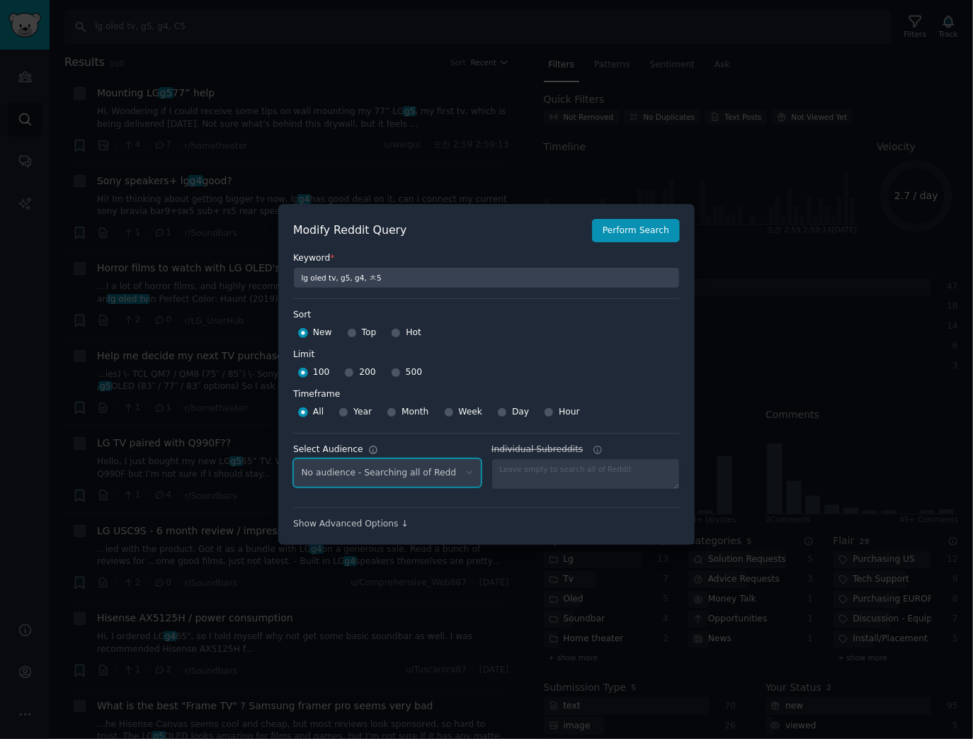
click at [406, 467] on select "No audience - Searching all of Reddit" at bounding box center [387, 472] width 188 height 29
select select "c7830b3eec"
click at [293, 458] on select "No audience - Searching all of Reddit gadgets - 2 Subreddits stanbyme - 35 Subr…" at bounding box center [387, 472] width 188 height 29
click at [632, 251] on div "Keyword * lg oled tv, g5, g4, ㅊ5" at bounding box center [486, 265] width 387 height 46
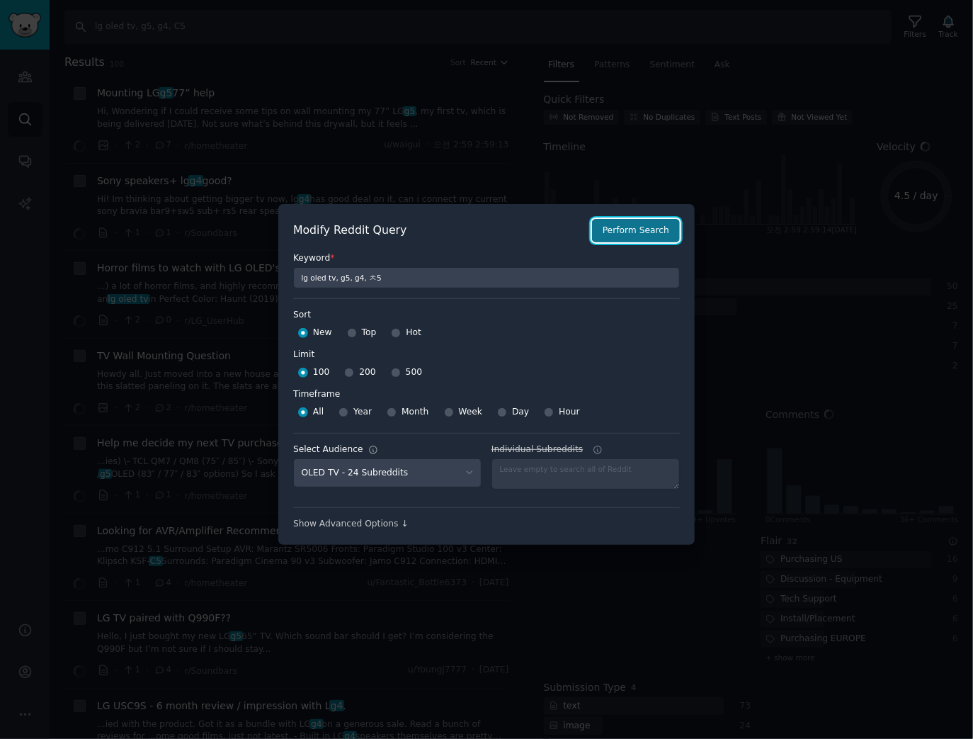
click at [634, 238] on button "Perform Search" at bounding box center [636, 231] width 88 height 24
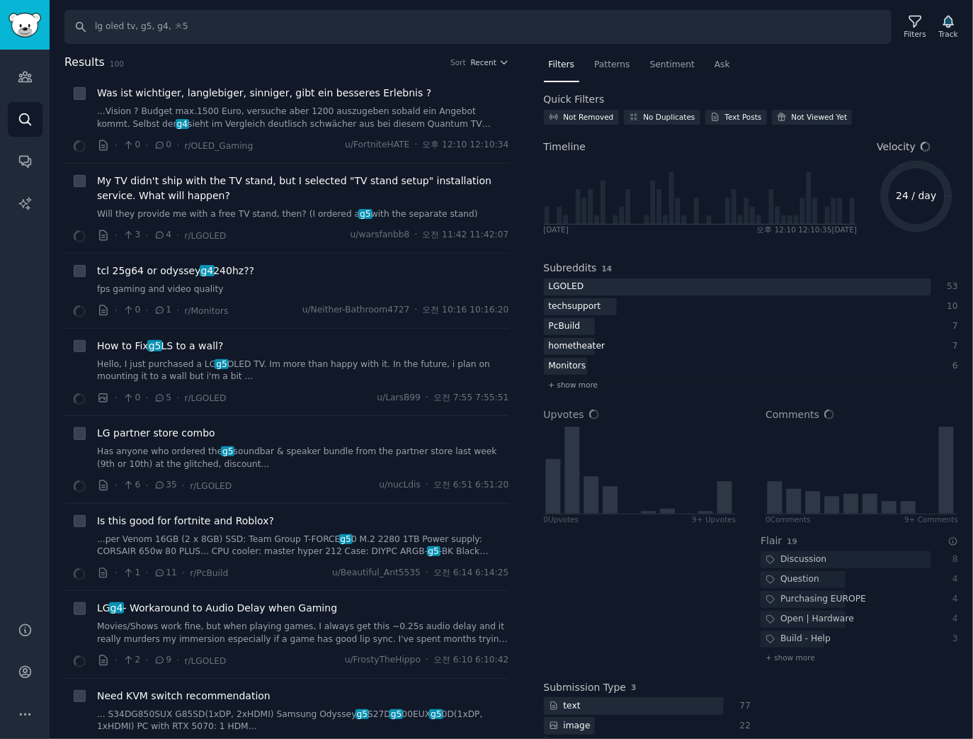
click at [489, 67] on h2 "Results 100 Sort Recent" at bounding box center [286, 63] width 445 height 18
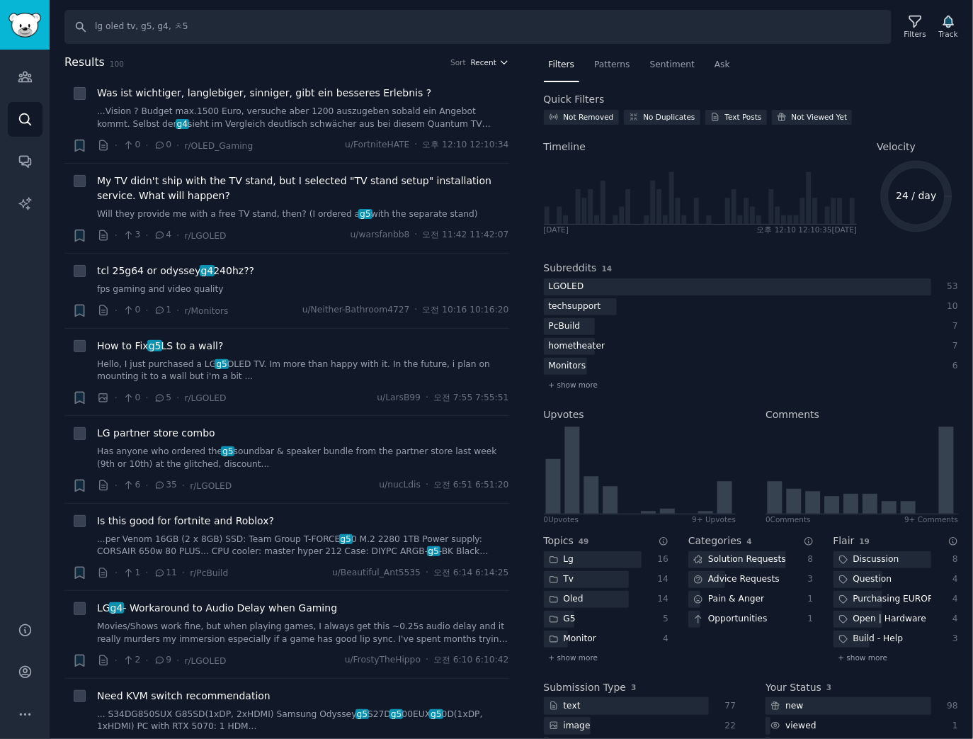
click at [492, 58] on span "Recent" at bounding box center [483, 62] width 25 height 10
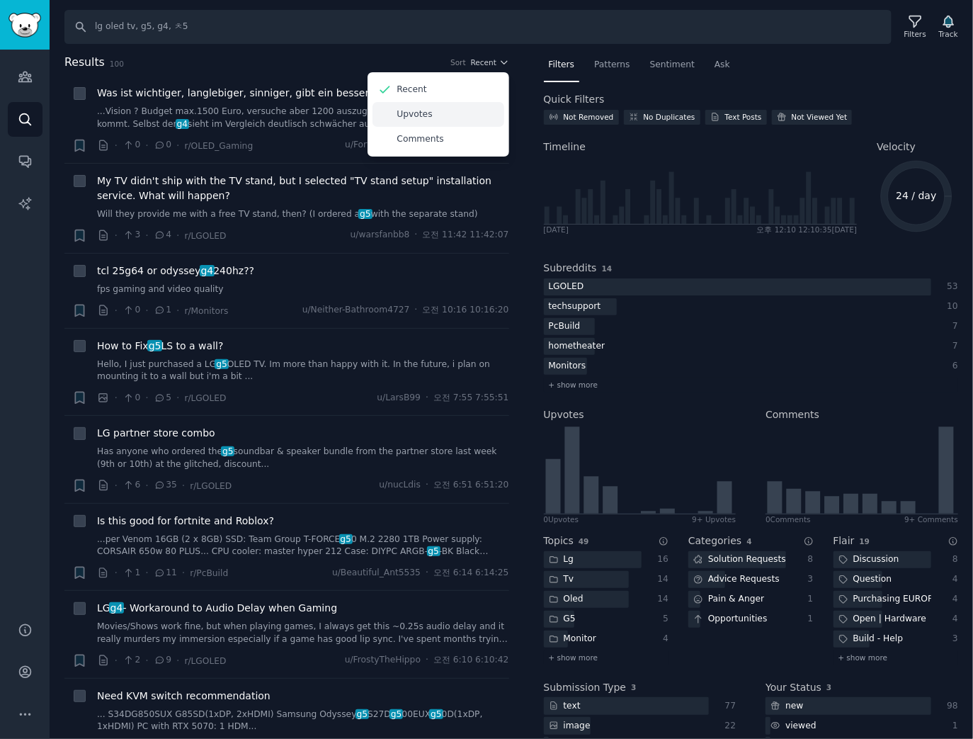
click at [432, 110] on div "Upvotes" at bounding box center [438, 114] width 132 height 25
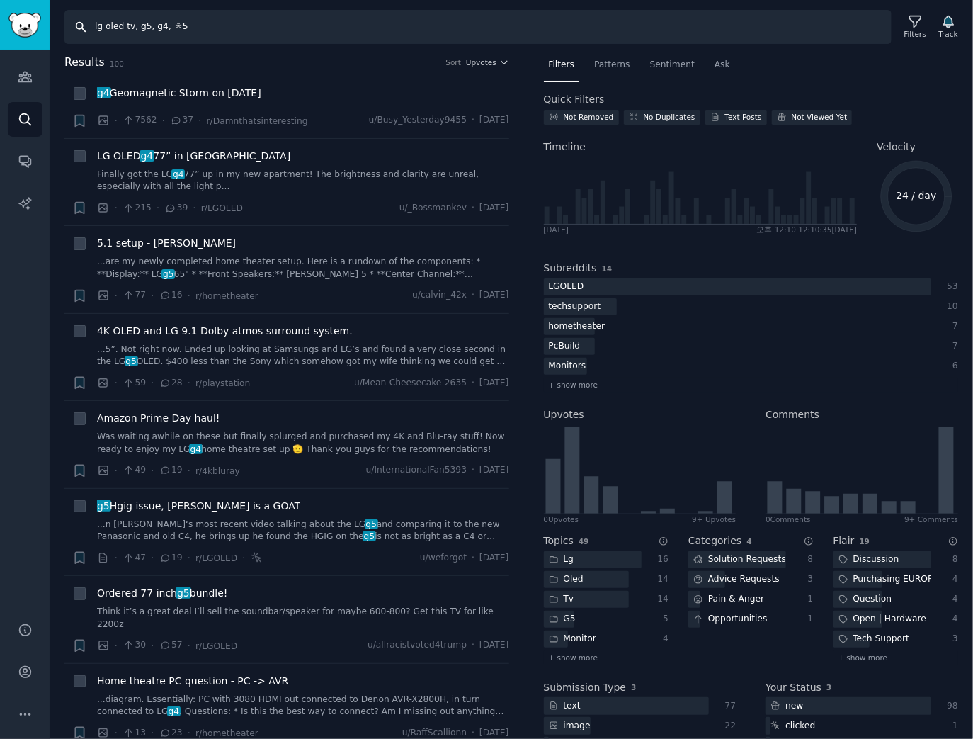
click at [171, 28] on input "lg oled tv, g5, g4, ㅊ5" at bounding box center [477, 27] width 827 height 34
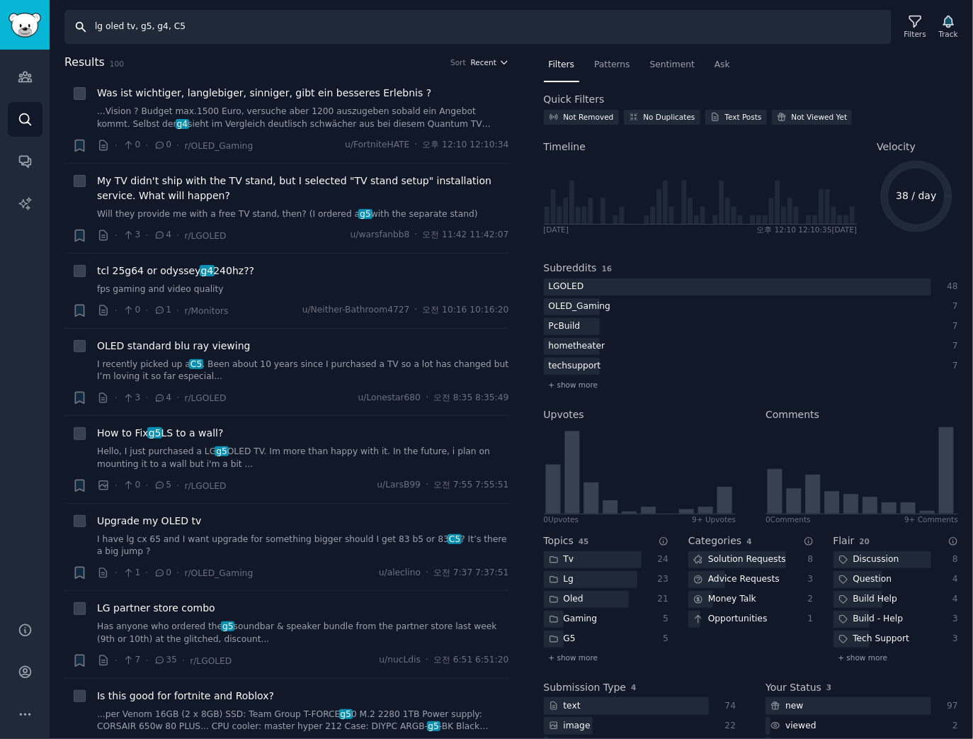
click at [486, 58] on span "Recent" at bounding box center [483, 62] width 25 height 10
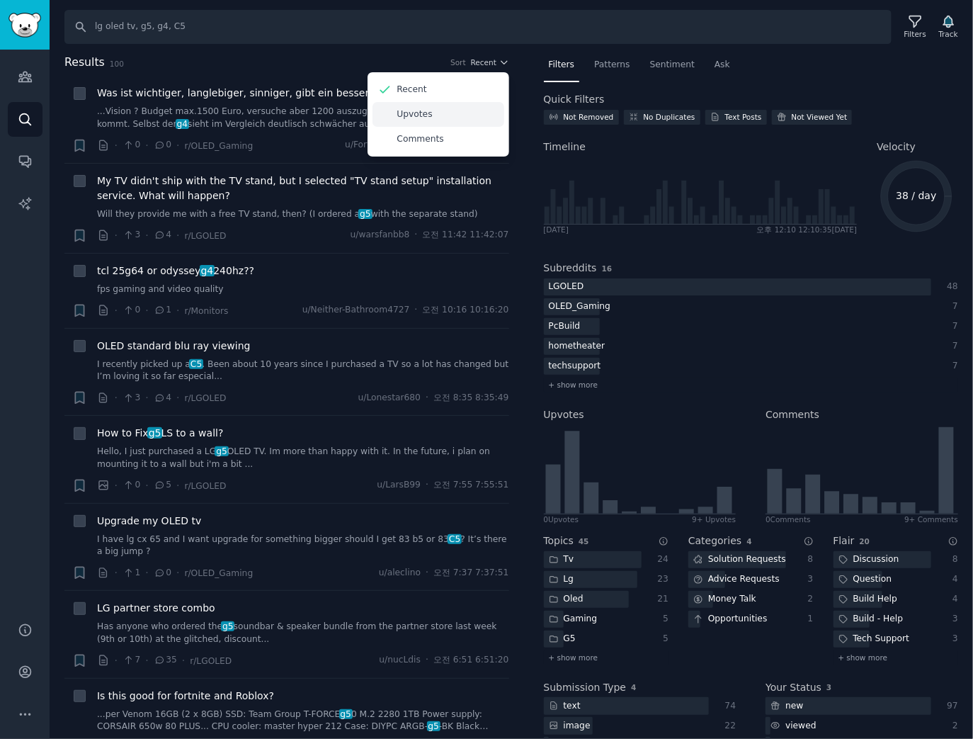
click at [464, 120] on div "Upvotes" at bounding box center [438, 114] width 132 height 25
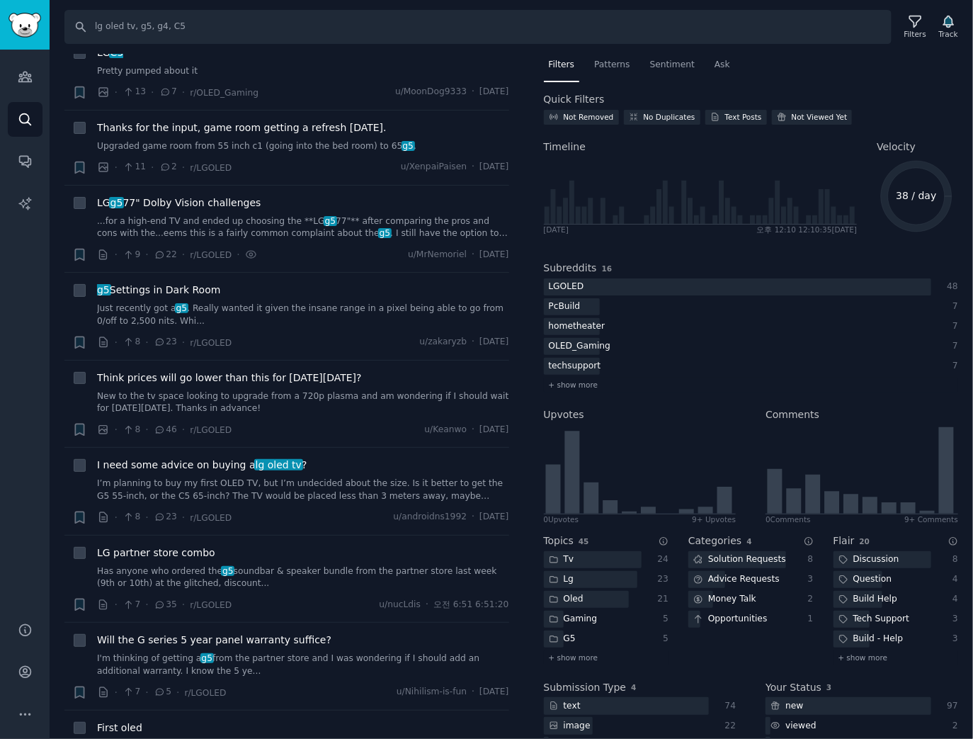
scroll to position [906, 0]
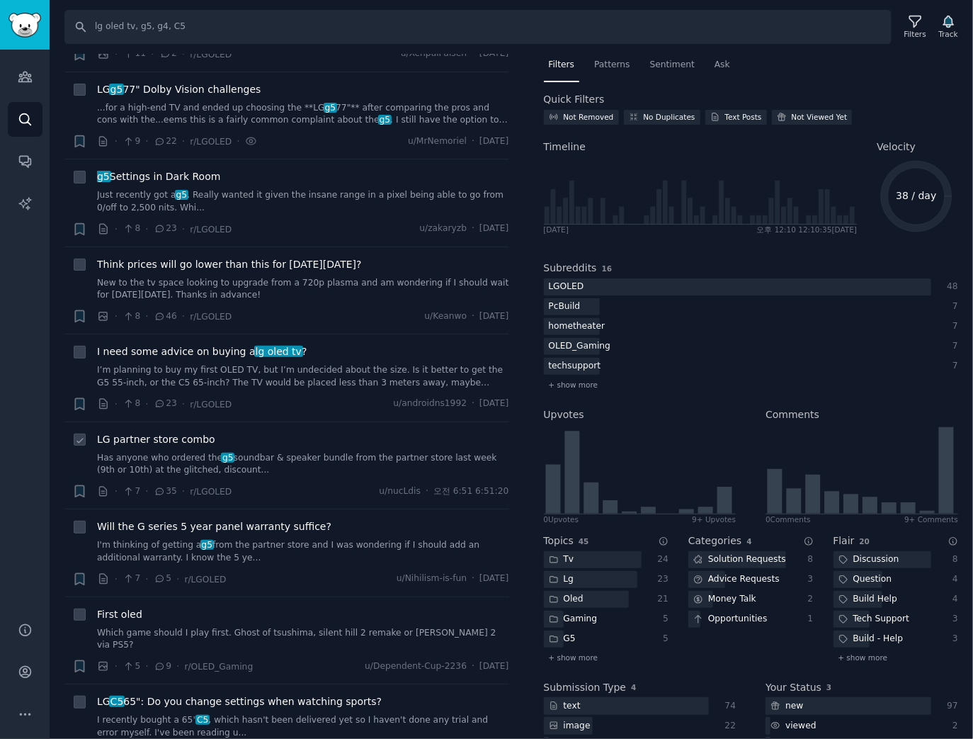
click at [192, 438] on span "LG partner store combo" at bounding box center [156, 439] width 118 height 15
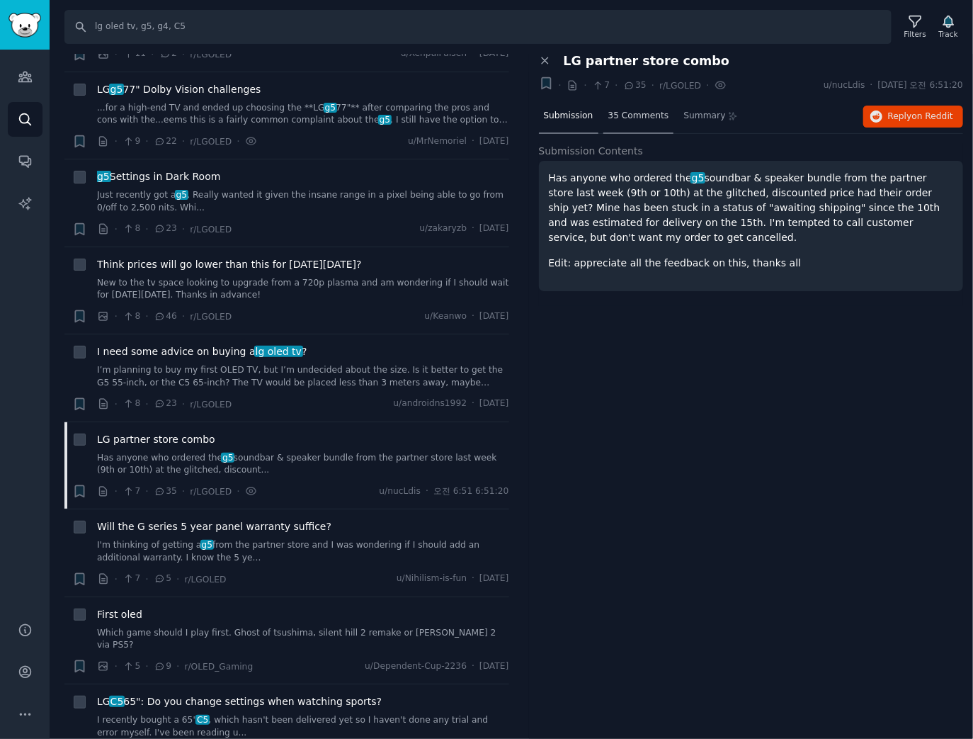
click at [639, 120] on span "35 Comments" at bounding box center [638, 116] width 61 height 13
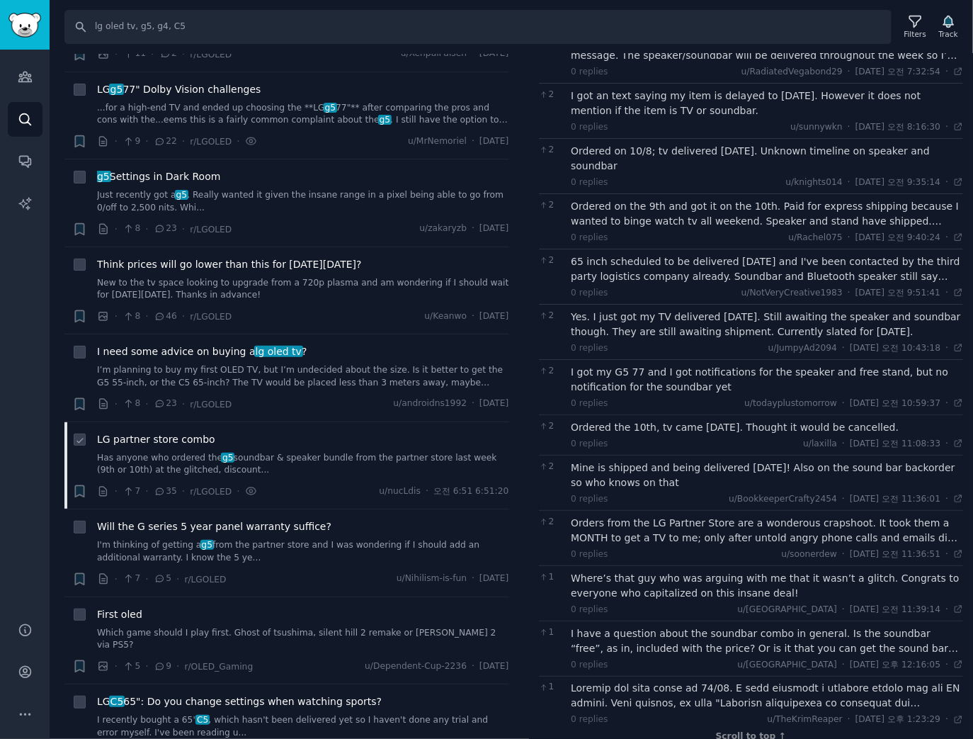
scroll to position [1020, 0]
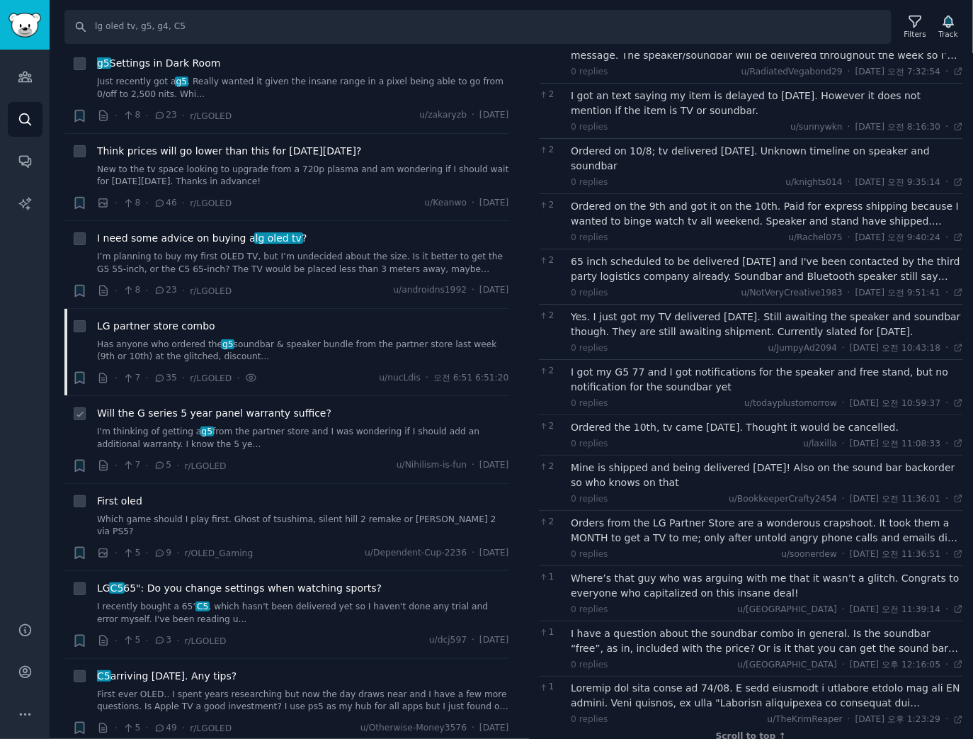
click at [318, 445] on link "I'm thinking of getting a g5 from the partner store and I was wondering if I sh…" at bounding box center [303, 438] width 412 height 25
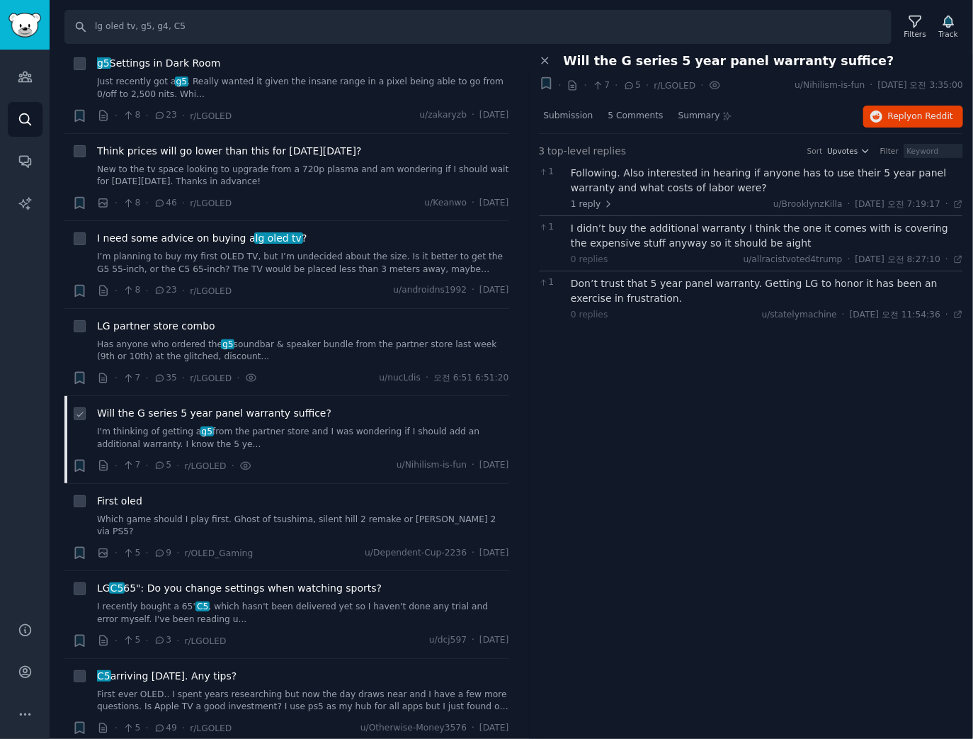
scroll to position [1133, 0]
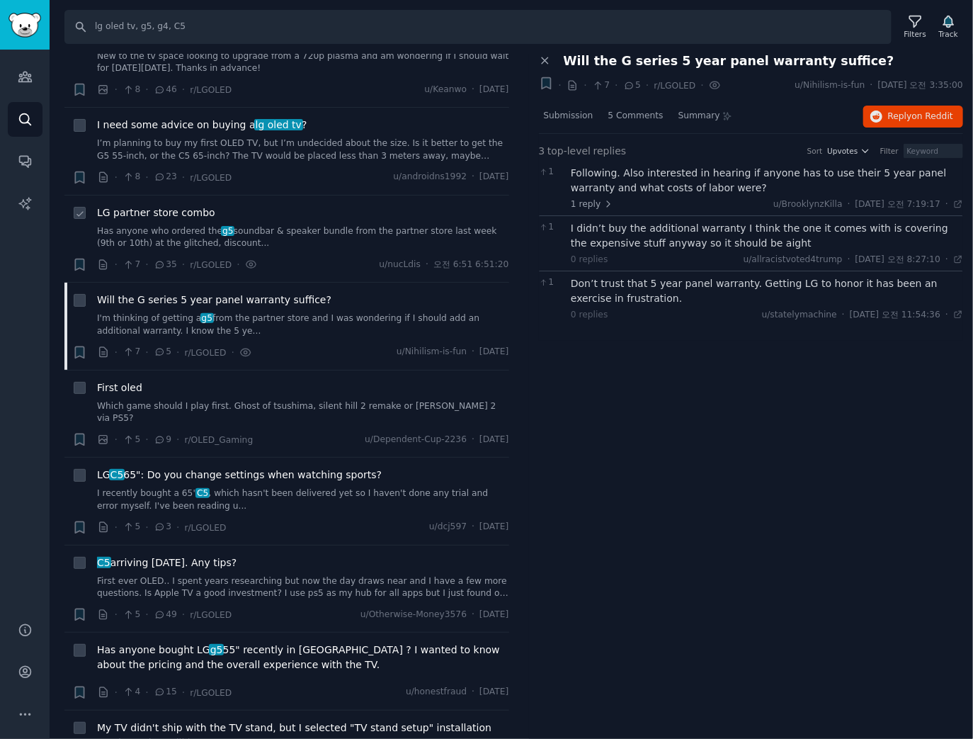
click at [397, 234] on link "Has anyone who ordered the g5 soundbar & speaker bundle from the partner store …" at bounding box center [303, 237] width 412 height 25
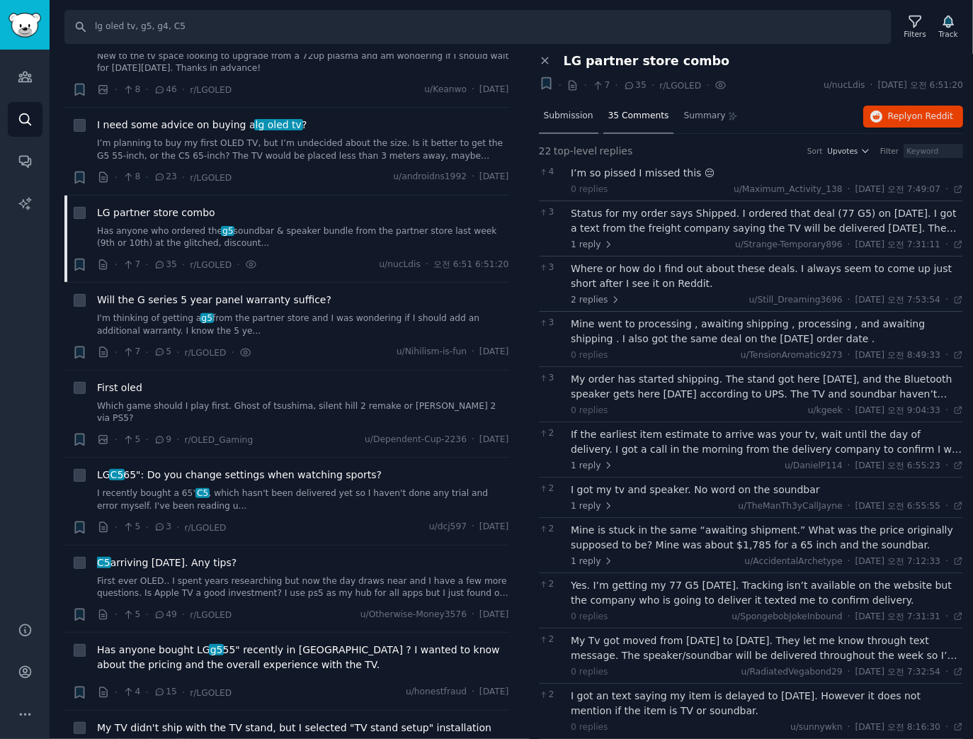
click at [570, 119] on span "Submission" at bounding box center [569, 116] width 50 height 13
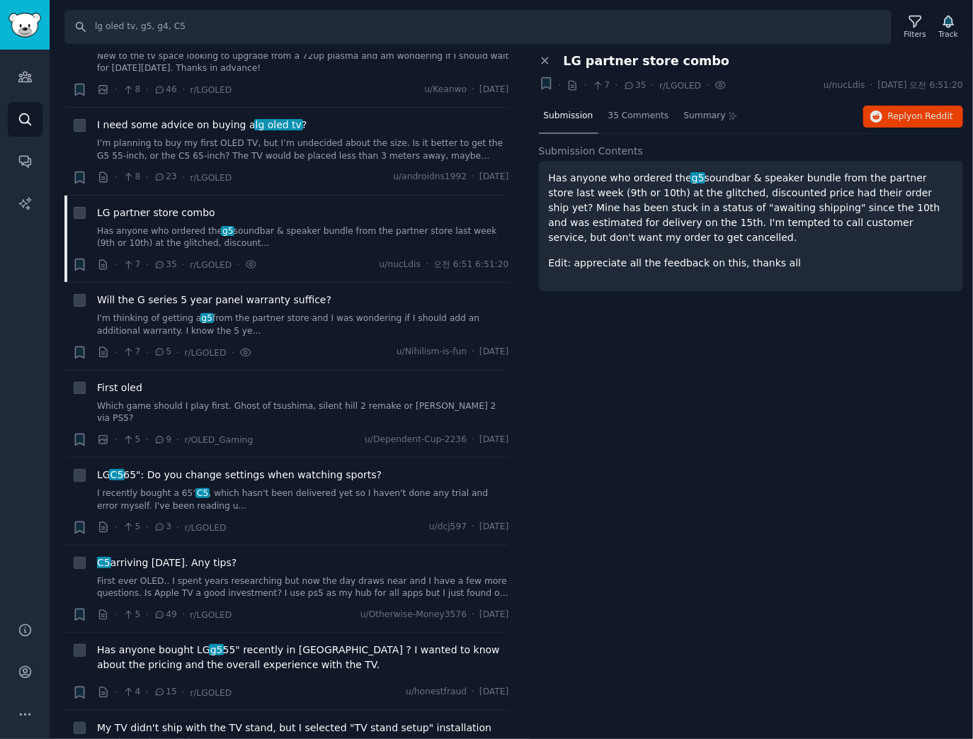
click at [755, 256] on p "Edit: appreciate all the feedback on this, thanks all" at bounding box center [751, 263] width 405 height 15
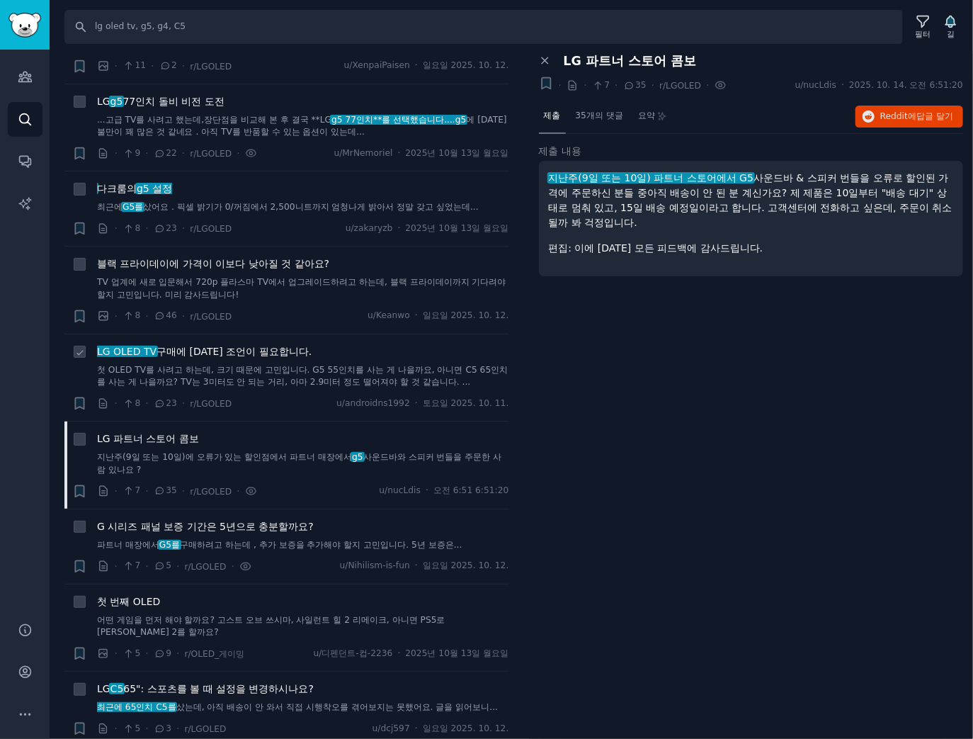
scroll to position [838, 0]
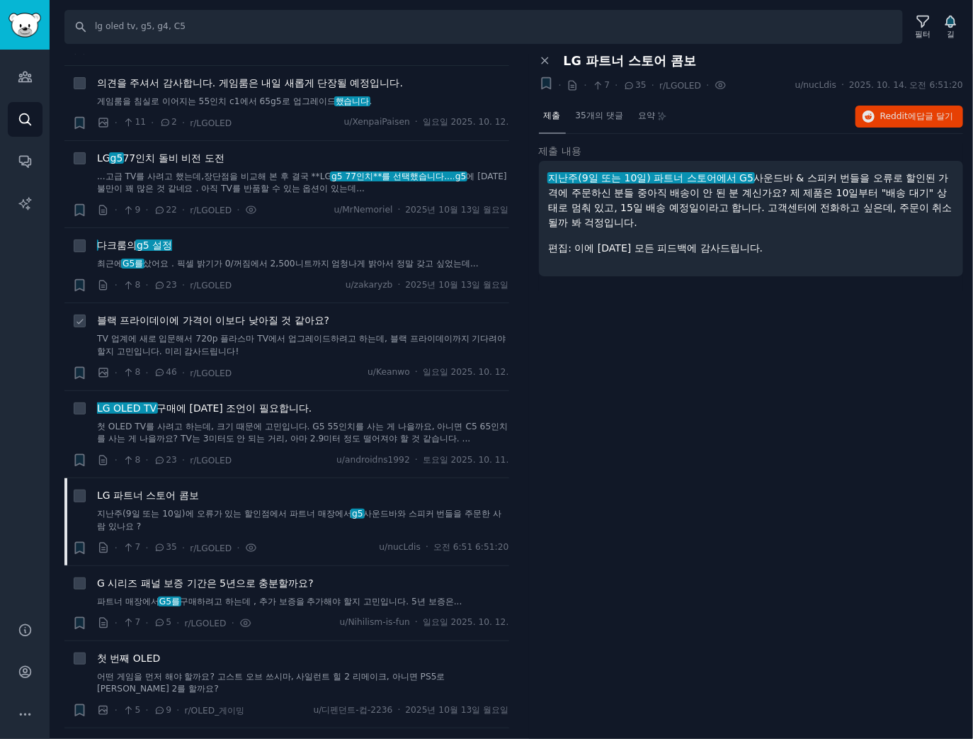
click at [269, 321] on font "블랙 프라이데이에 가격이 이보다 낮아질 것 같아요?" at bounding box center [213, 319] width 232 height 11
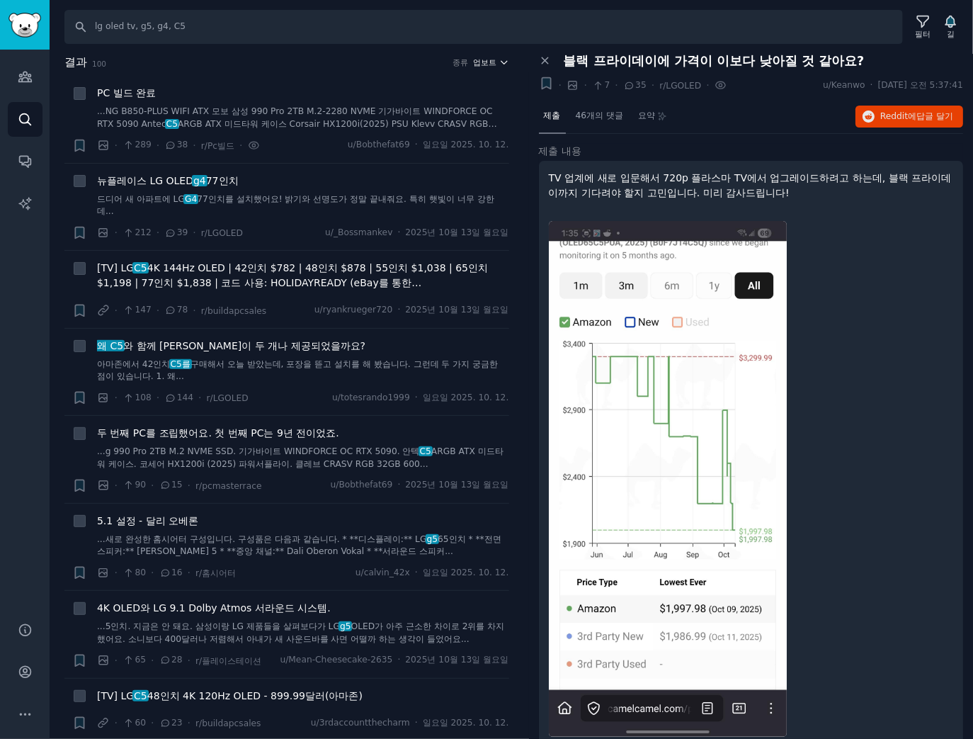
click at [483, 64] on font "업보트" at bounding box center [484, 62] width 23 height 8
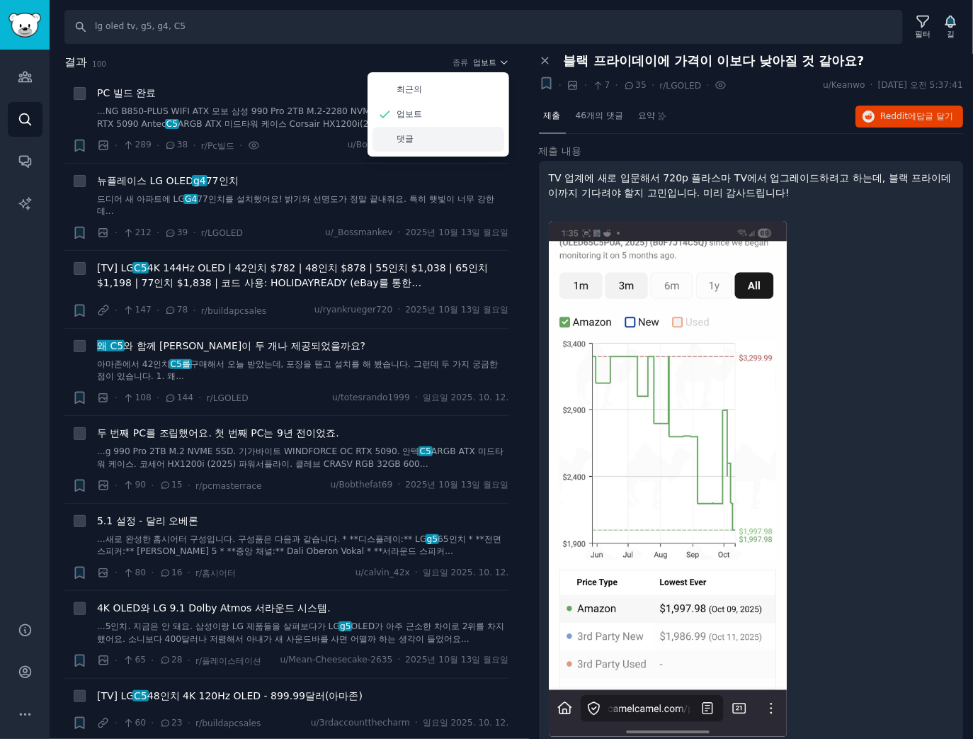
click at [443, 137] on div "댓글" at bounding box center [438, 139] width 132 height 25
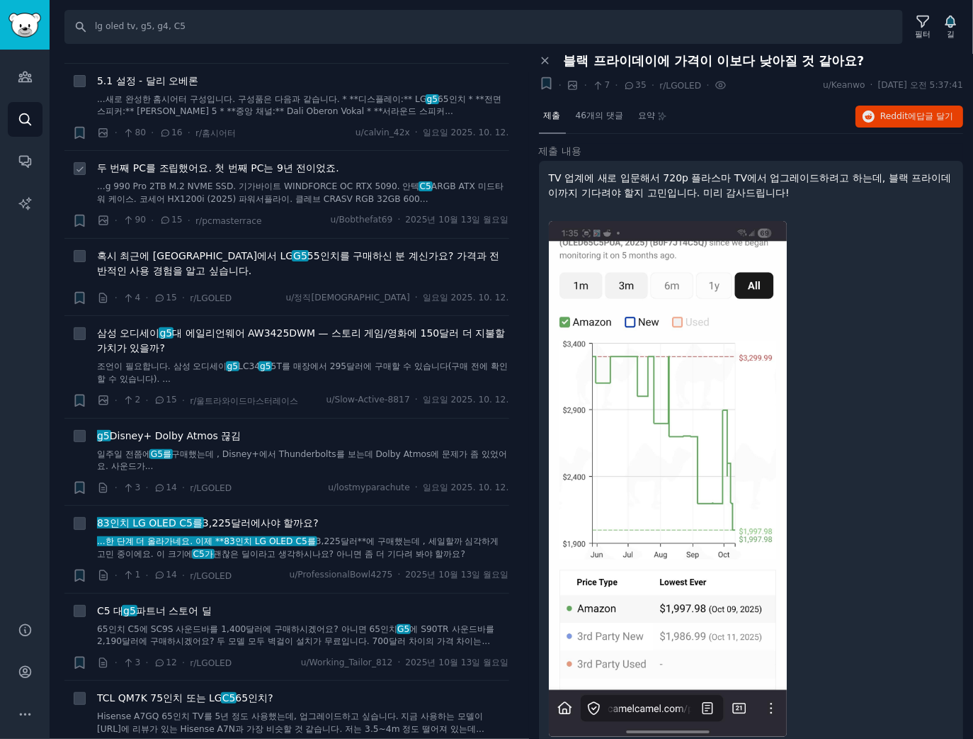
scroll to position [1246, 0]
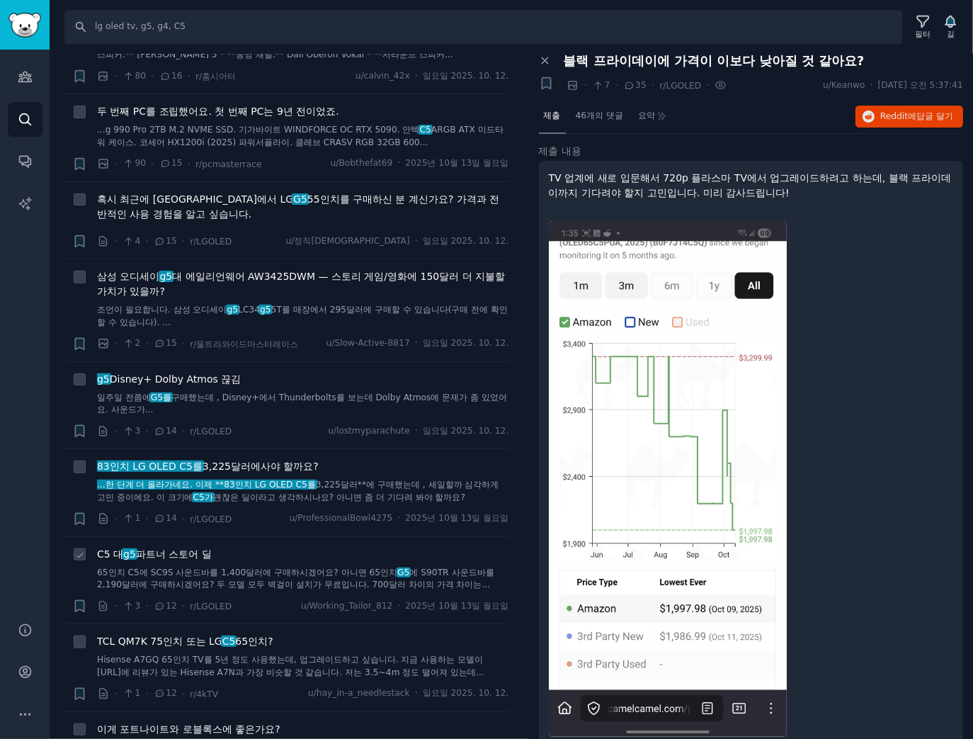
click at [212, 540] on li "+ C5 대 g5 파트너 스토어 딜 65인치 C5에 SC9S 사운드바를 1,400달러에 구매하시겠어요? 아니면 65인치 G5 에 S90TR 사…" at bounding box center [286, 580] width 445 height 87
click at [212, 548] on font "파트너 스토어 딜" at bounding box center [174, 553] width 76 height 11
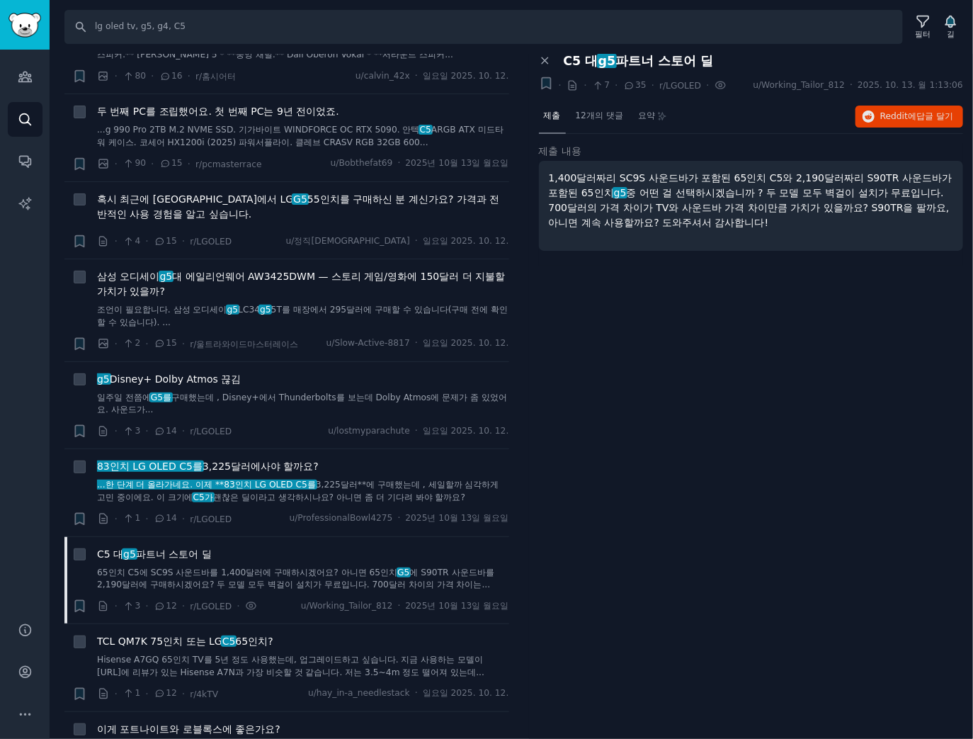
click at [916, 419] on div "패널 닫기 C5 대 g5 파트너 스토어 딜 + · · 7 · 35 · r/LGOLED · u/Working_Tailor_812 · 2025. …" at bounding box center [751, 396] width 445 height 685
click at [299, 10] on div "찾다 lg oled tv, g5, g4, C5 필터 길" at bounding box center [511, 22] width 923 height 44
drag, startPoint x: 300, startPoint y: 21, endPoint x: 270, endPoint y: 27, distance: 31.0
click at [300, 22] on input "lg oled tv, g5, g4, C5" at bounding box center [483, 27] width 838 height 34
drag, startPoint x: -52, startPoint y: -13, endPoint x: -89, endPoint y: -18, distance: 36.4
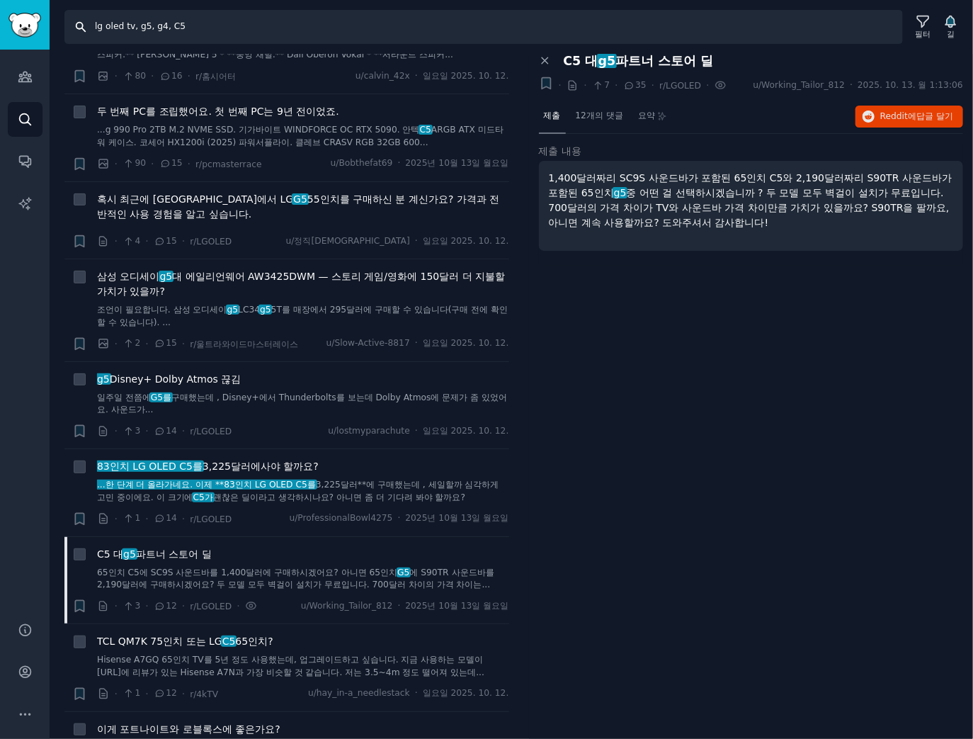
click at [0, 0] on html "청중 찾다 대화 AI 보고서 돕다 계정 더 찾다 lg oled tv, g5, g4, C5 필터 길 결과 100 종류 댓글 + 왜 C5 와 함께…" at bounding box center [486, 369] width 973 height 739
paste input "ultragear, 5k2k, gx9, 45gx950a, ultragear, 27gx790a, 27gx700a"
click at [213, 22] on input "lg ultragear, 5k2k, gx9, 45gx950a, ultragear, 27gx790a, 27gx700a" at bounding box center [483, 27] width 838 height 34
drag, startPoint x: 227, startPoint y: 25, endPoint x: 532, endPoint y: 25, distance: 305.2
click at [504, 25] on input "lg ultragear, 5k2k, gx9, 45gx950a, ultragear, 27gx790a, 27gx700a" at bounding box center [483, 27] width 838 height 34
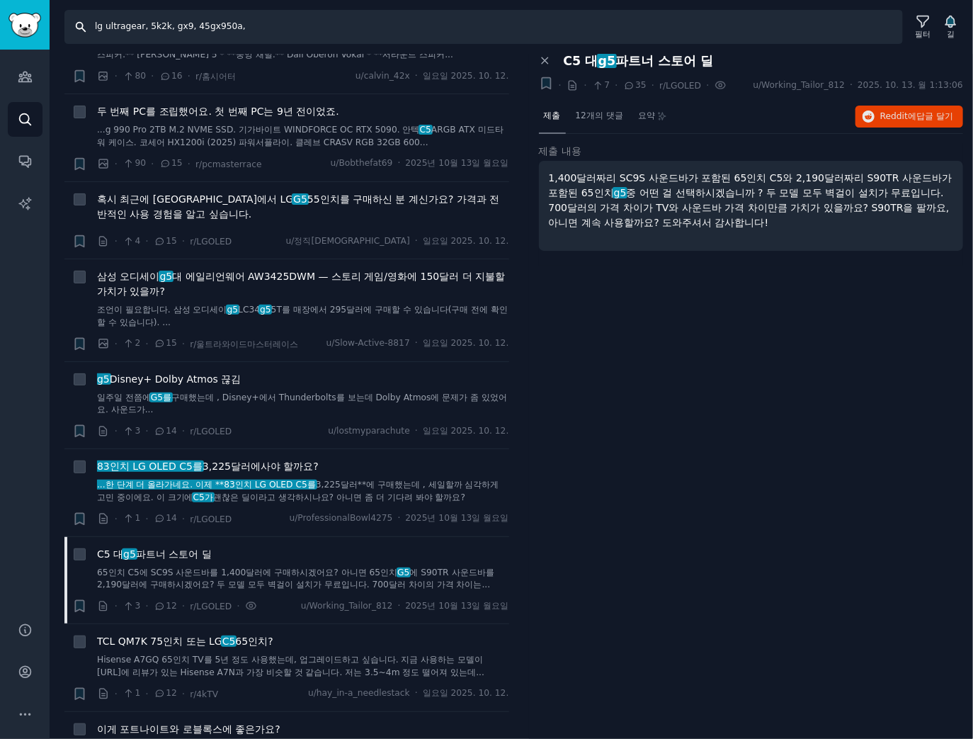
type input "lg ultragear, 5k2k, gx9, 45gx950a"
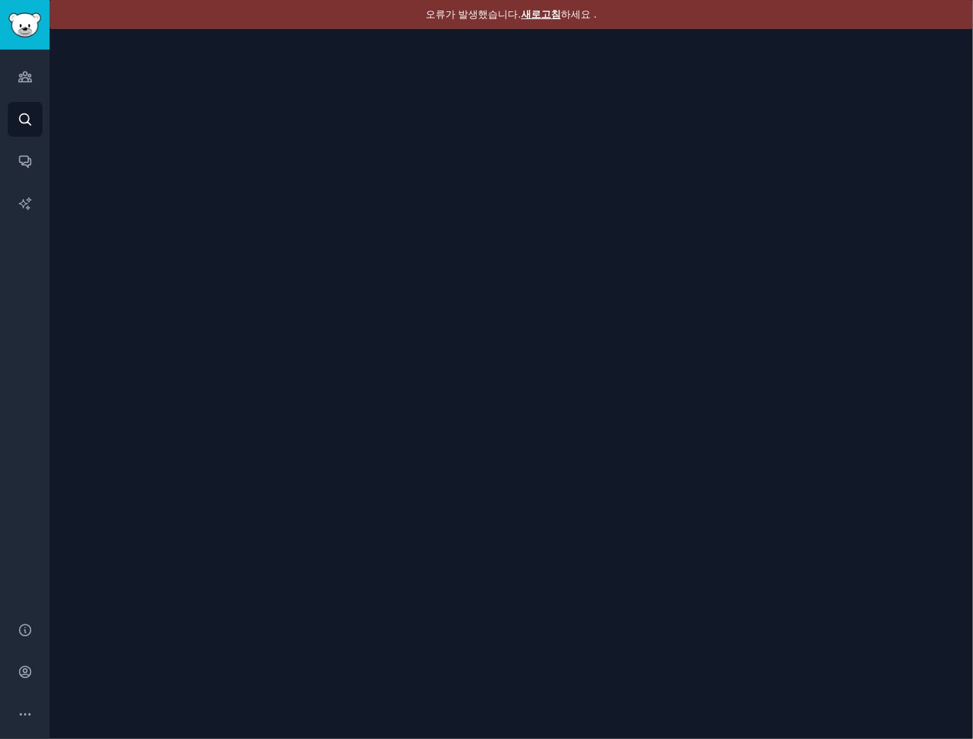
click at [535, 16] on font "새로고침" at bounding box center [541, 13] width 40 height 11
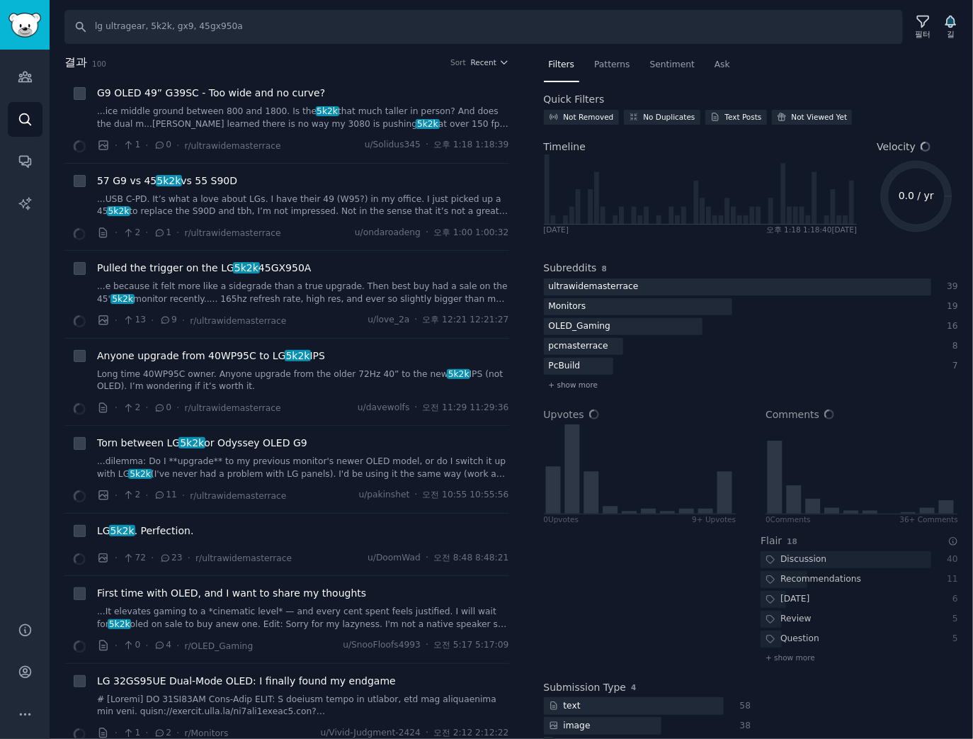
click at [862, 89] on div "Filters Patterns Sentiment Ask Quick Filters Not Removed No Duplicates Text Pos…" at bounding box center [751, 423] width 415 height 738
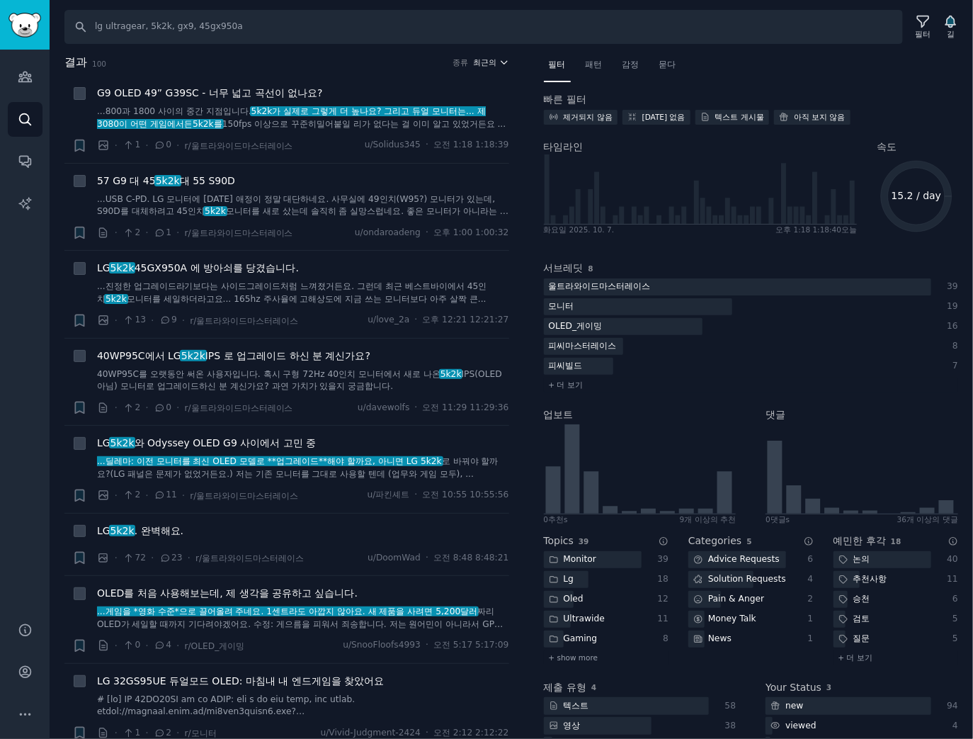
click at [479, 64] on font "최근의" at bounding box center [484, 62] width 23 height 8
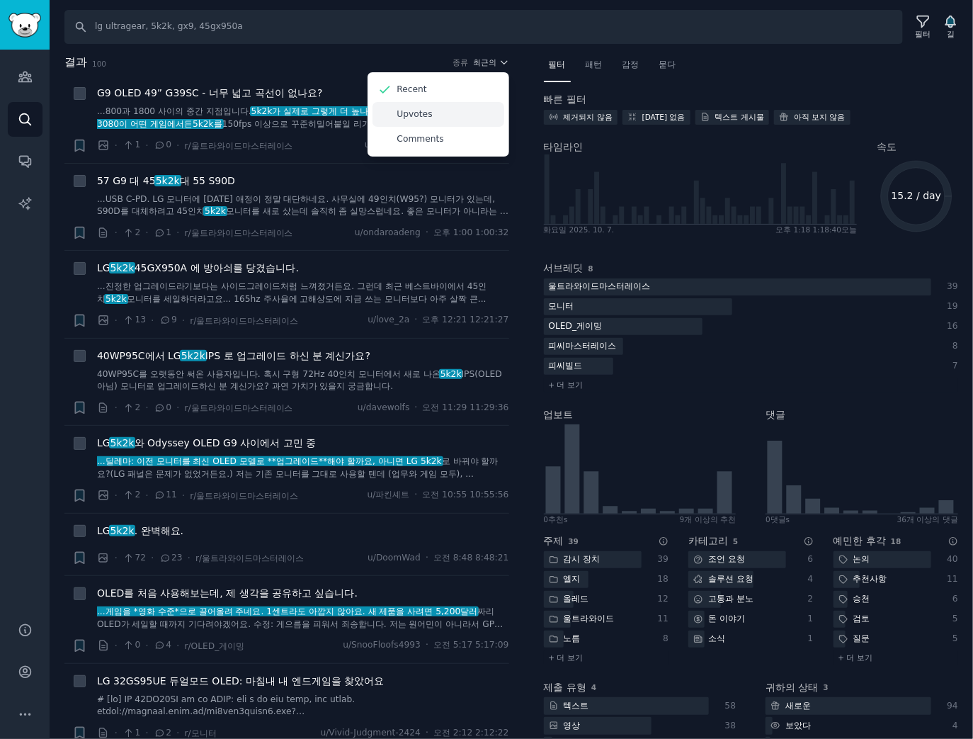
click at [450, 119] on div "Upvotes" at bounding box center [438, 114] width 132 height 25
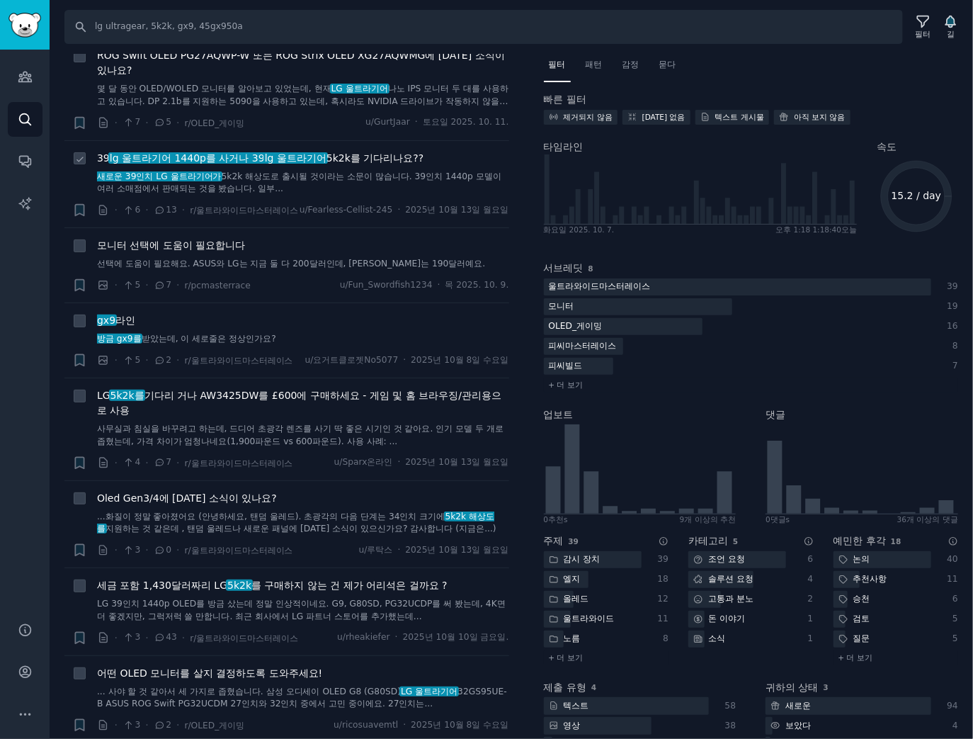
scroll to position [1699, 0]
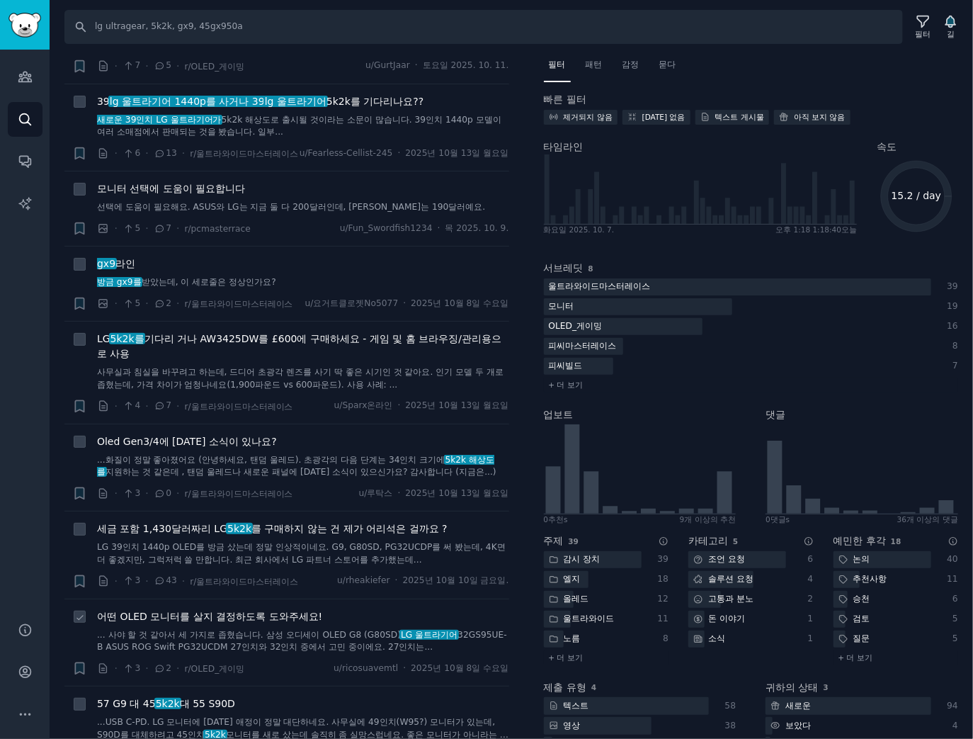
click at [258, 617] on font "어떤 OLED 모니터를 살지 결정하도록 도와주세요!" at bounding box center [209, 615] width 225 height 11
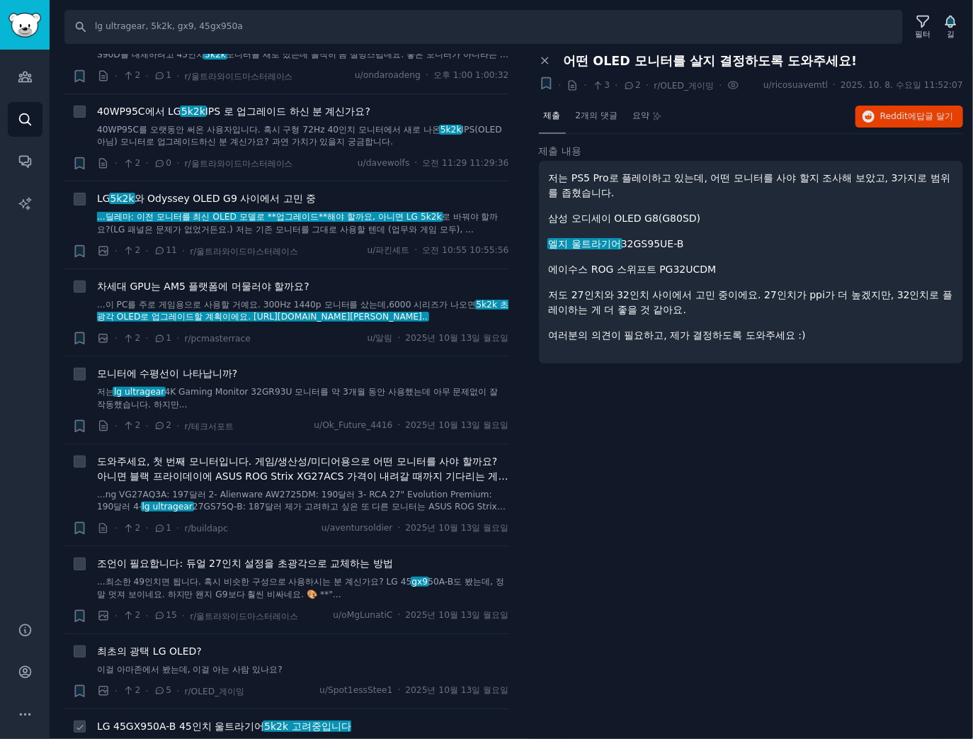
scroll to position [2492, 0]
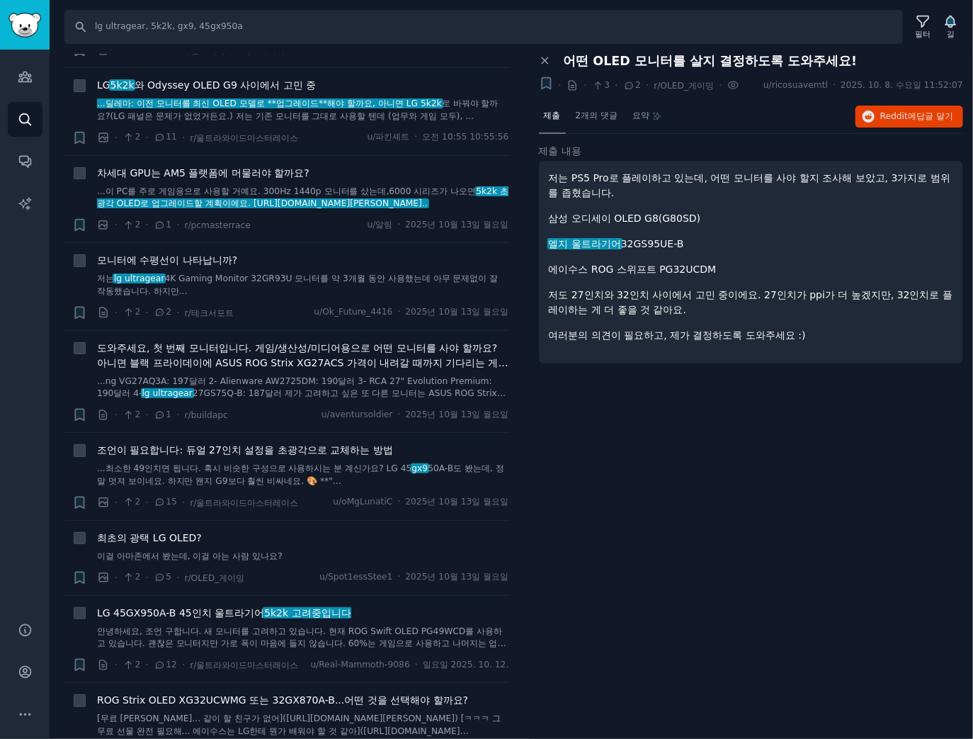
click at [579, 530] on div "패널 닫기 어떤 OLED 모니터를 살지 결정하도록 도와주세요! + · · 3 · 2 · r/OLED_게이밍 · u/ricosuavemtl · …" at bounding box center [751, 396] width 445 height 685
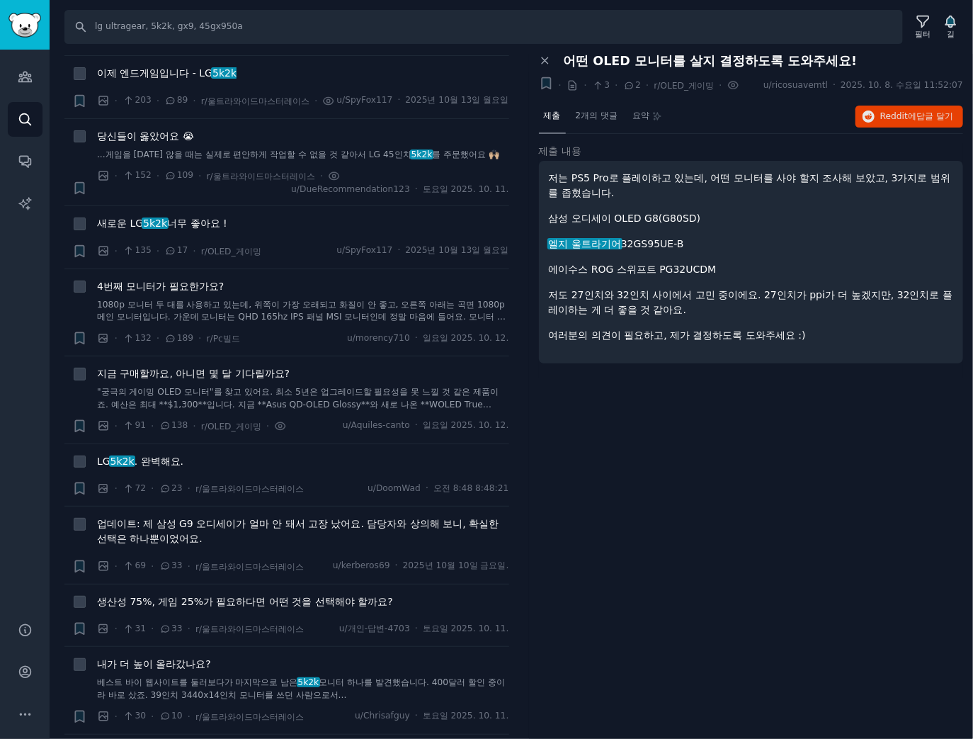
scroll to position [0, 0]
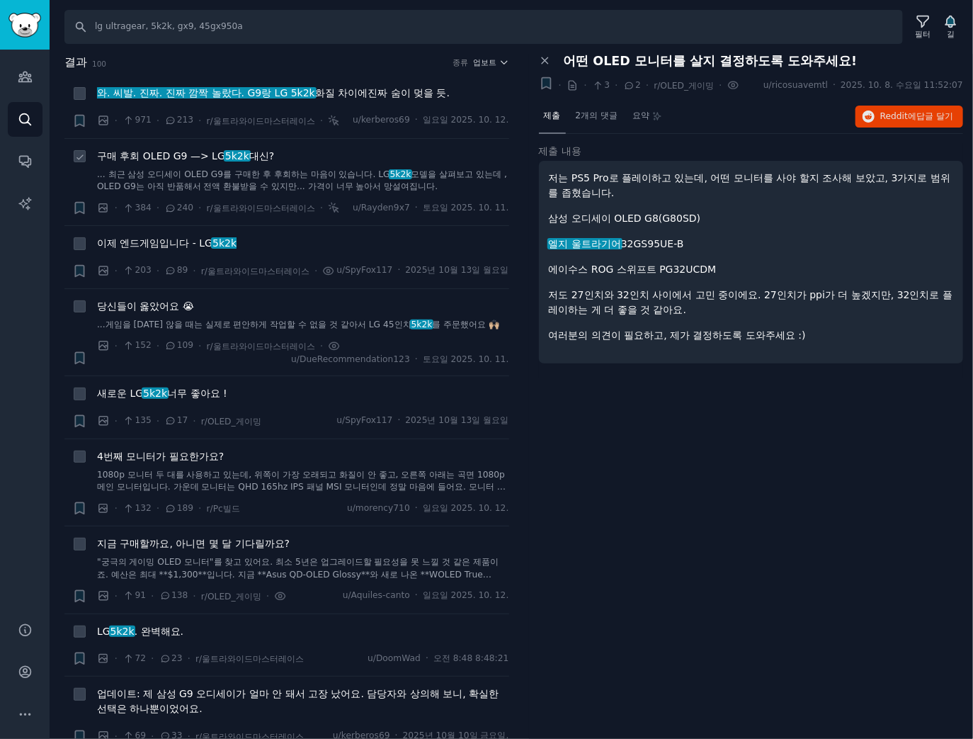
click at [230, 166] on div "구매 후회 OLED G9 —> LG 5k2k 대신? ... 최근 삼성 오디세이 OLED G9를 구매한 후 후회하는 마음이 있습니다. LG 5k…" at bounding box center [303, 171] width 412 height 45
click at [244, 91] on font "와. 씨발. 진짜. 진짜 깜짝 놀랐다. G9랑 LG 5k2k" at bounding box center [206, 92] width 218 height 11
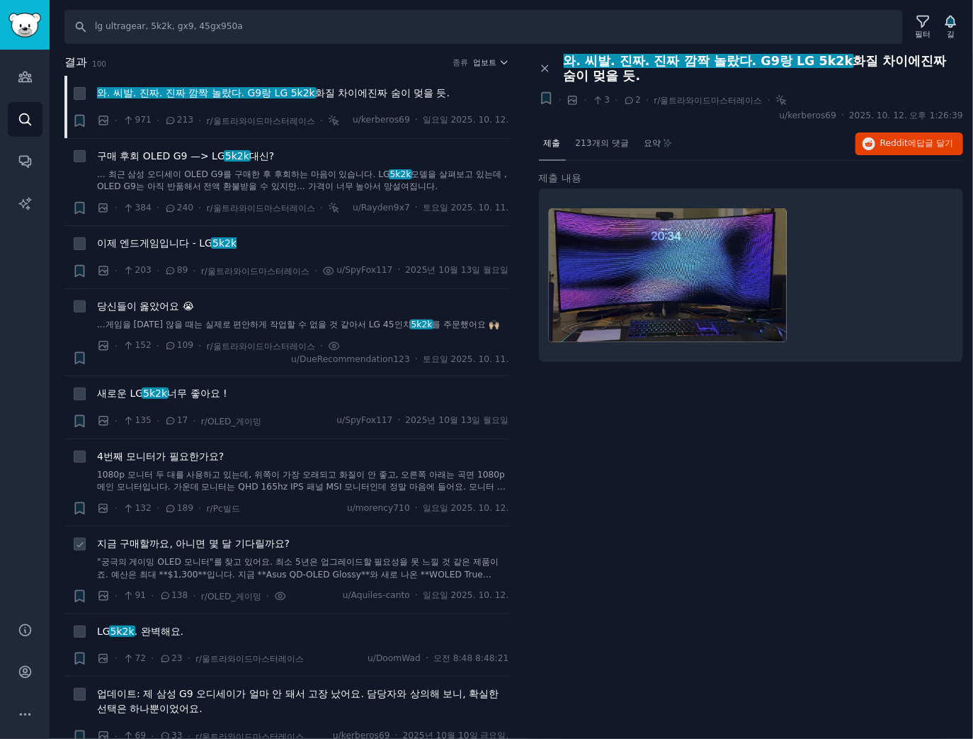
scroll to position [170, 0]
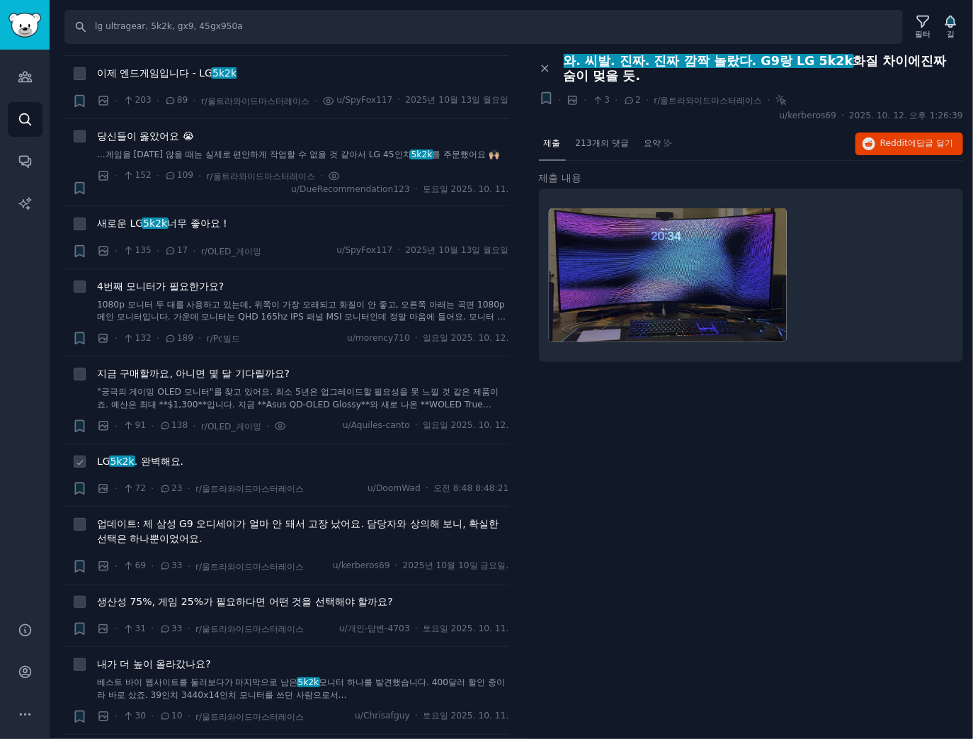
click at [163, 460] on font ". 완벽해요." at bounding box center [159, 460] width 49 height 11
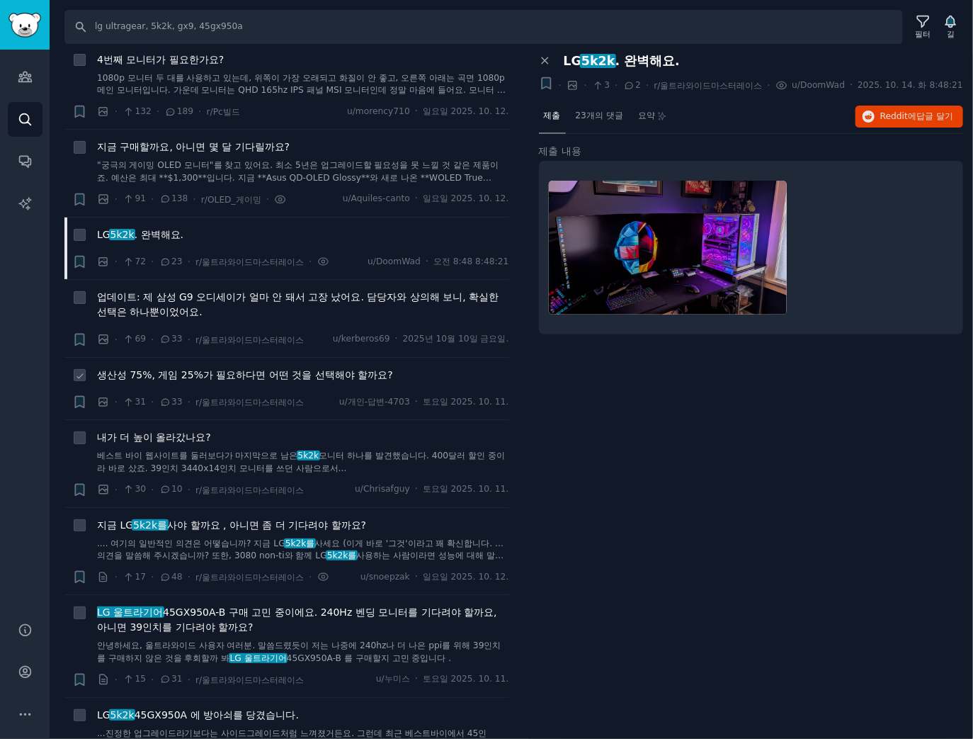
scroll to position [453, 0]
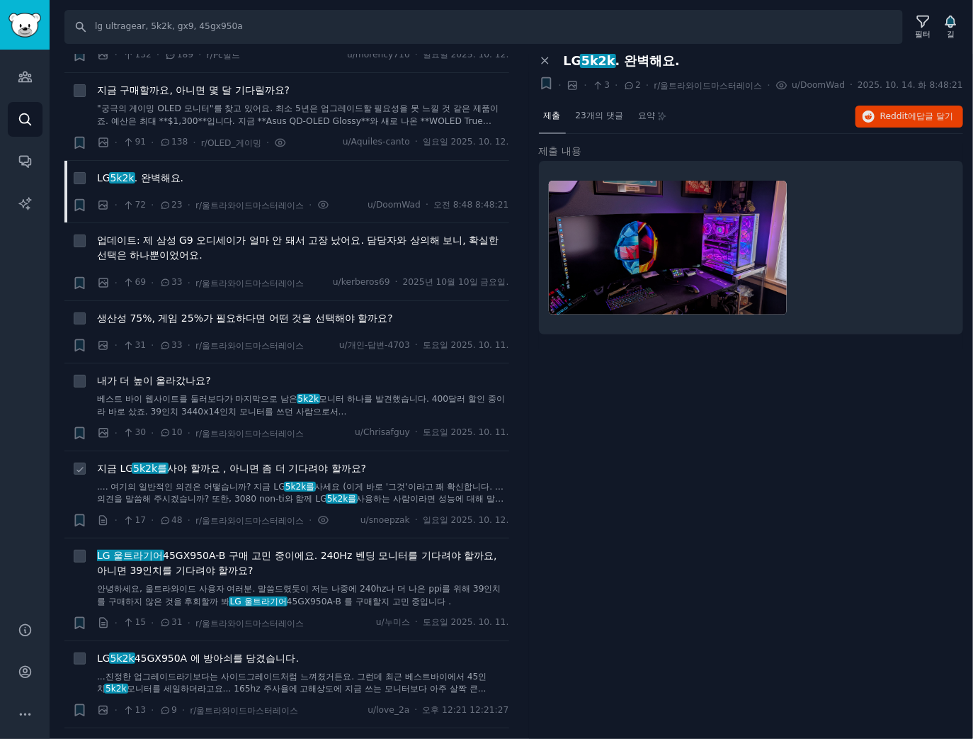
click at [186, 467] on font "사야 할까요 , 아니면 좀 더 기다려야 할까요?" at bounding box center [266, 467] width 199 height 11
